Goal: Information Seeking & Learning: Learn about a topic

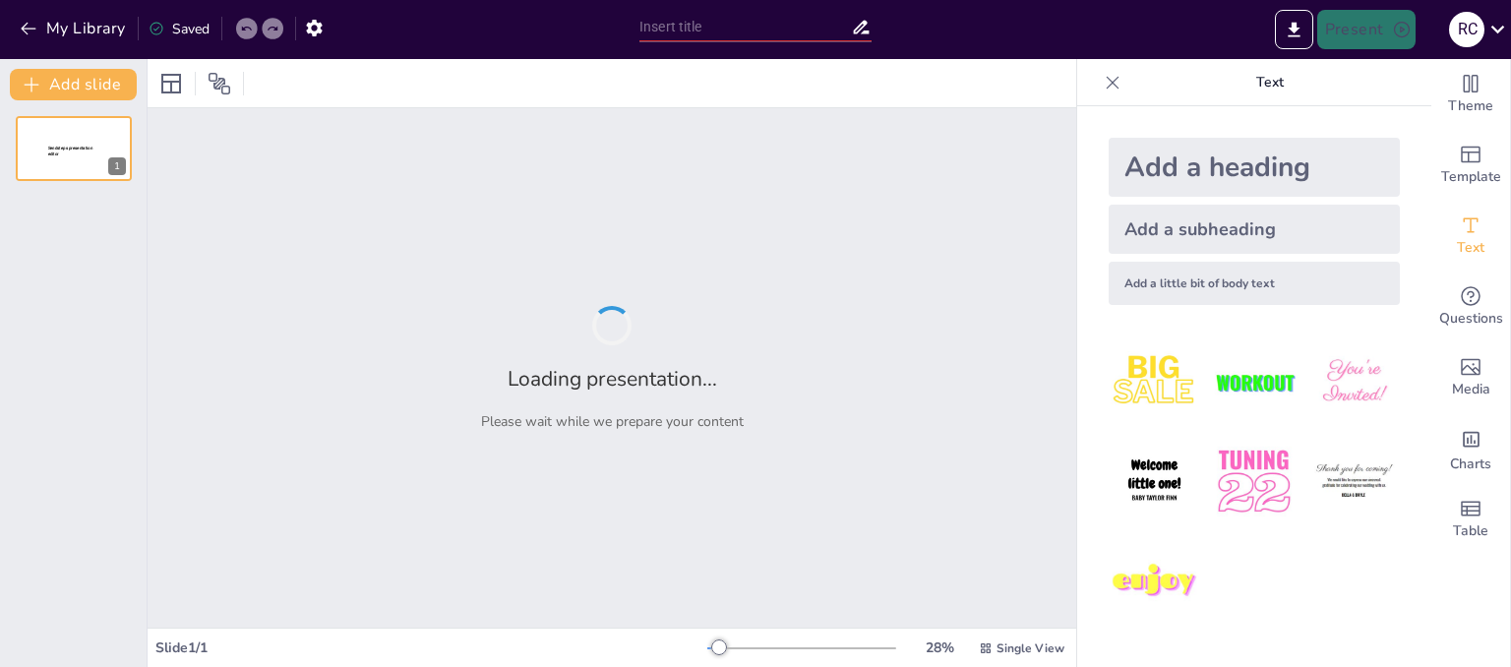
type input "Diálogos interculturales entre la ética de la liberaciòn y la ètica del discurso"
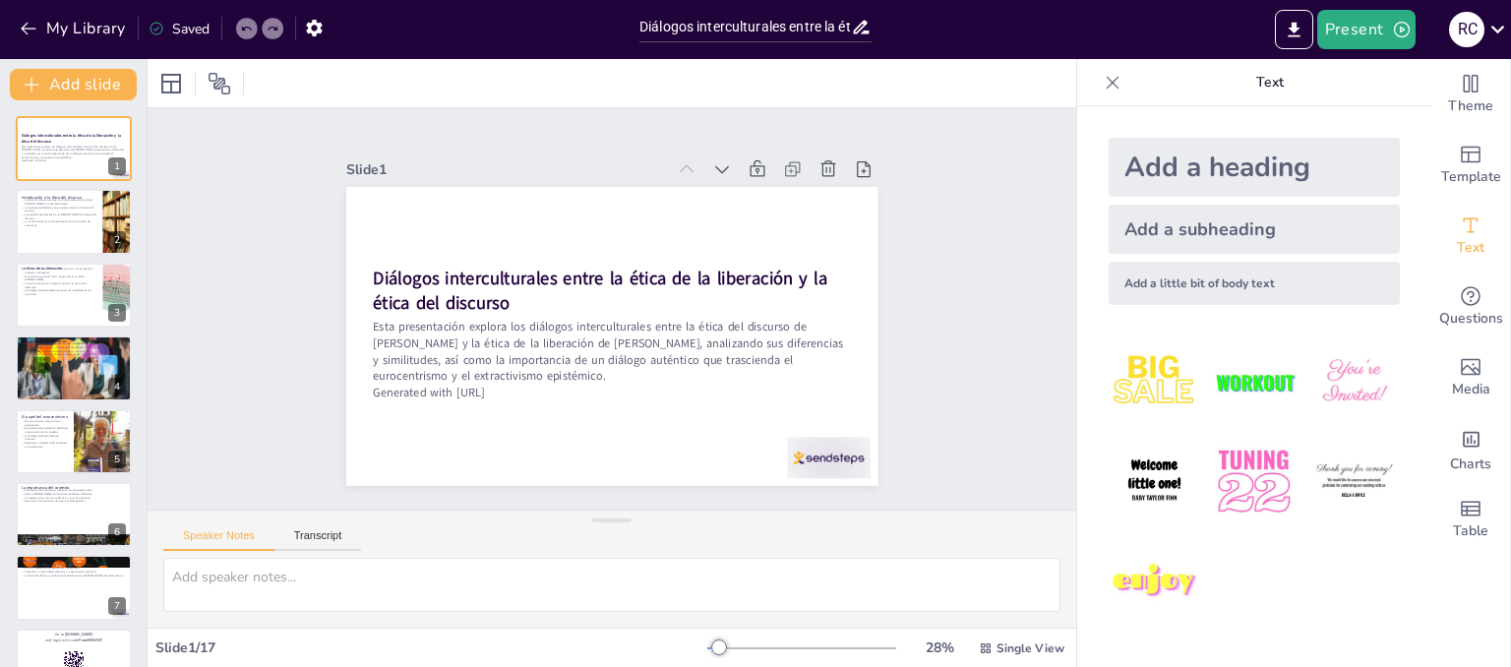
checkbox input "true"
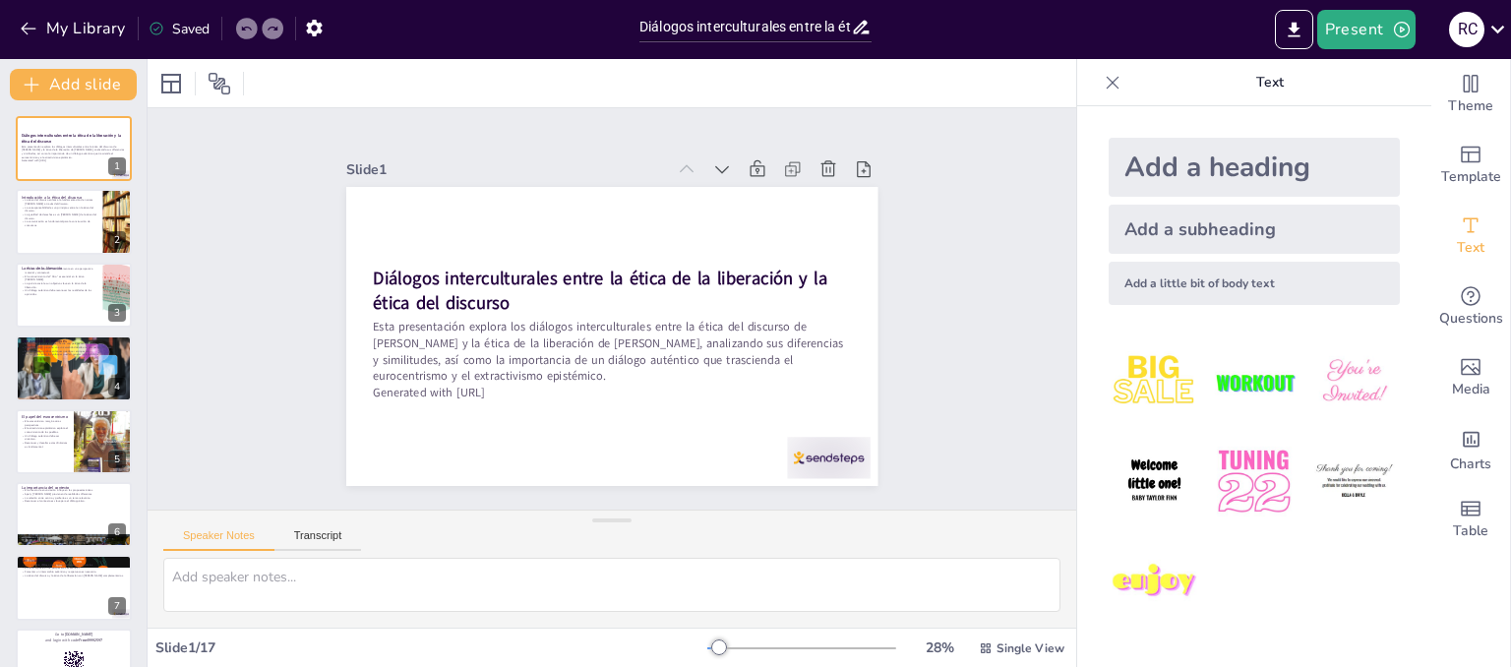
checkbox input "true"
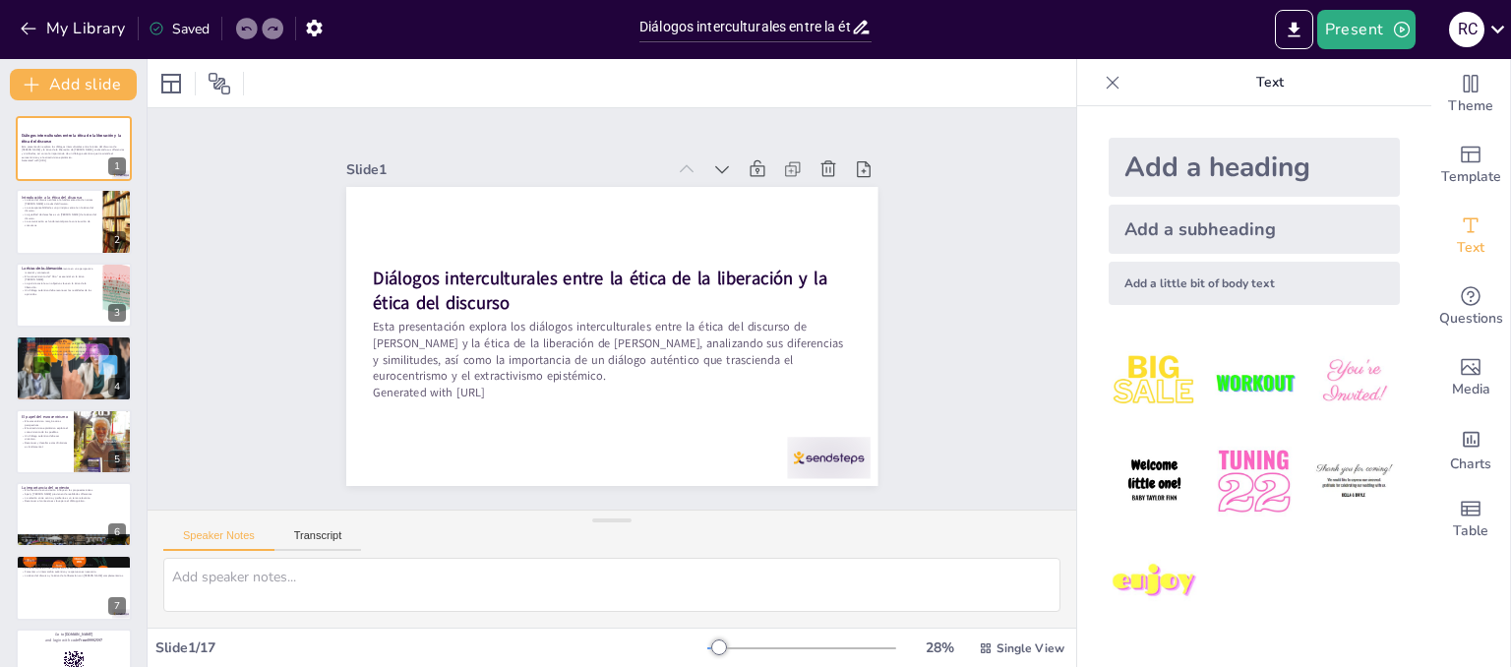
checkbox input "true"
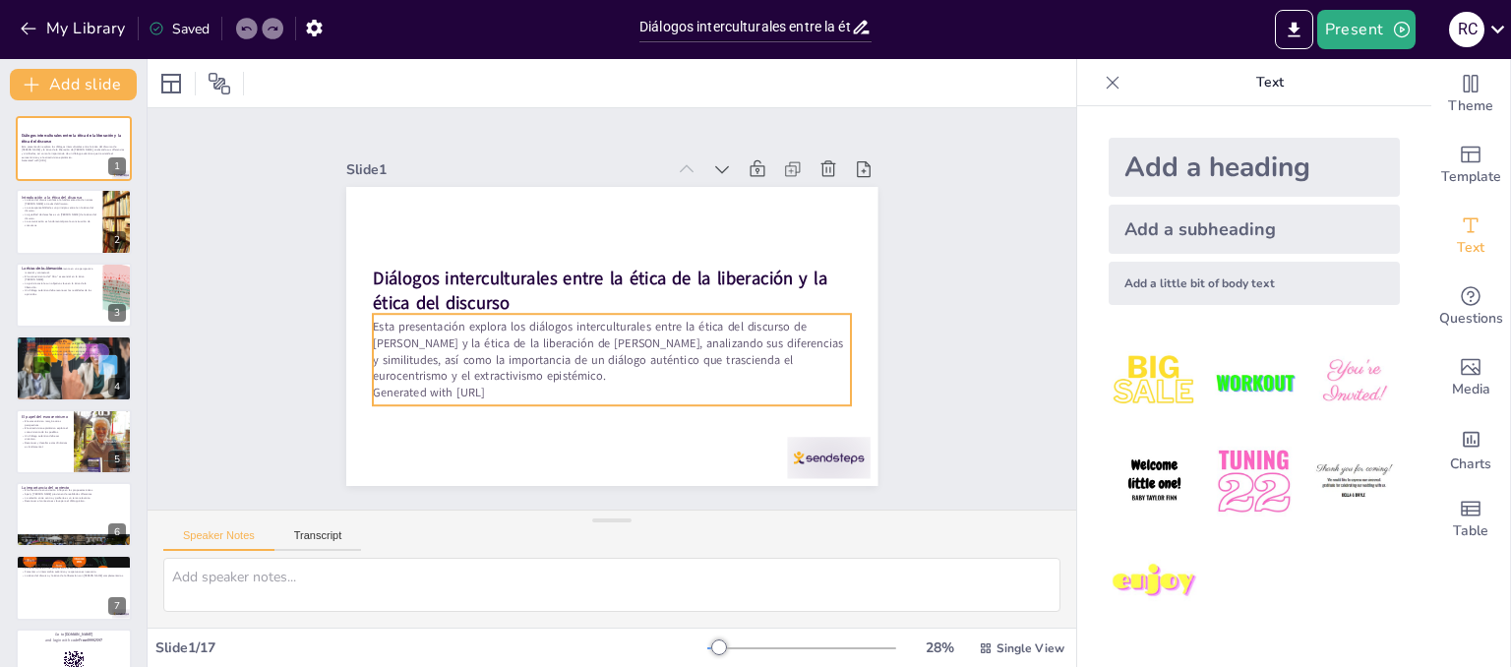
checkbox input "true"
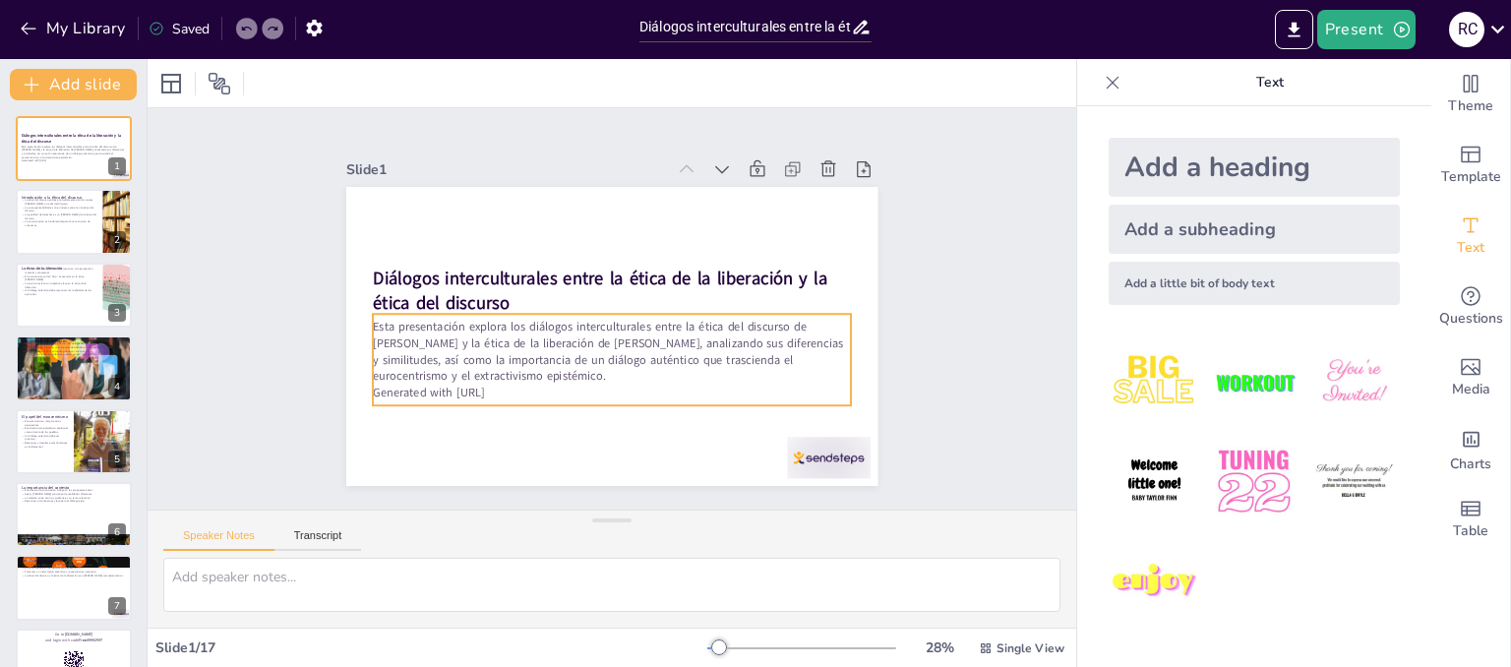
checkbox input "true"
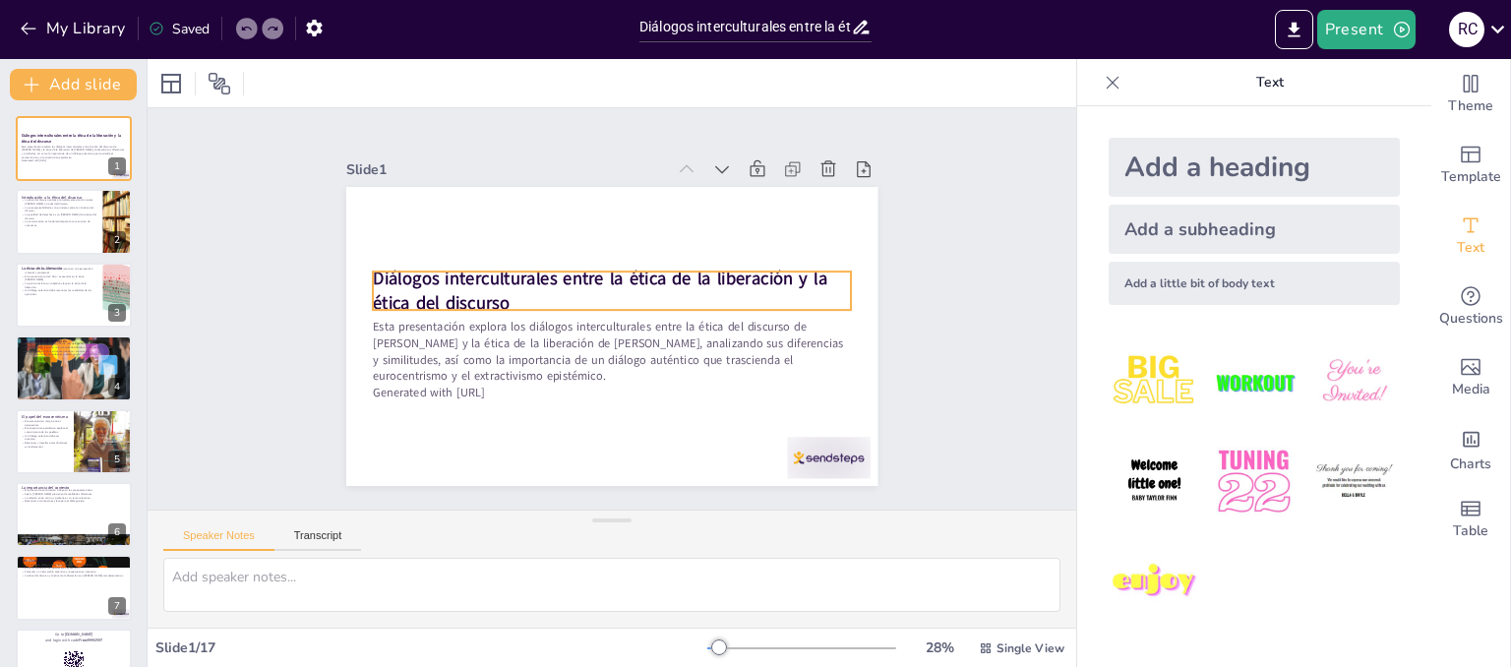
checkbox input "true"
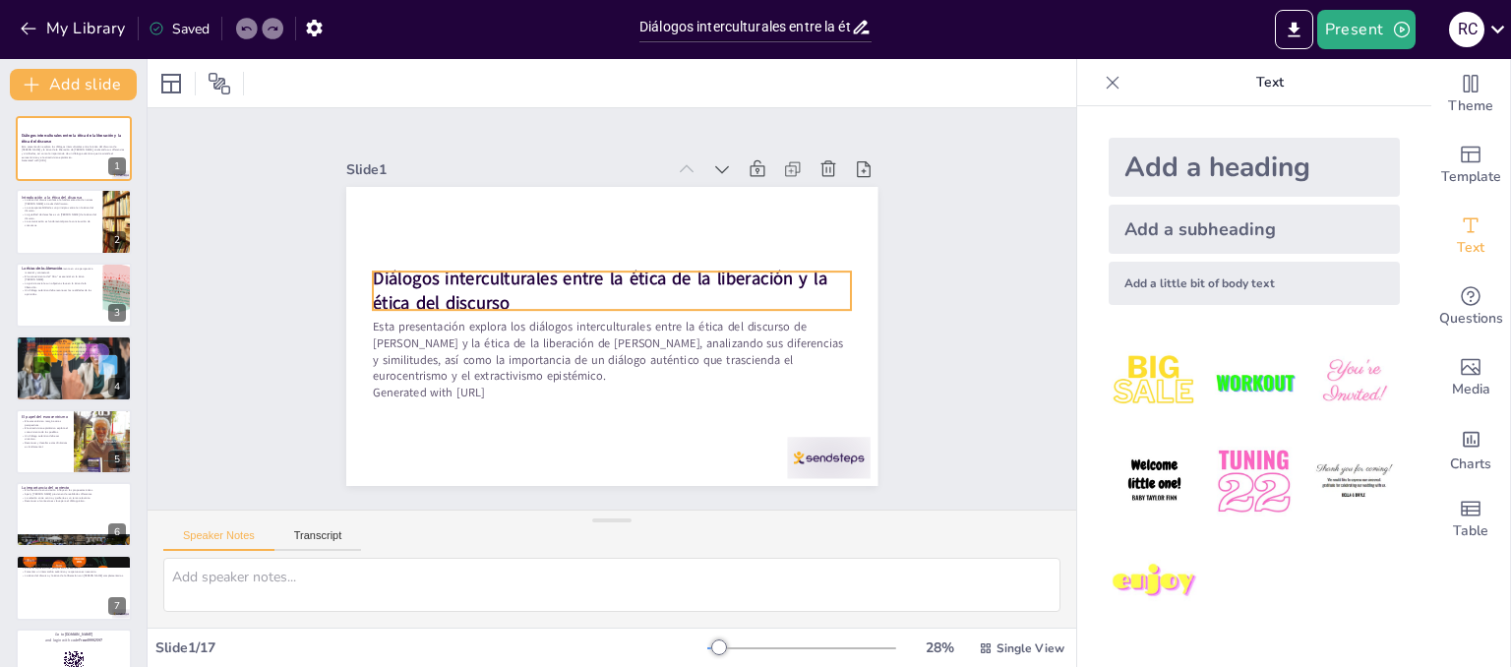
checkbox input "true"
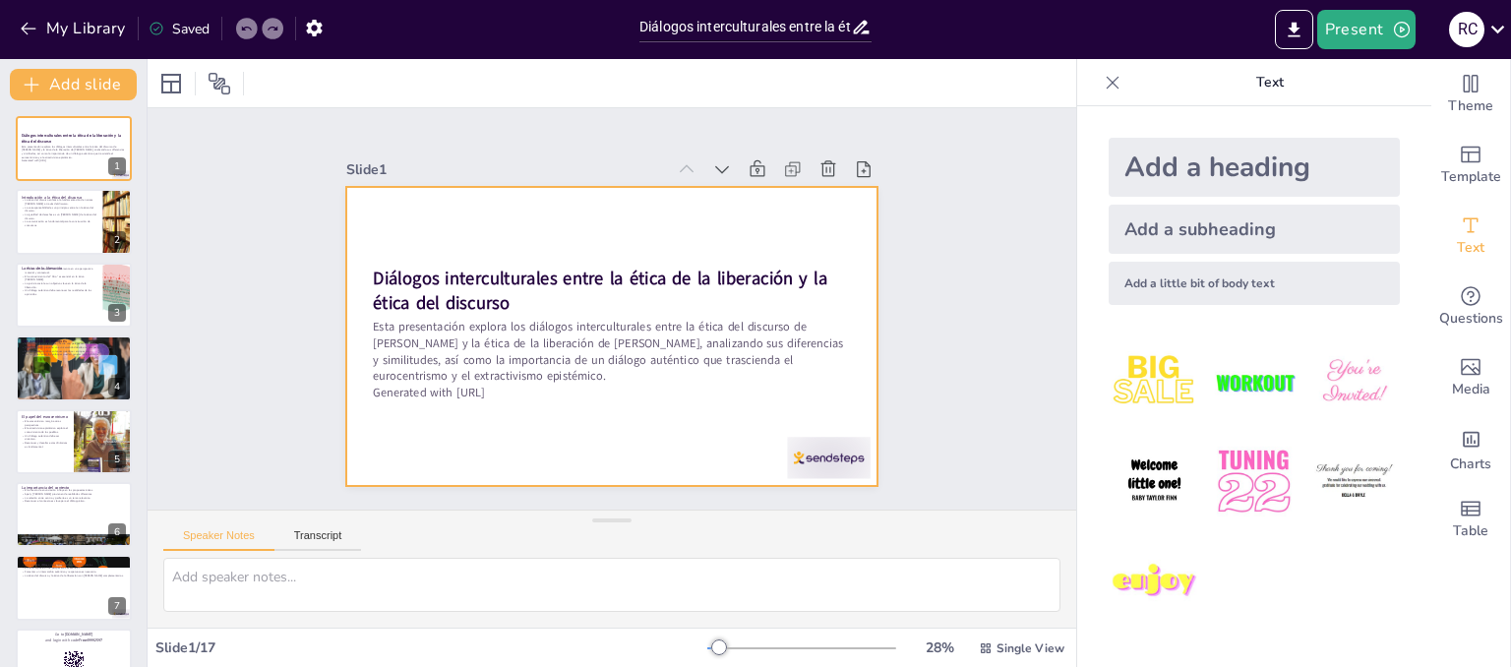
checkbox input "true"
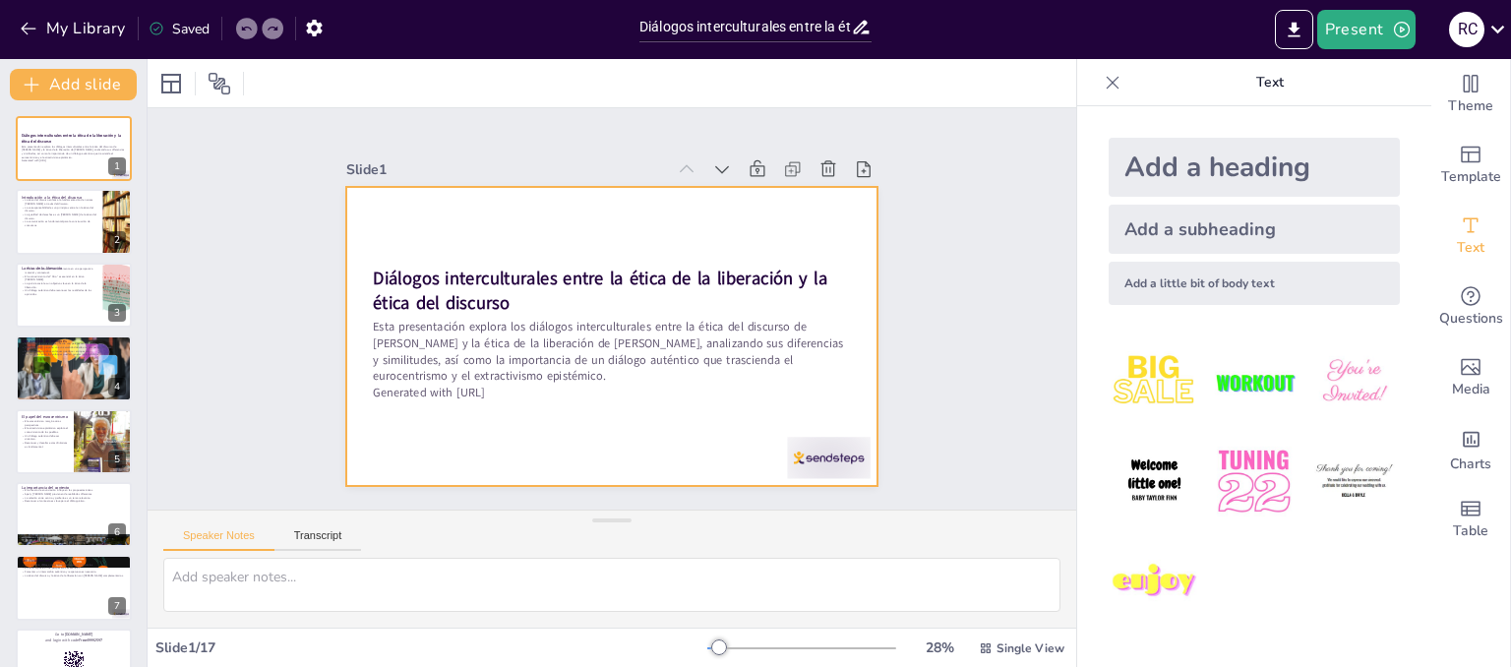
checkbox input "true"
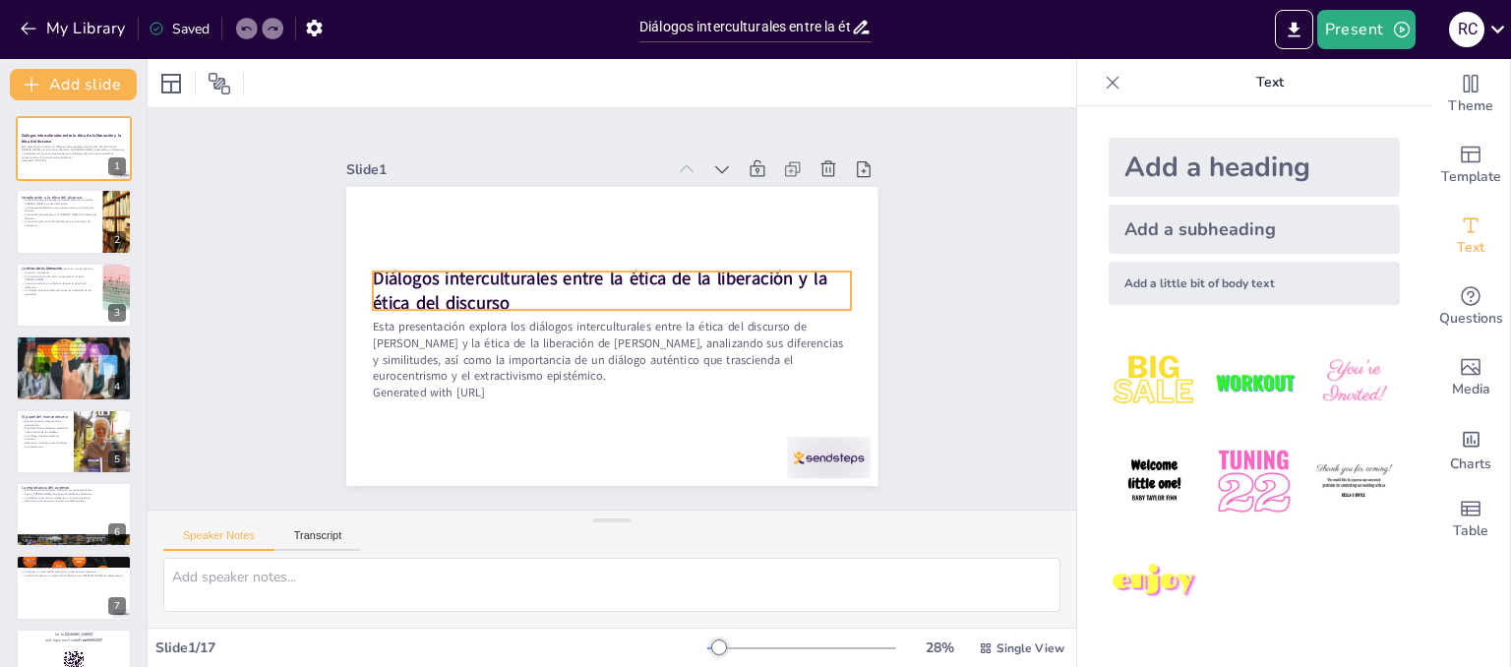
checkbox input "true"
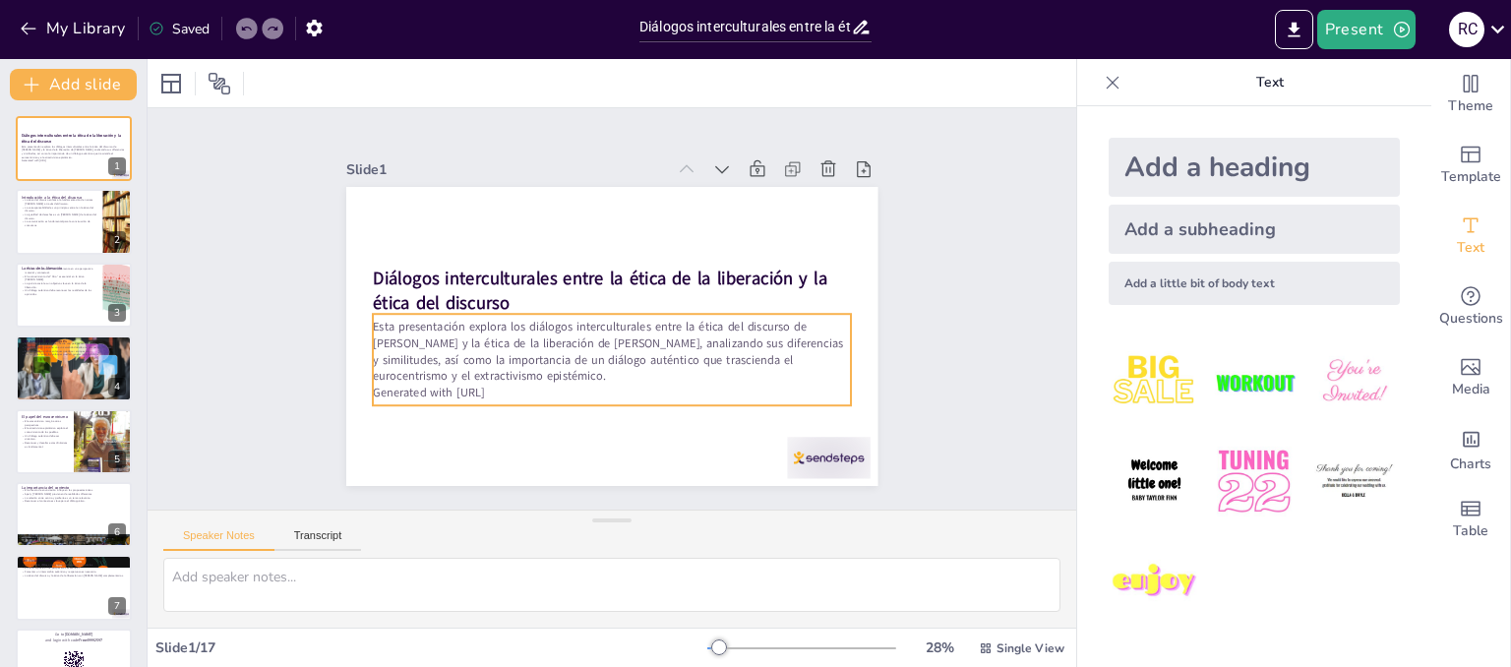
checkbox input "true"
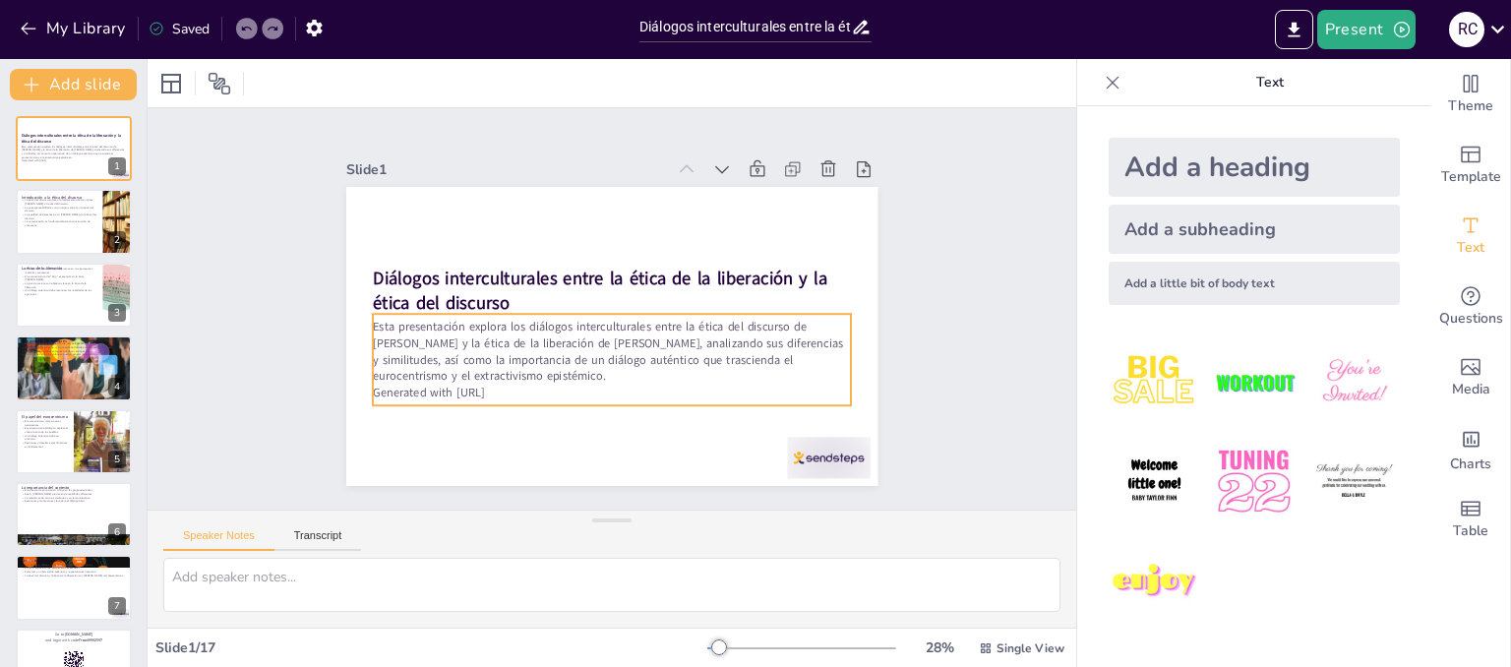
checkbox input "true"
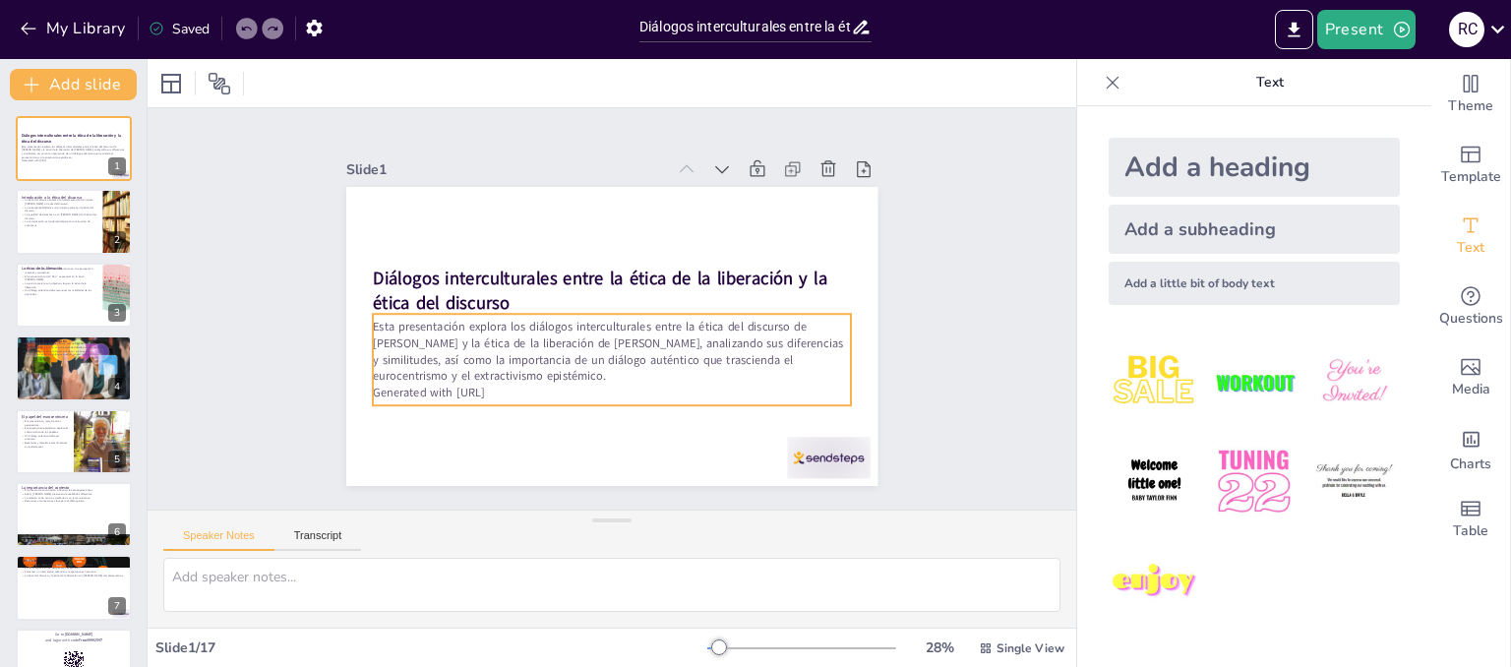
checkbox input "true"
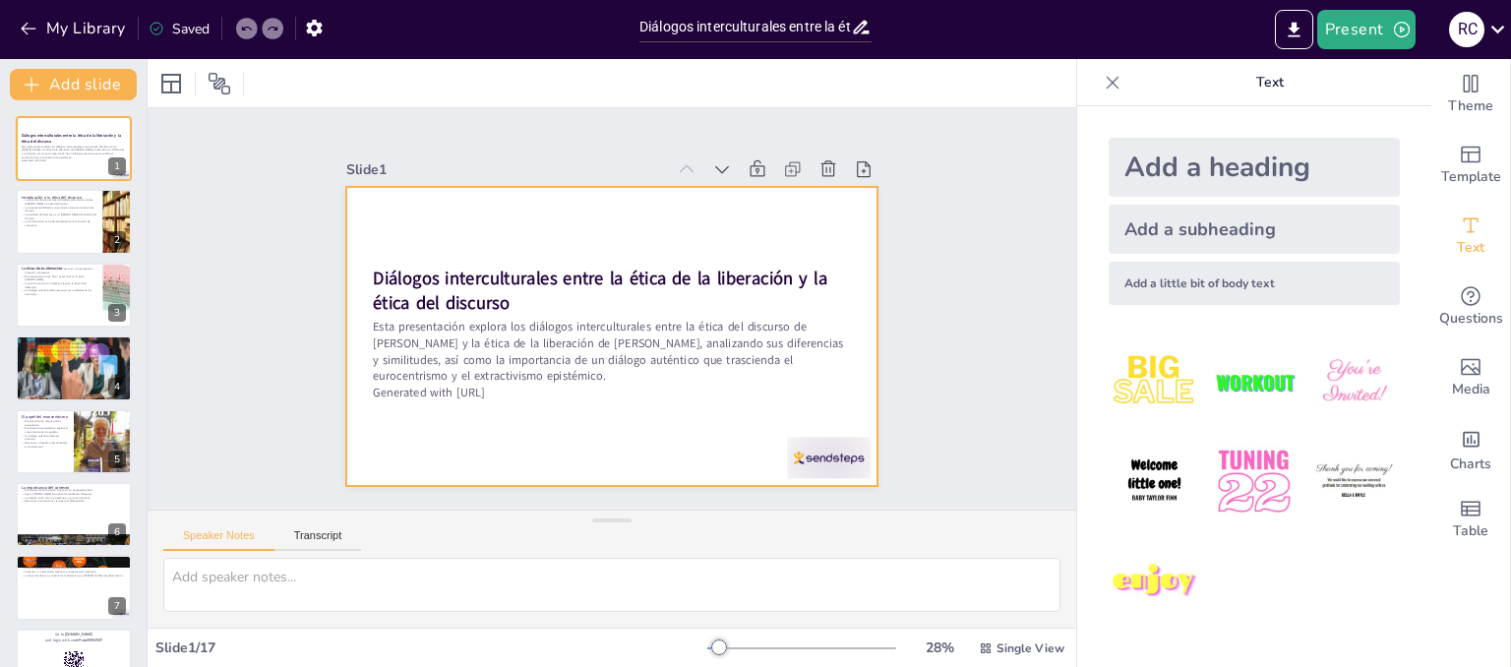
checkbox input "true"
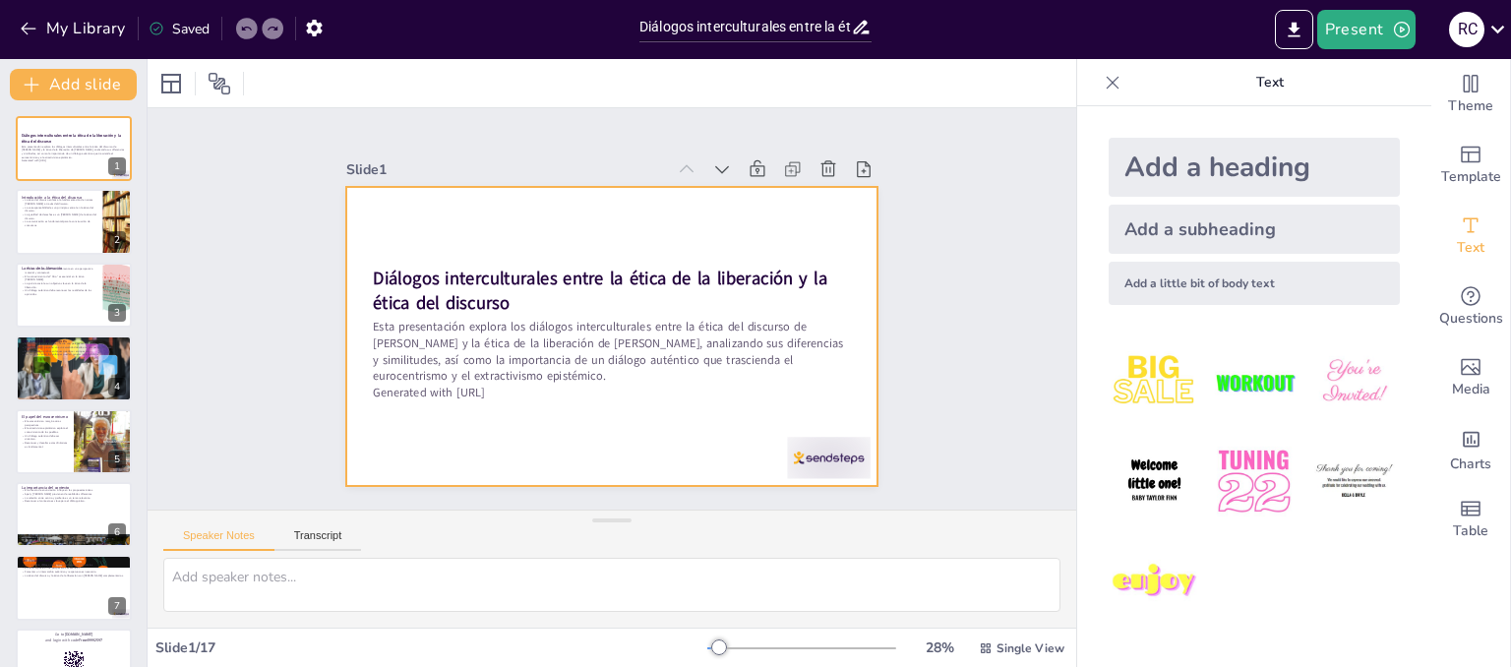
checkbox input "true"
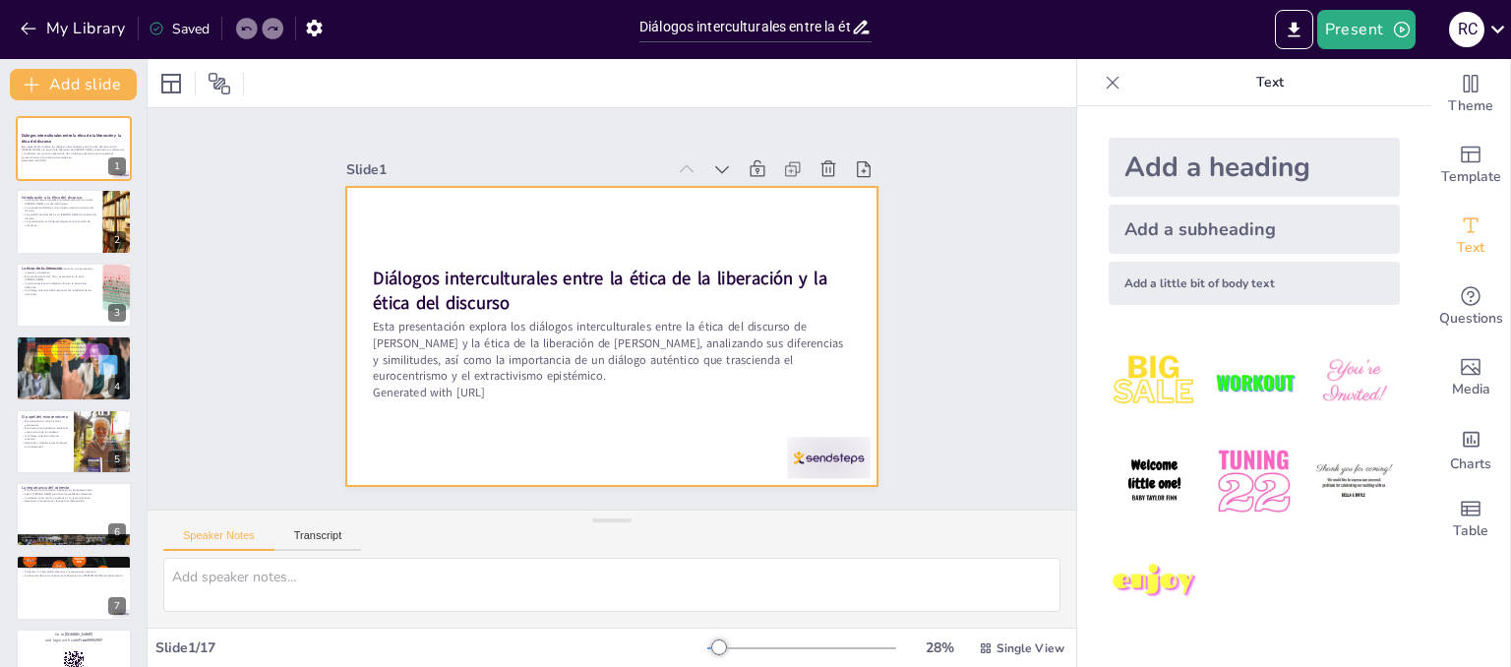
checkbox input "true"
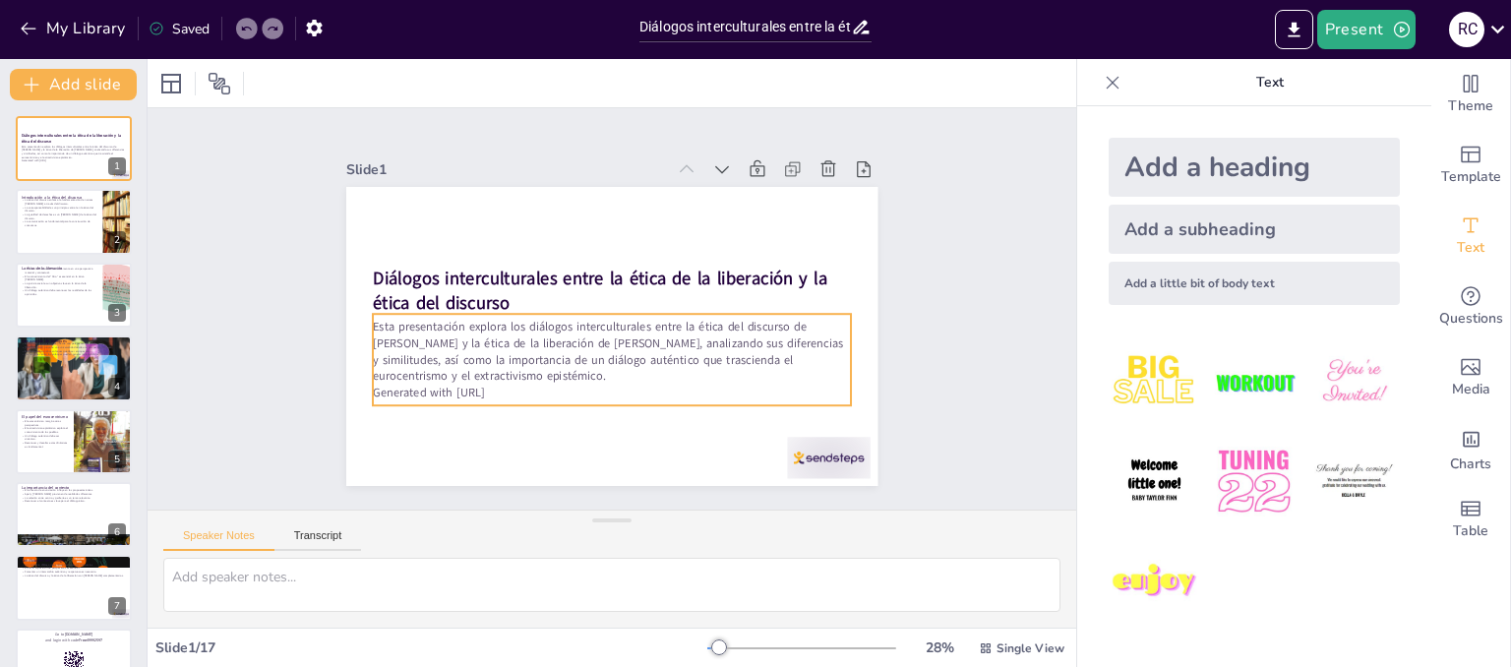
checkbox input "true"
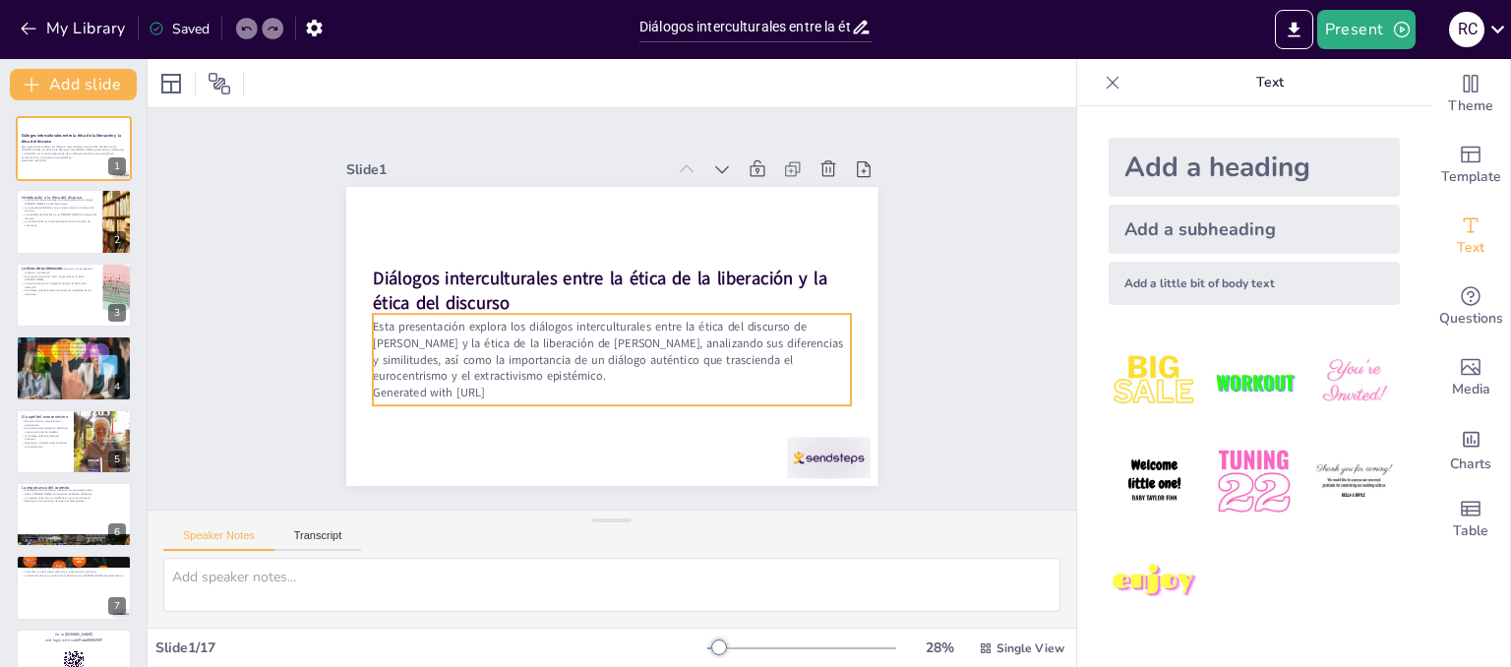
checkbox input "true"
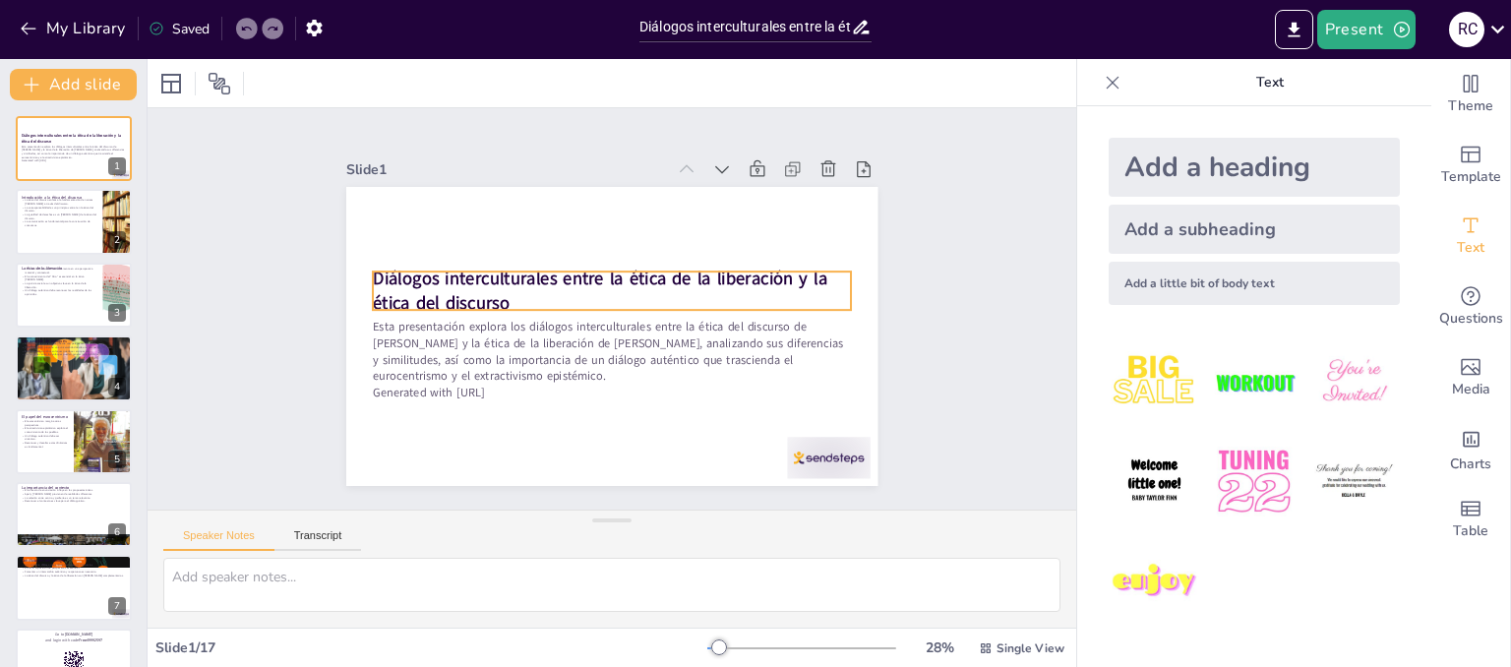
checkbox input "true"
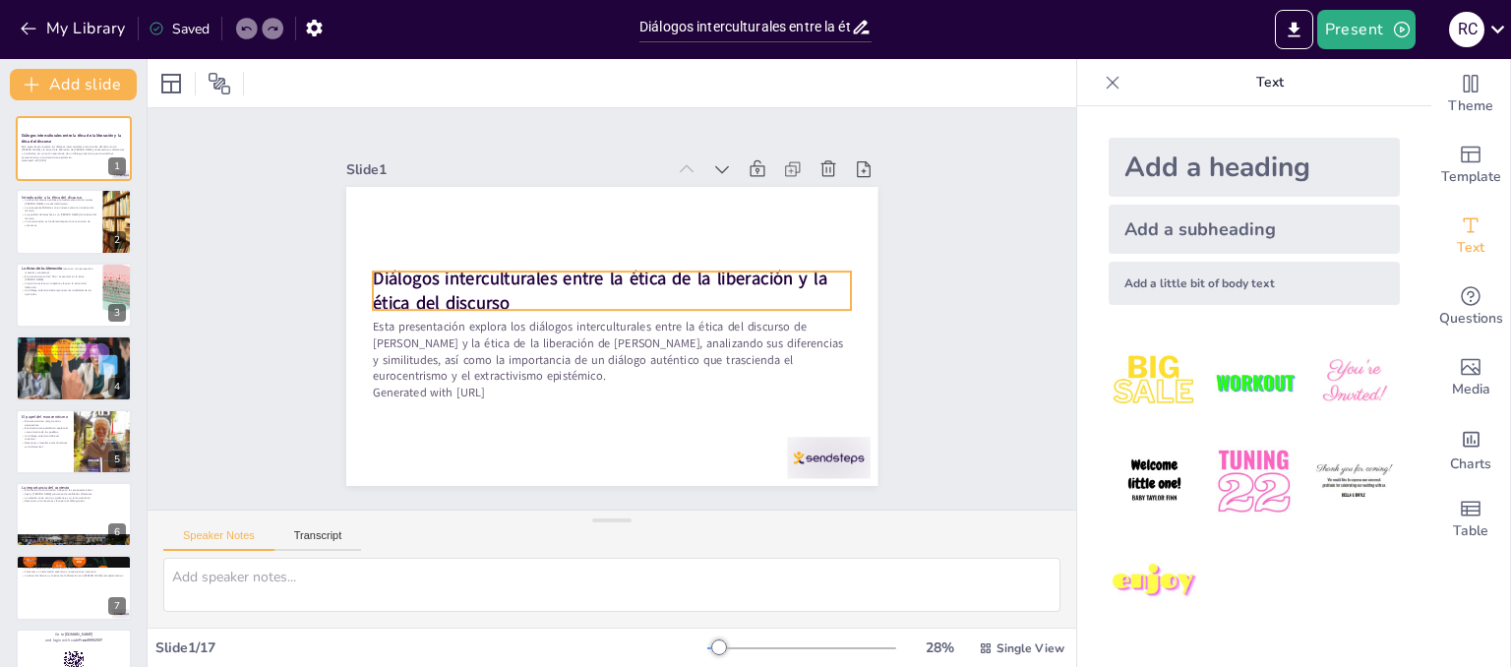
checkbox input "true"
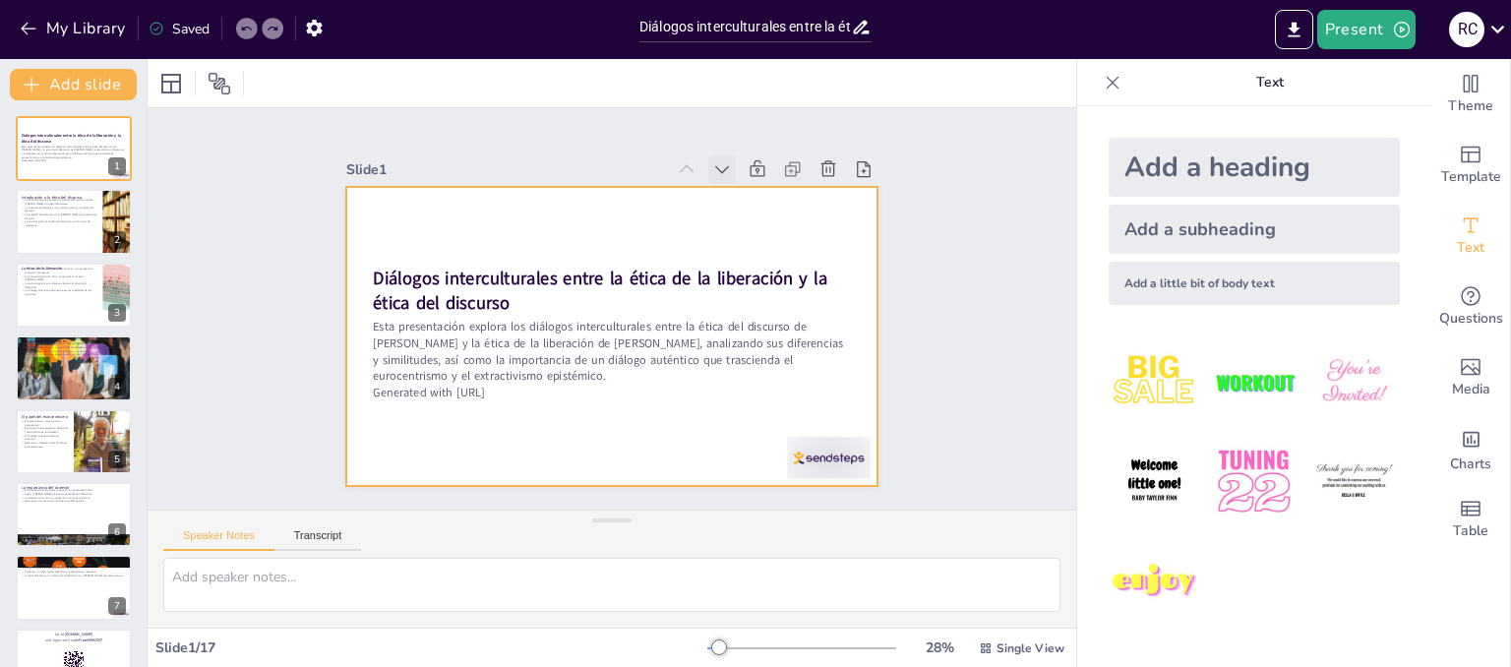
checkbox input "true"
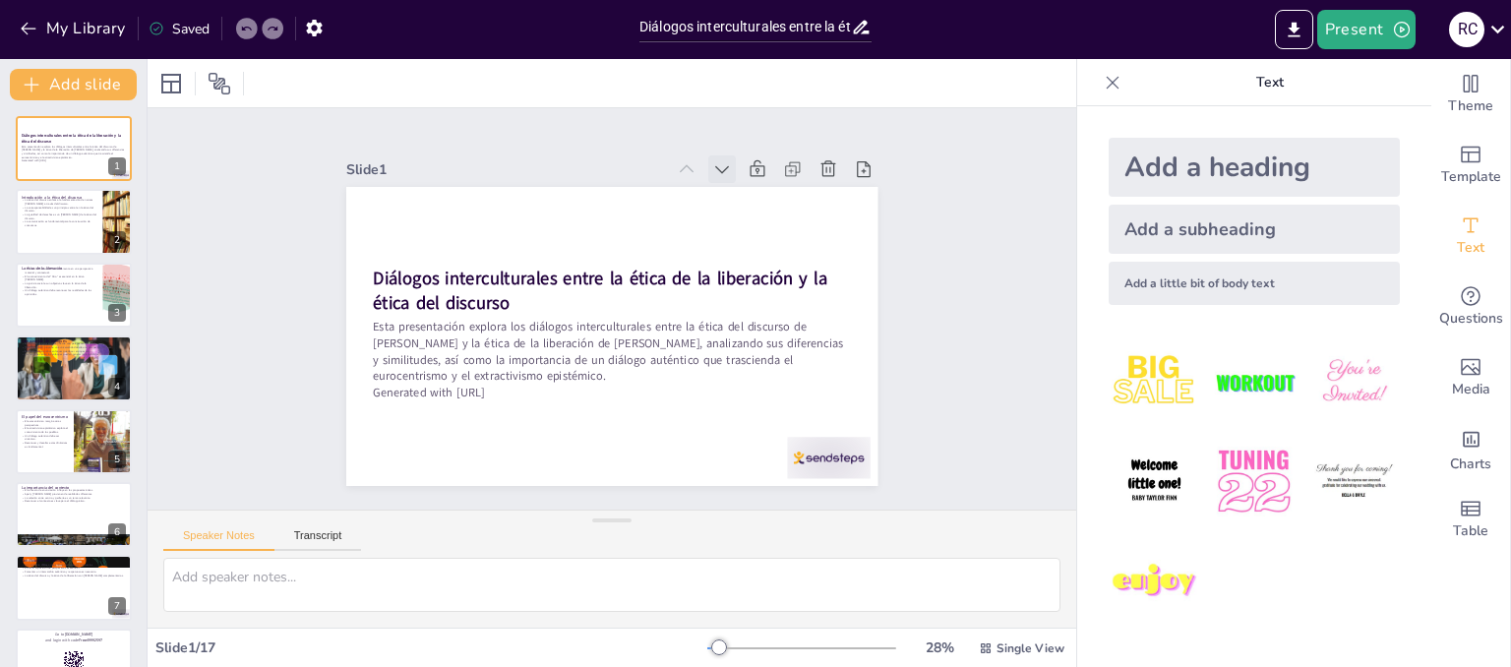
click at [619, 473] on icon at bounding box center [605, 487] width 28 height 28
checkbox input "true"
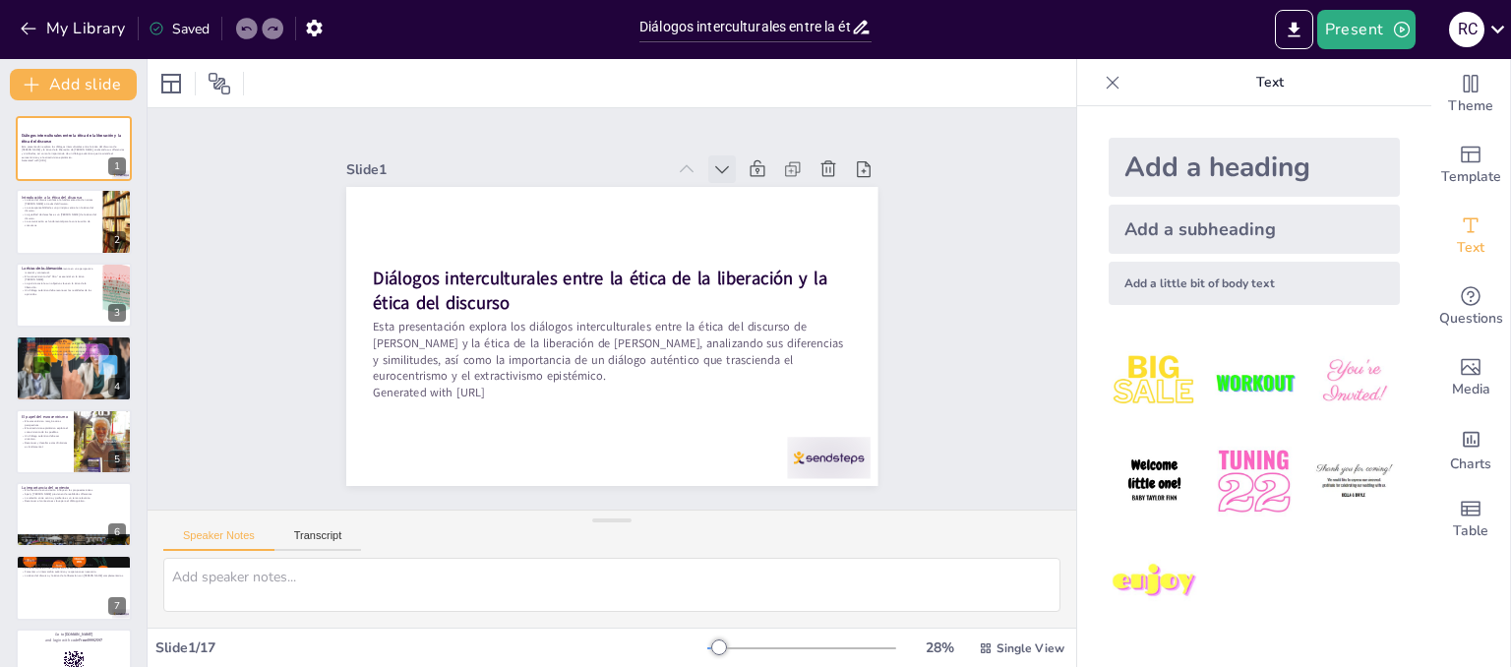
checkbox input "true"
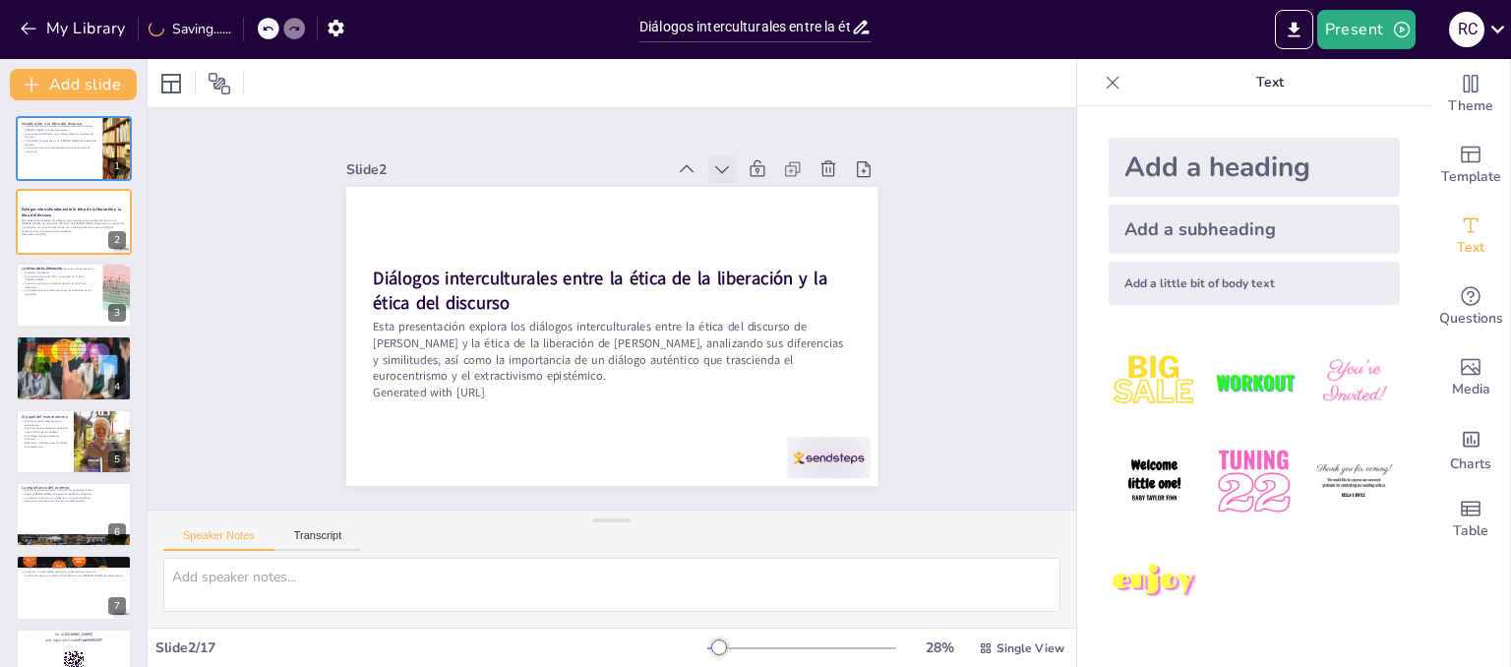
click at [774, 321] on icon at bounding box center [787, 334] width 27 height 27
checkbox input "true"
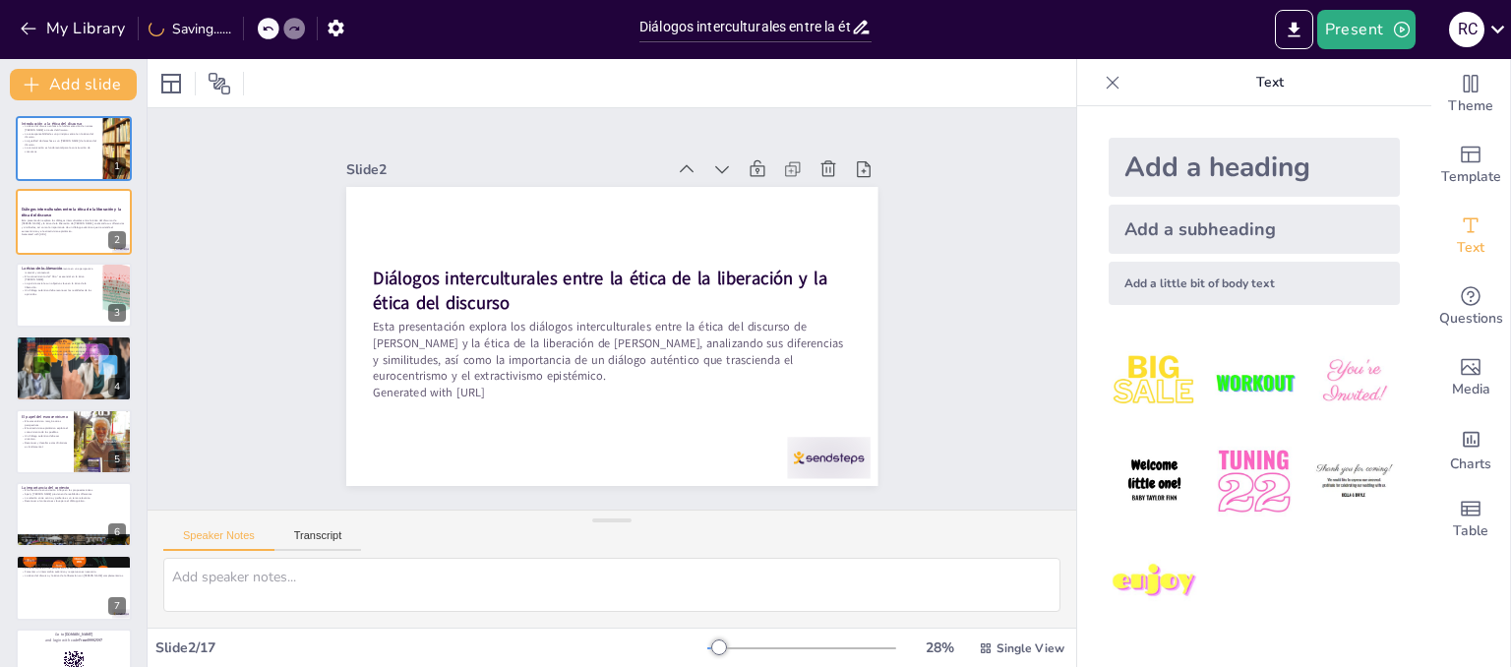
checkbox input "true"
click at [578, 152] on icon at bounding box center [564, 138] width 28 height 28
checkbox input "true"
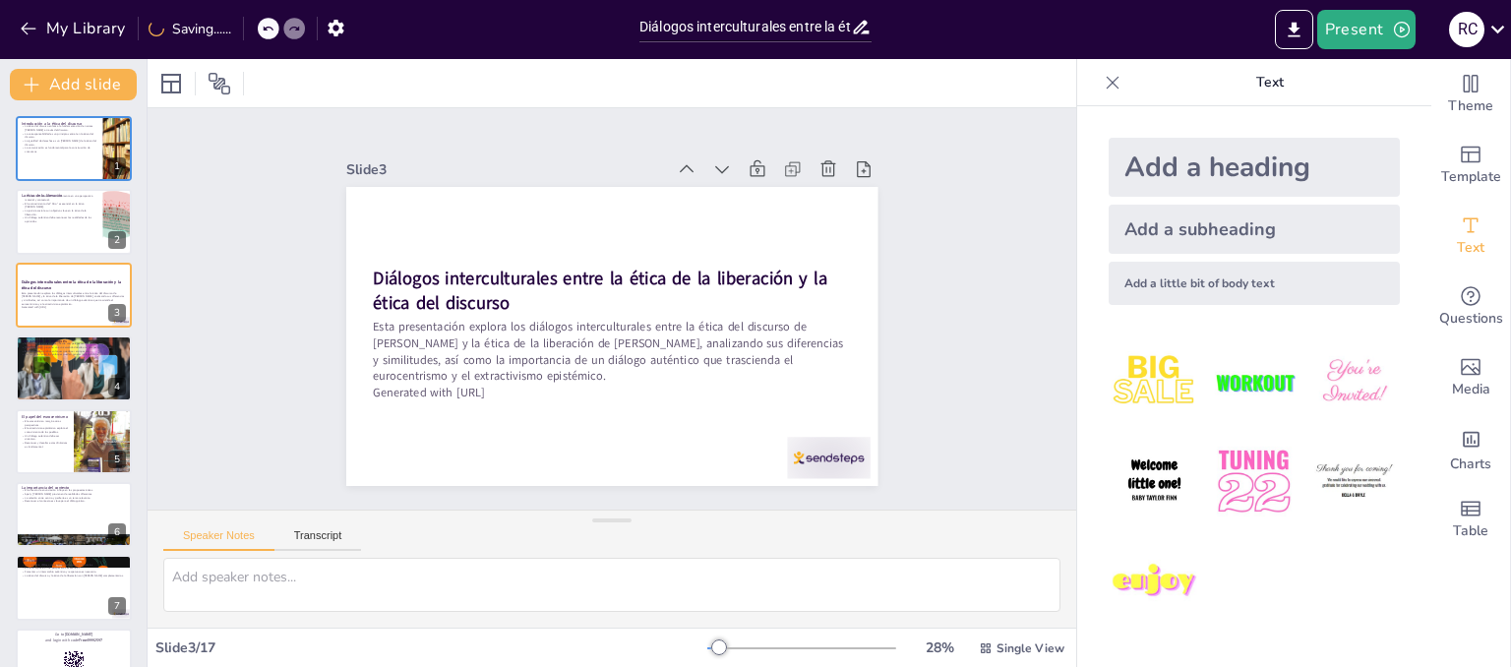
checkbox input "true"
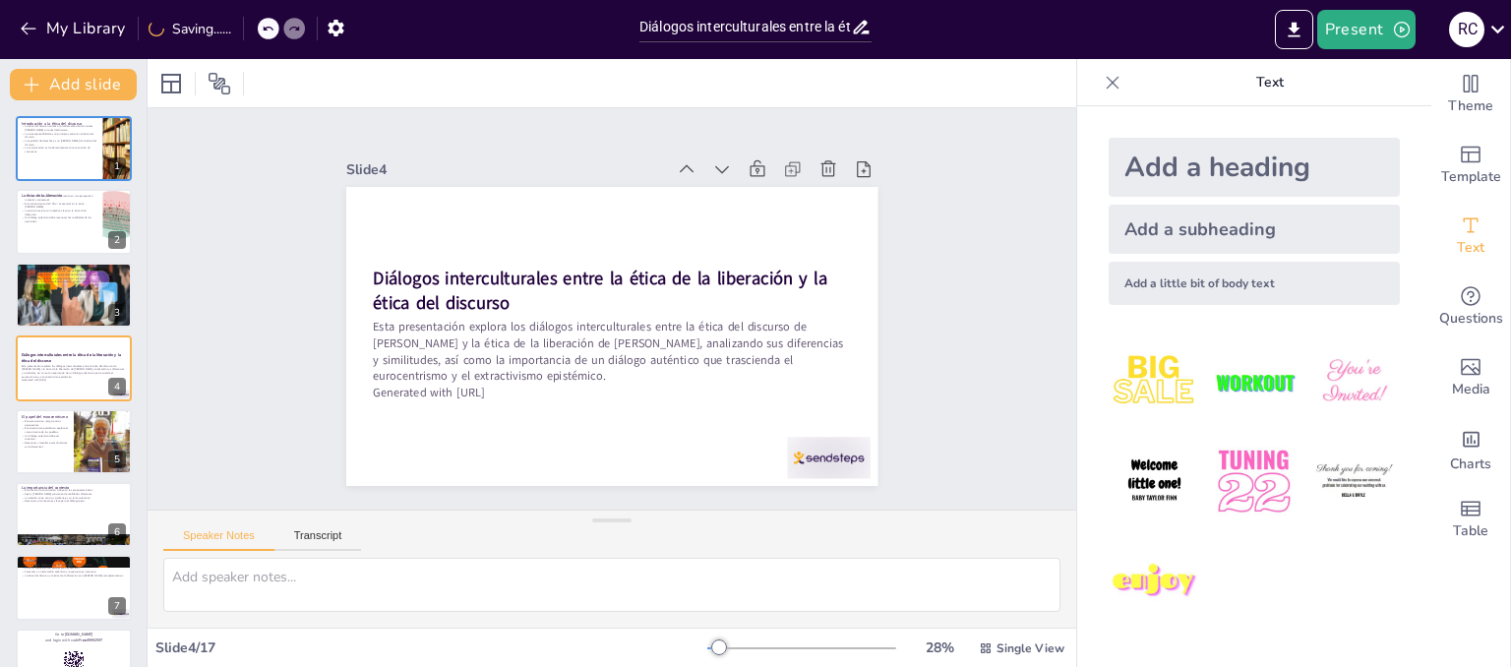
checkbox input "true"
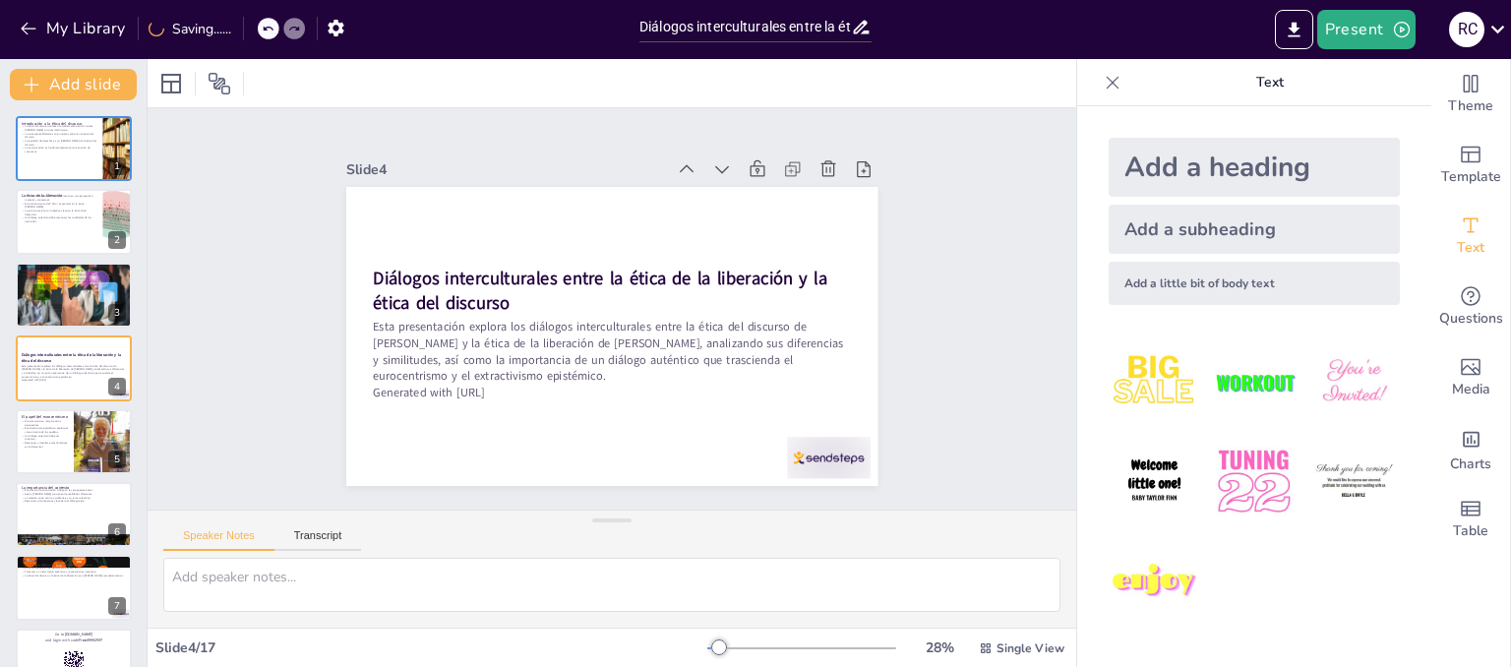
checkbox input "true"
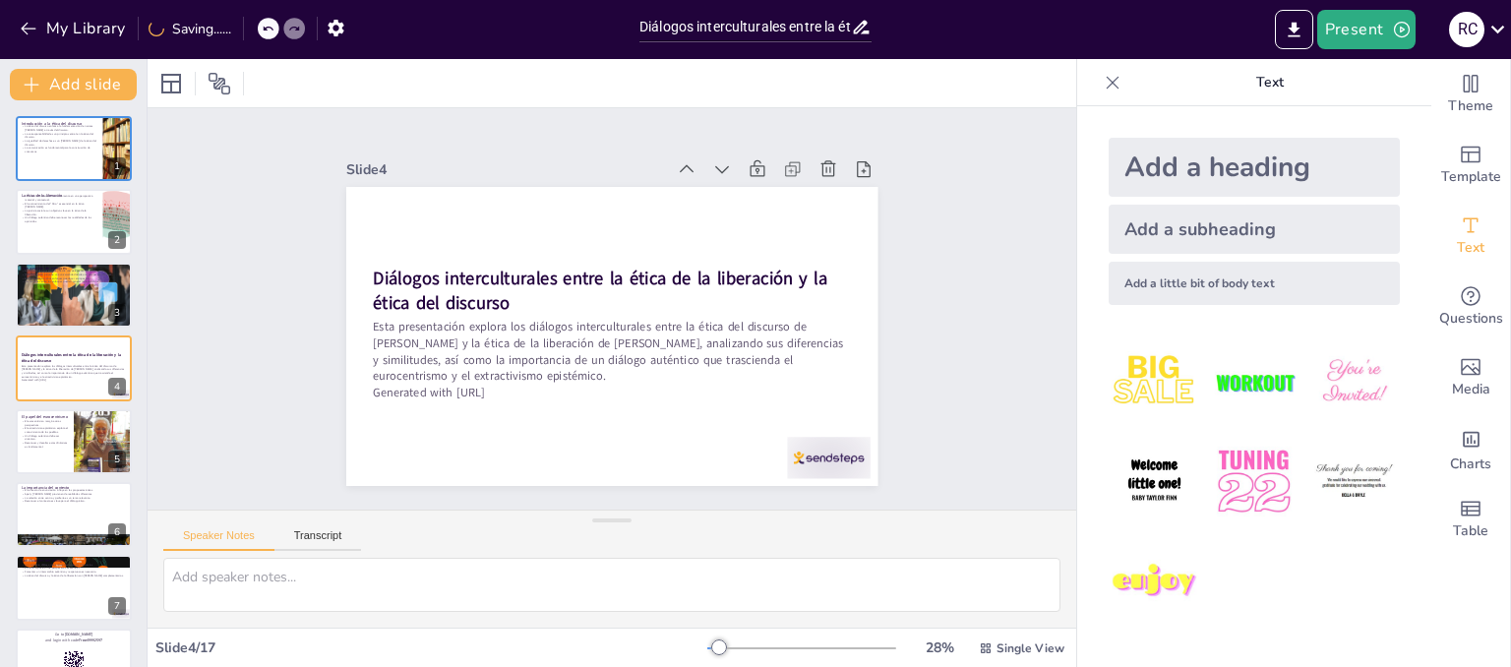
checkbox input "true"
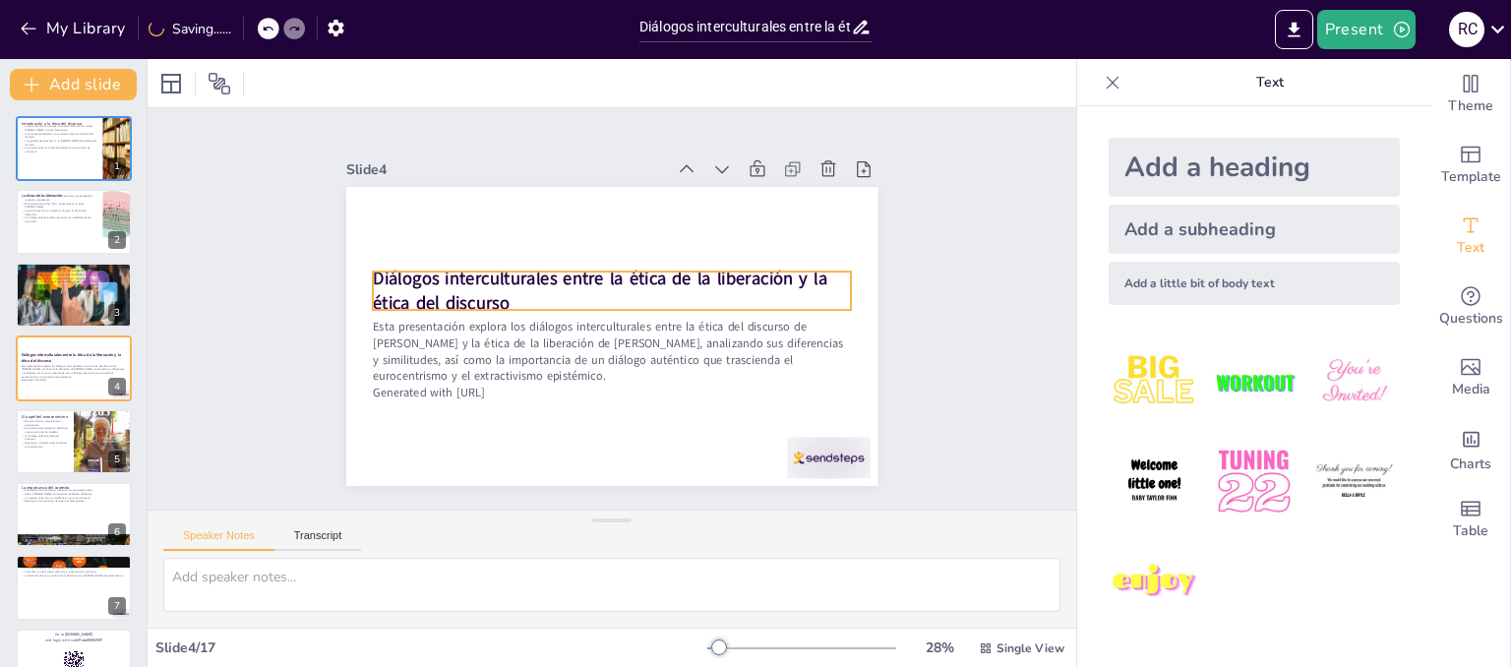
checkbox input "true"
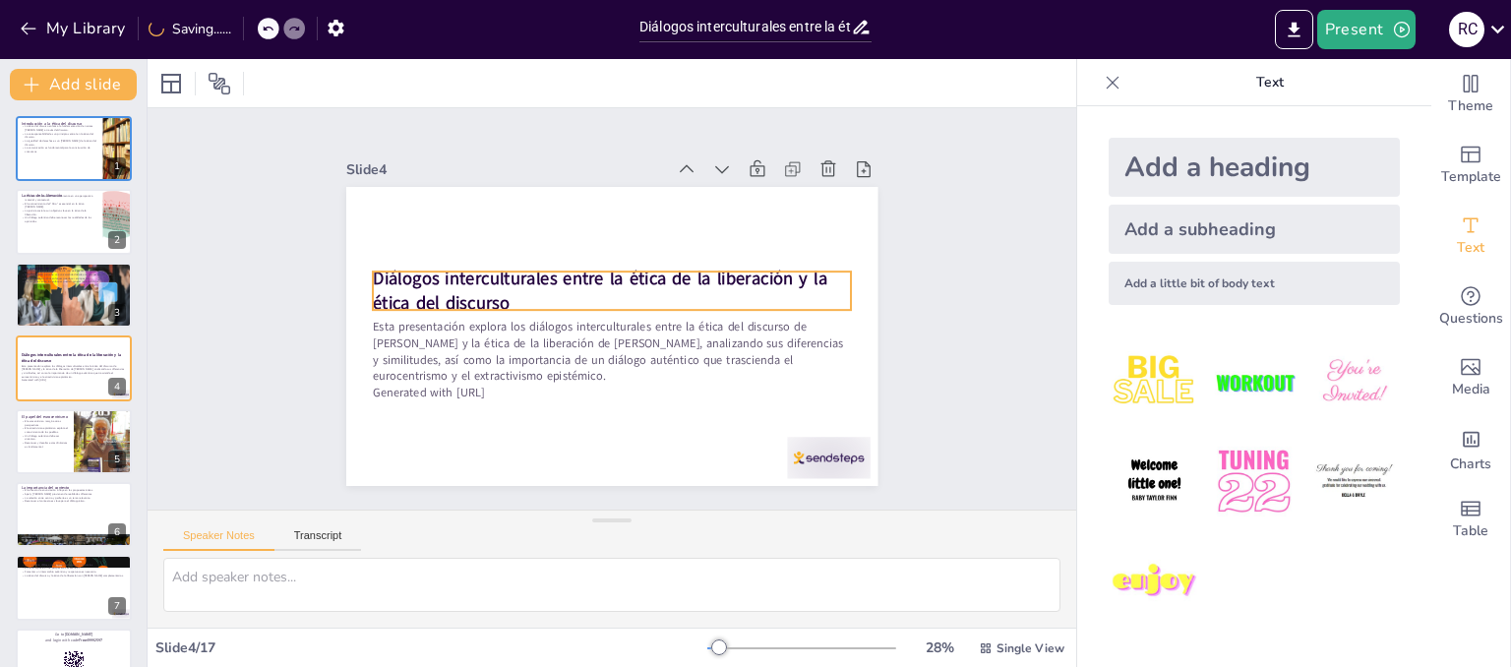
checkbox input "true"
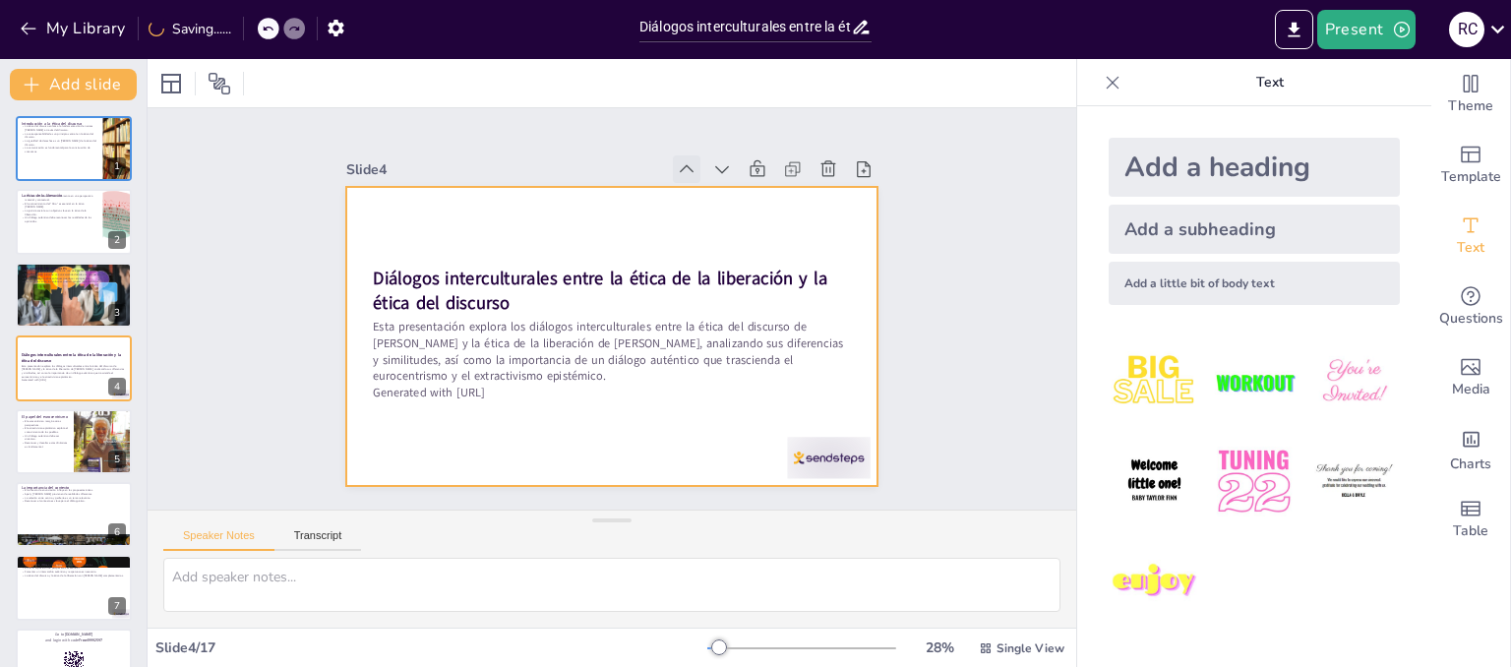
checkbox input "true"
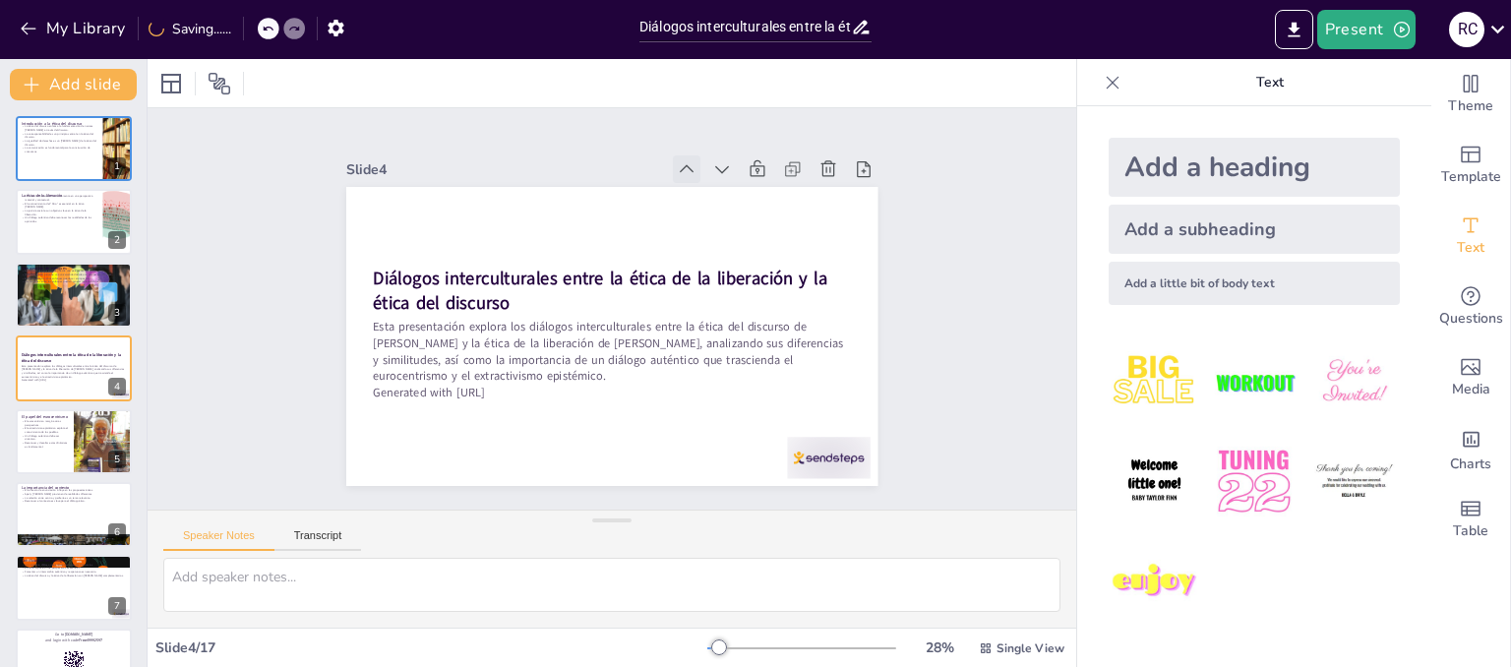
click at [756, 274] on icon at bounding box center [770, 288] width 28 height 28
checkbox input "true"
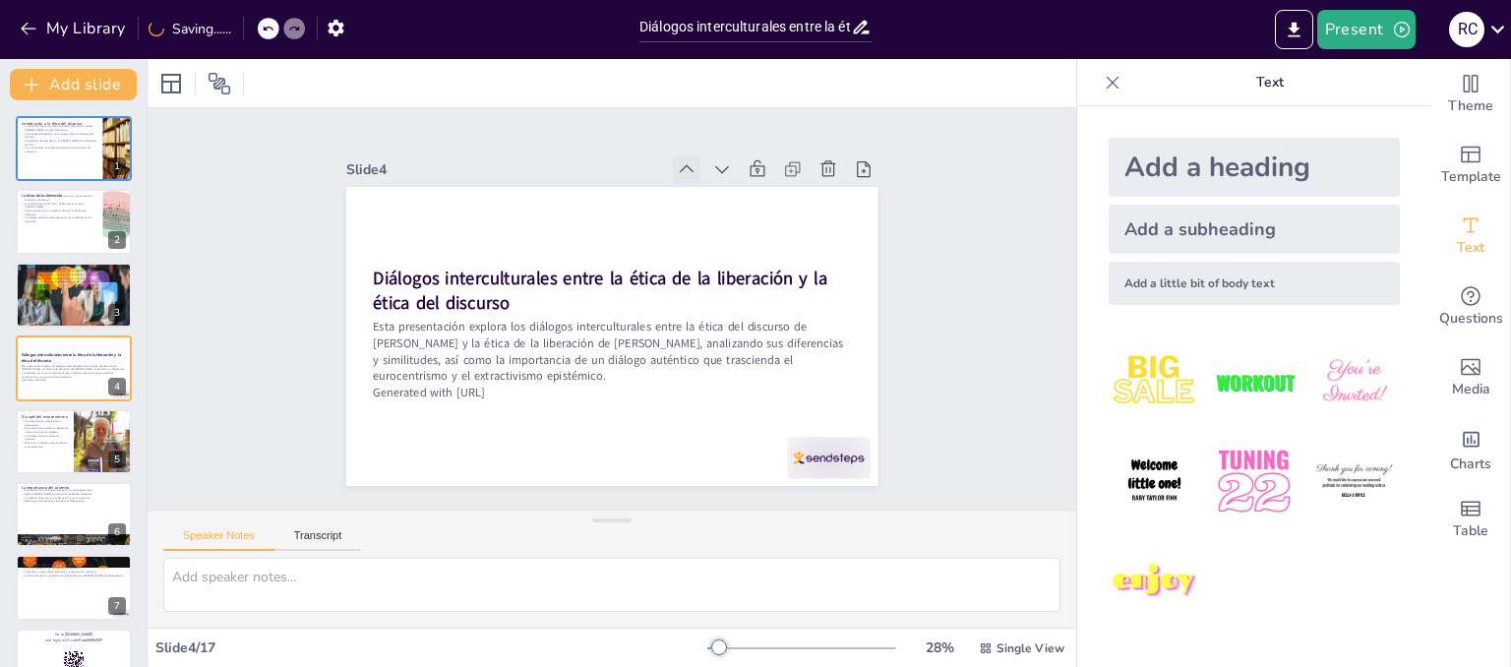
checkbox input "true"
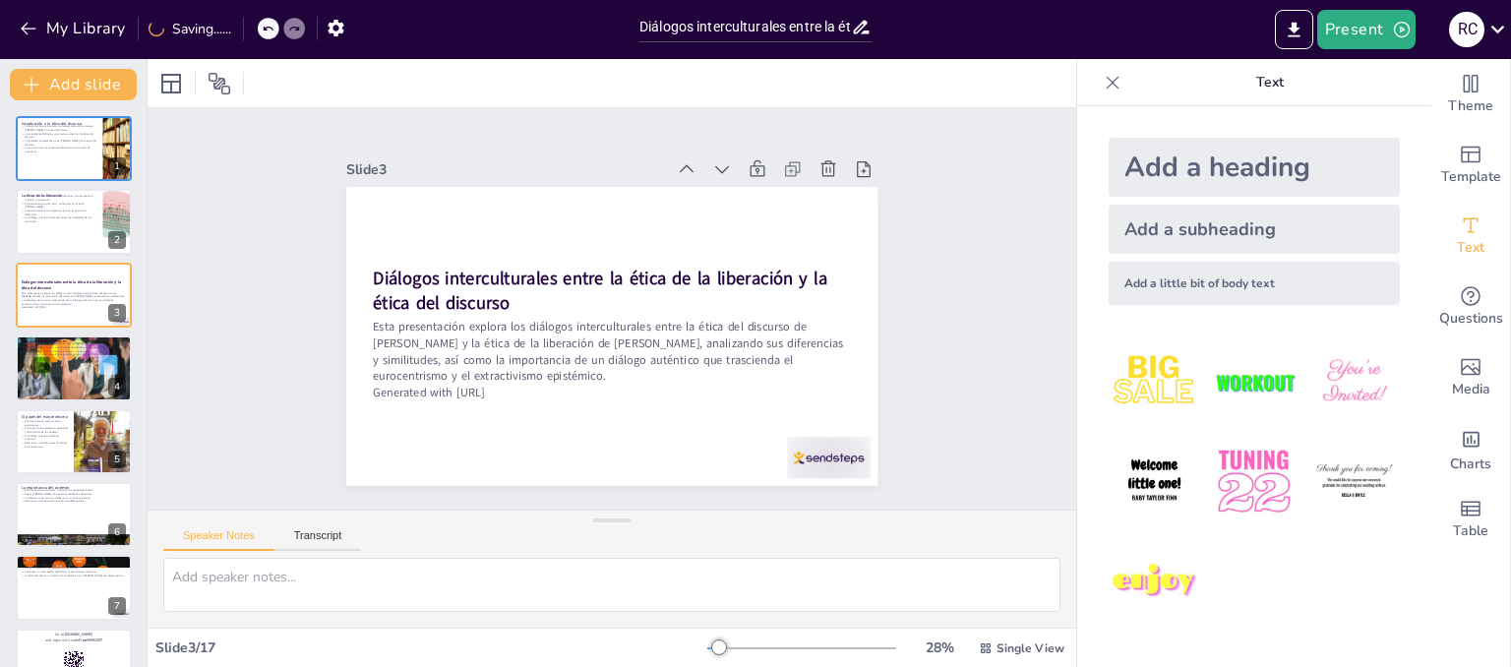
click at [557, 154] on icon at bounding box center [543, 167] width 28 height 28
checkbox input "true"
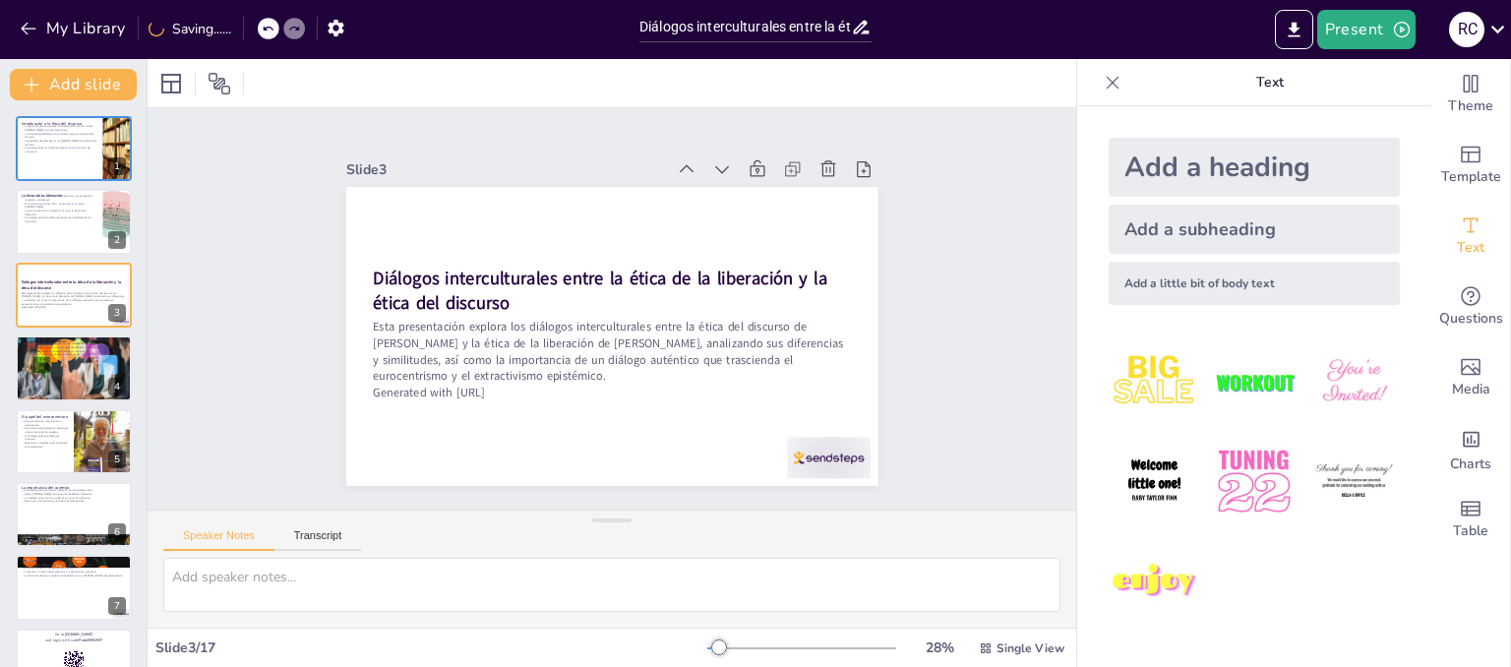
checkbox input "true"
click at [724, 199] on icon at bounding box center [737, 212] width 26 height 26
checkbox input "true"
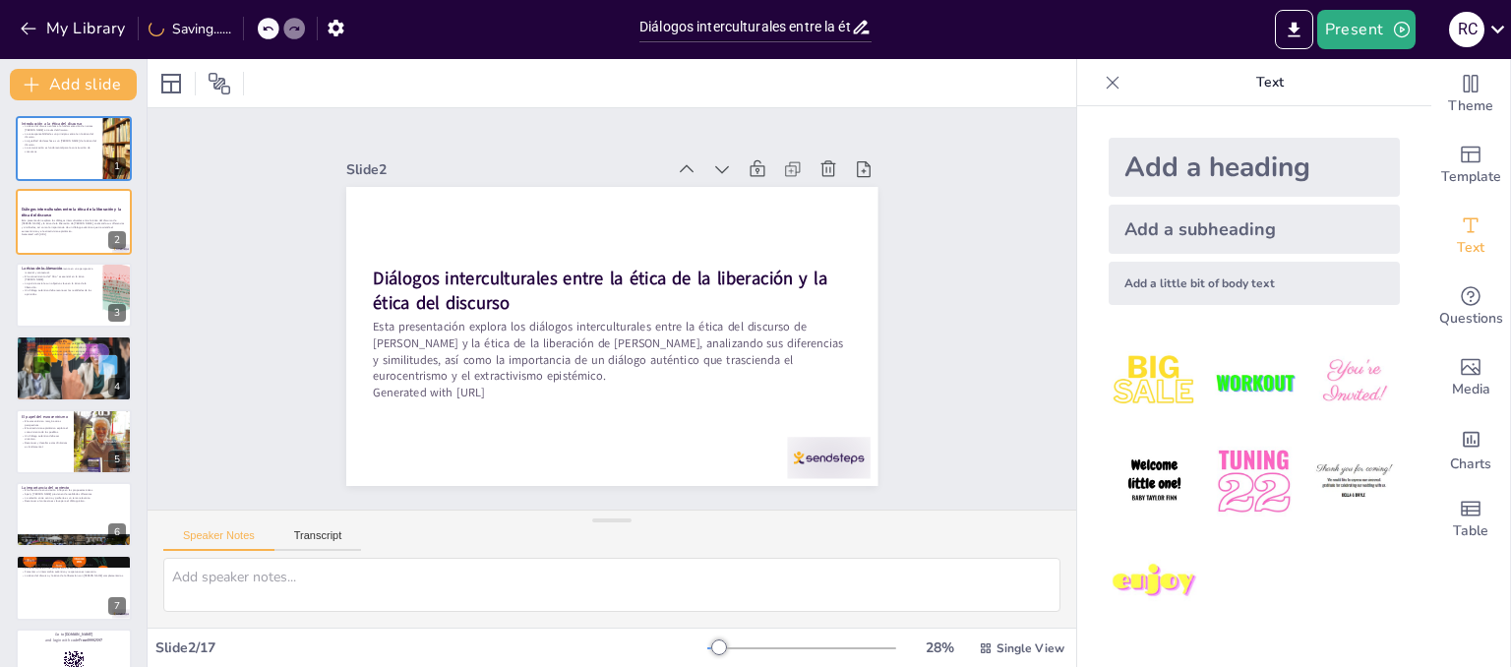
checkbox input "true"
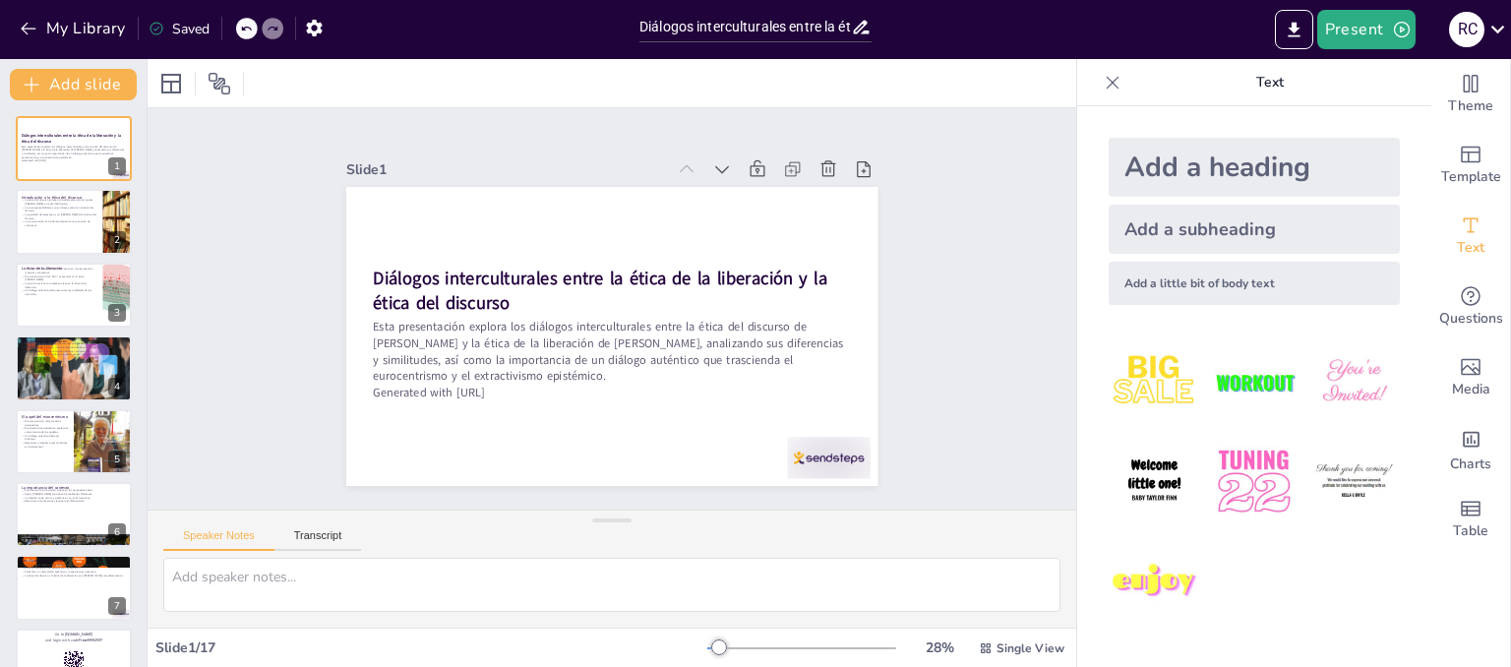
checkbox input "true"
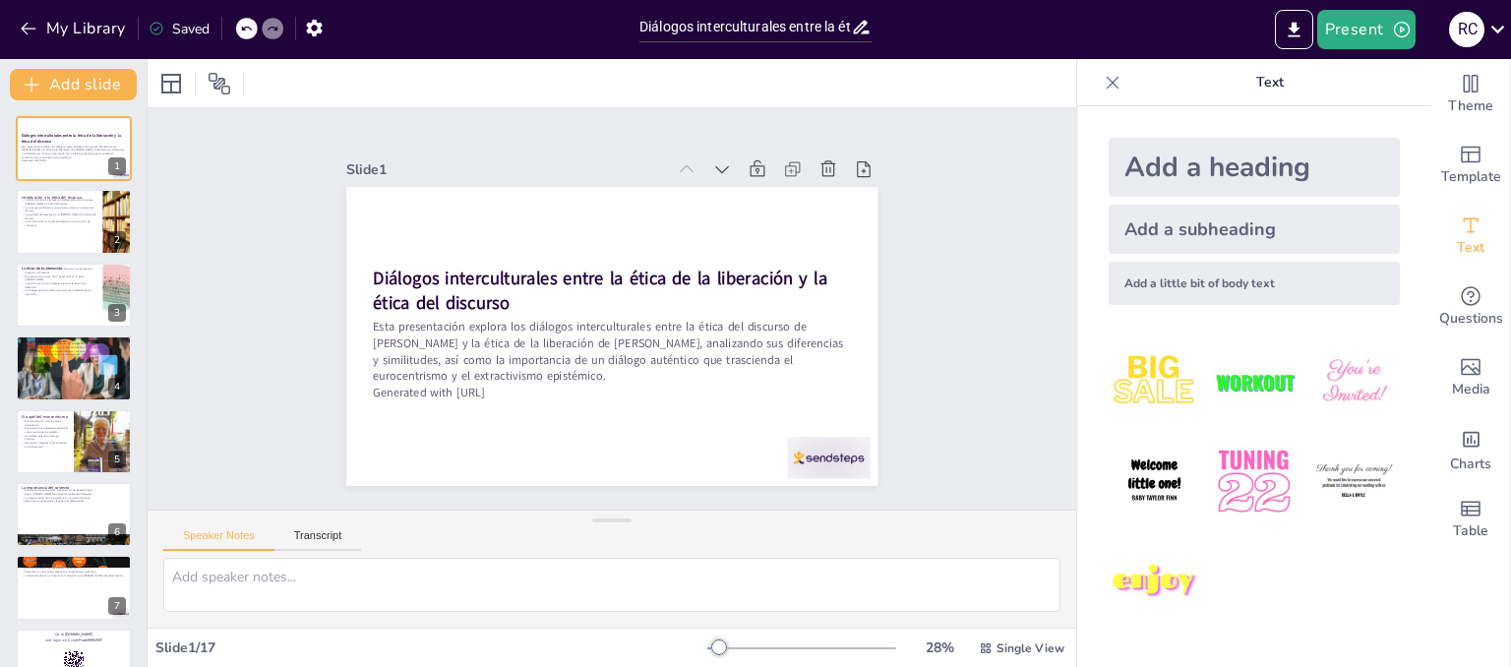
checkbox input "true"
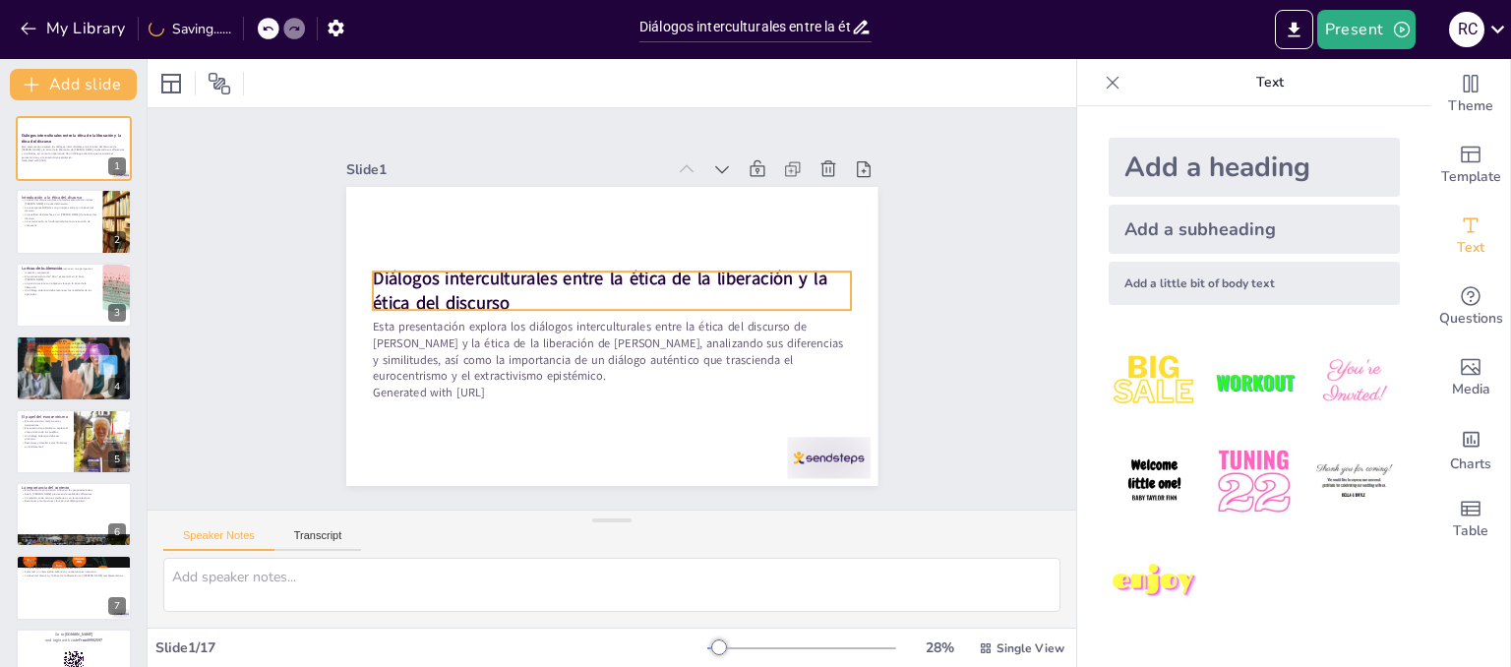
checkbox input "true"
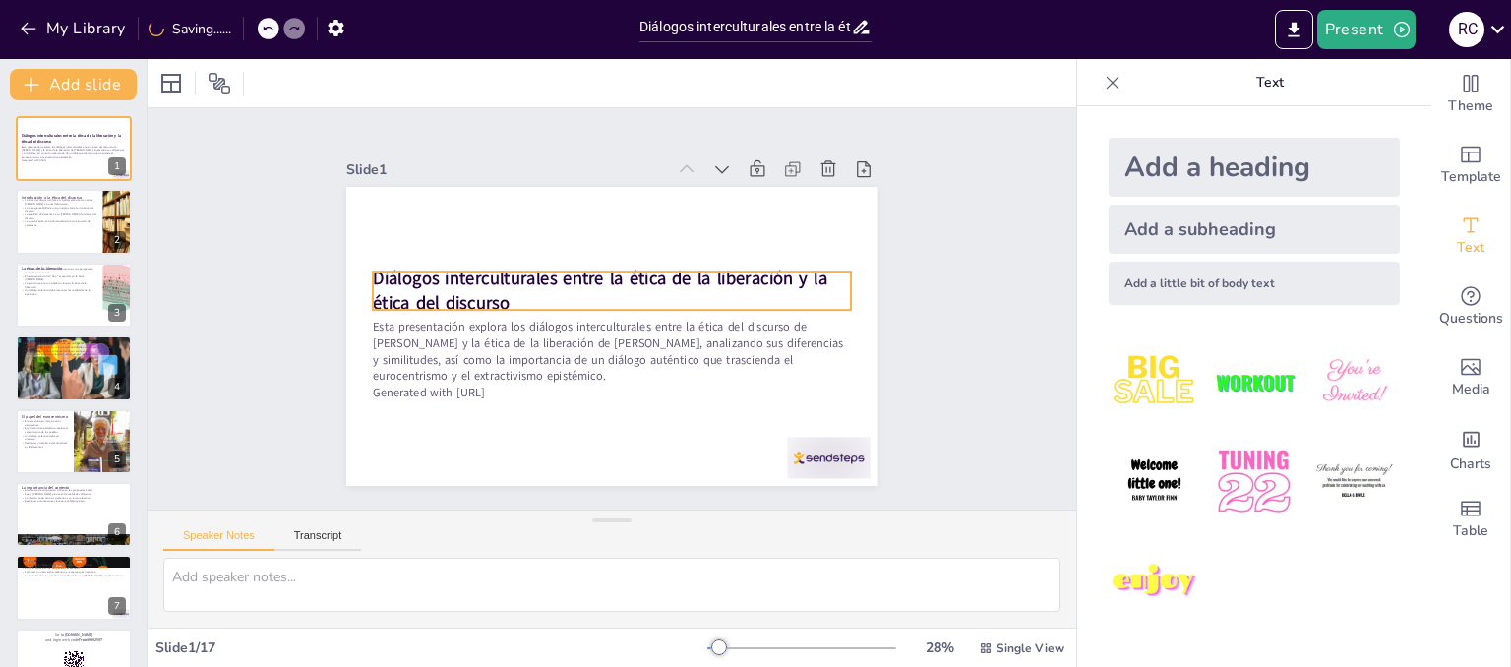
checkbox input "true"
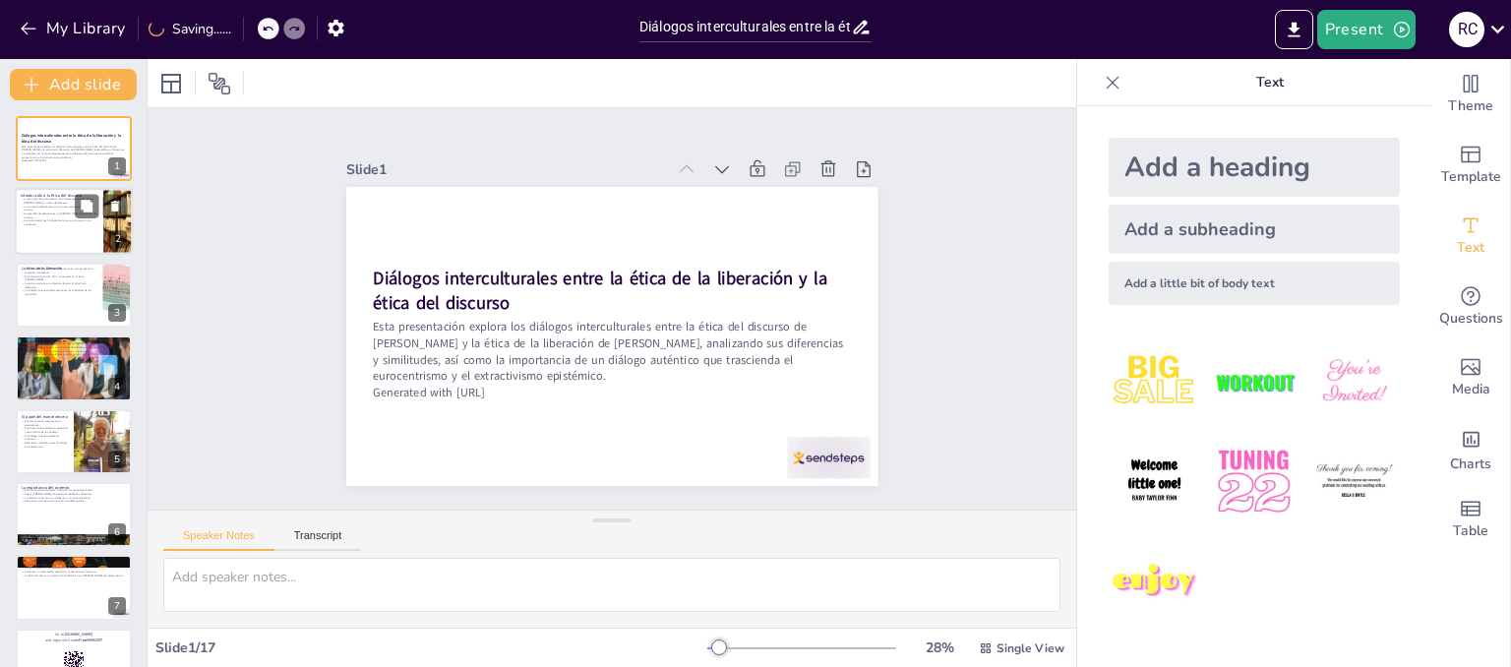
checkbox input "true"
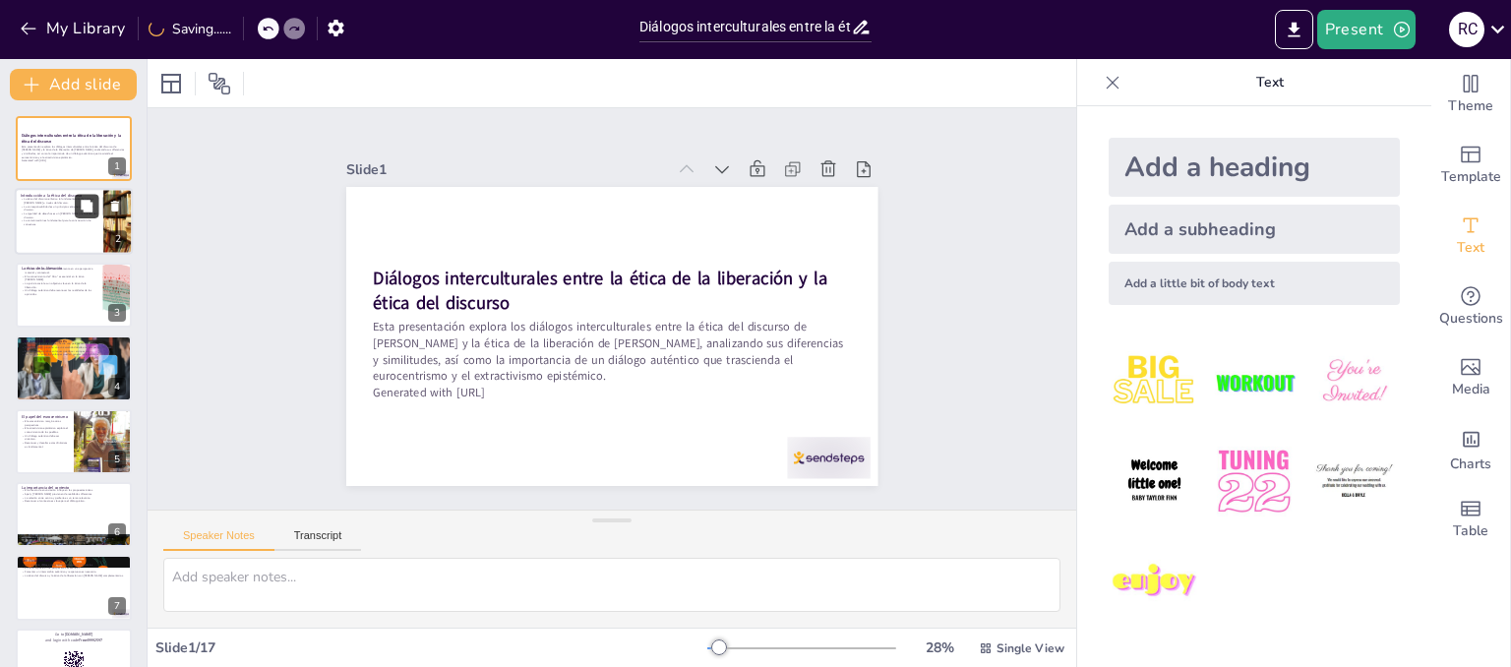
checkbox input "true"
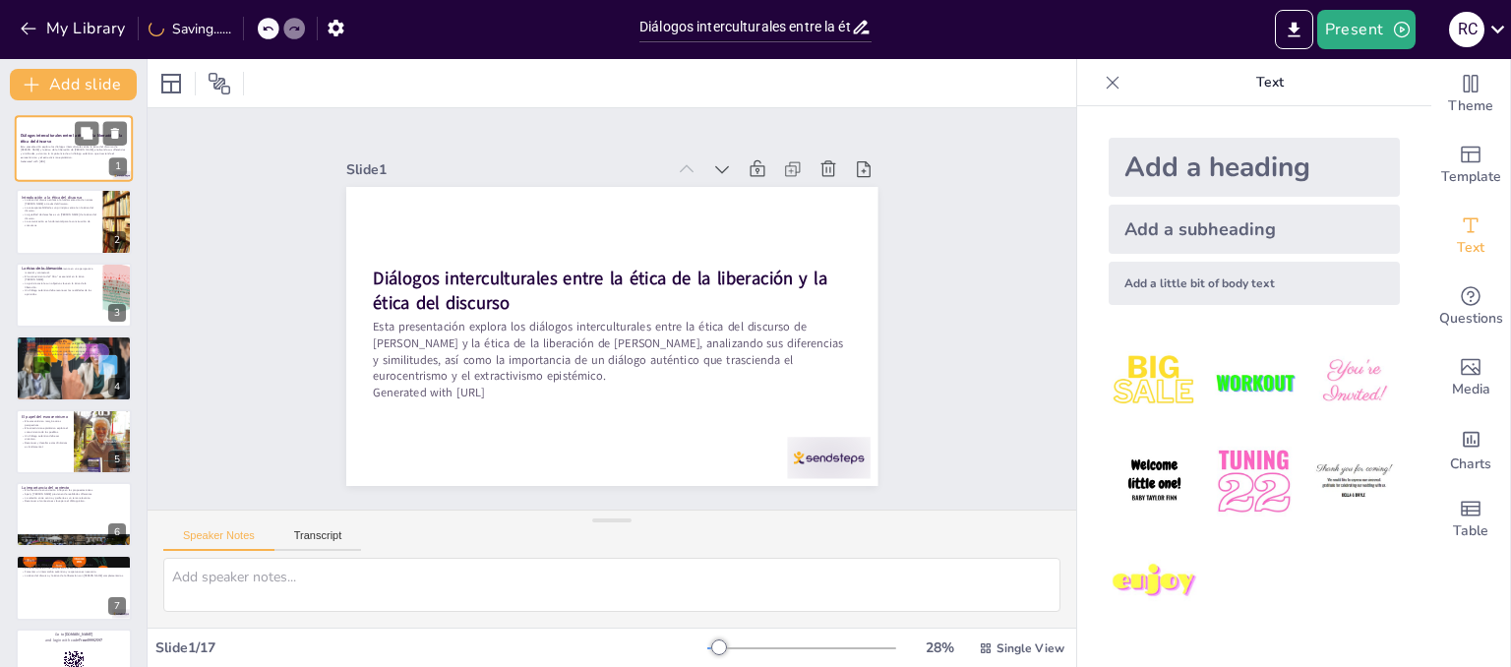
checkbox input "true"
click at [48, 210] on p "La corresponsabilidad es un principio central en la ética del discurso." at bounding box center [59, 208] width 77 height 7
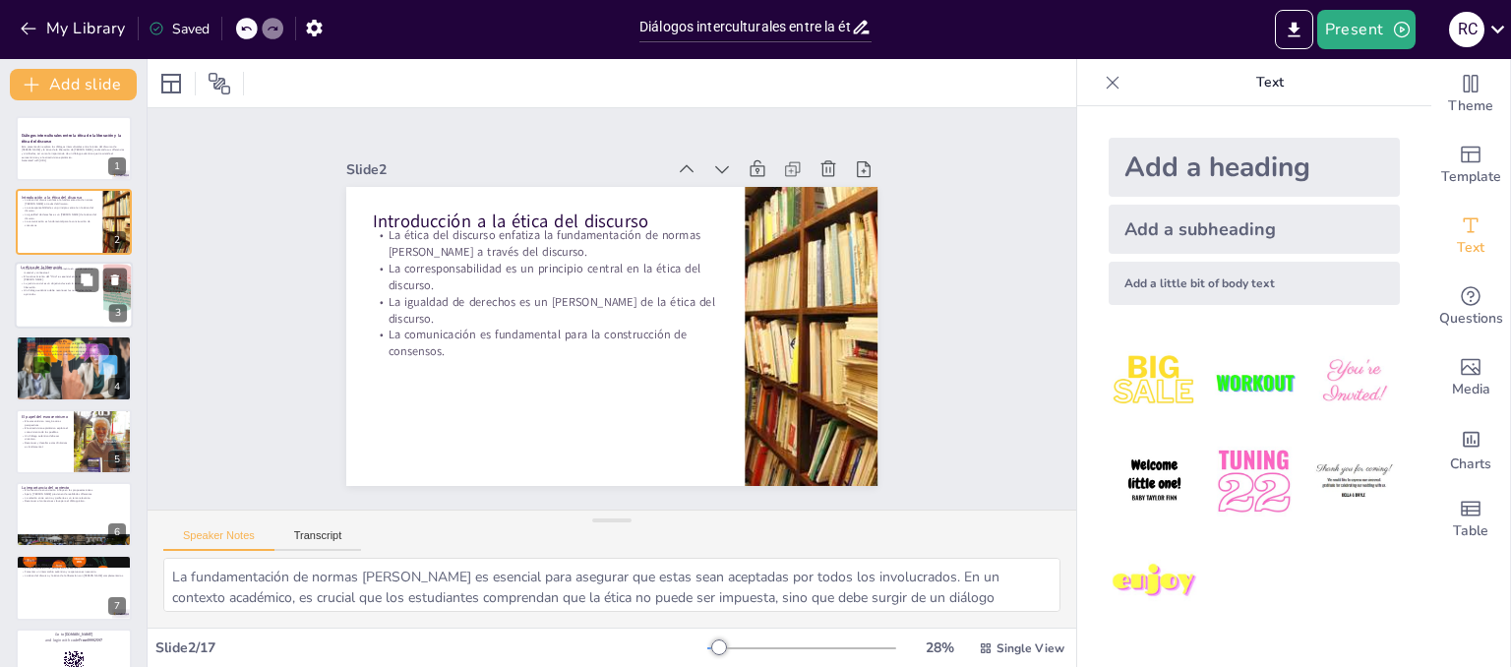
click at [50, 281] on p "La justicia social es un objetivo clave en la ética de la liberación." at bounding box center [59, 284] width 77 height 7
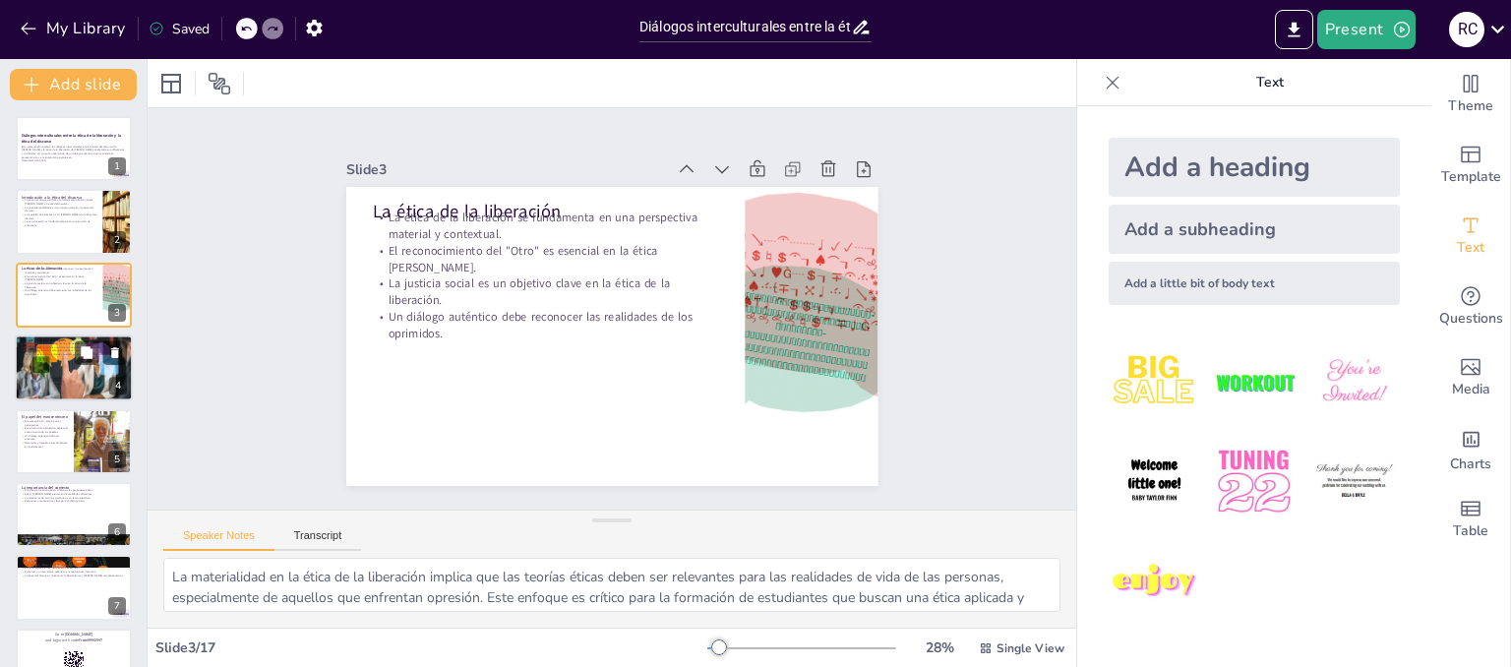
click at [38, 359] on div at bounding box center [74, 368] width 131 height 67
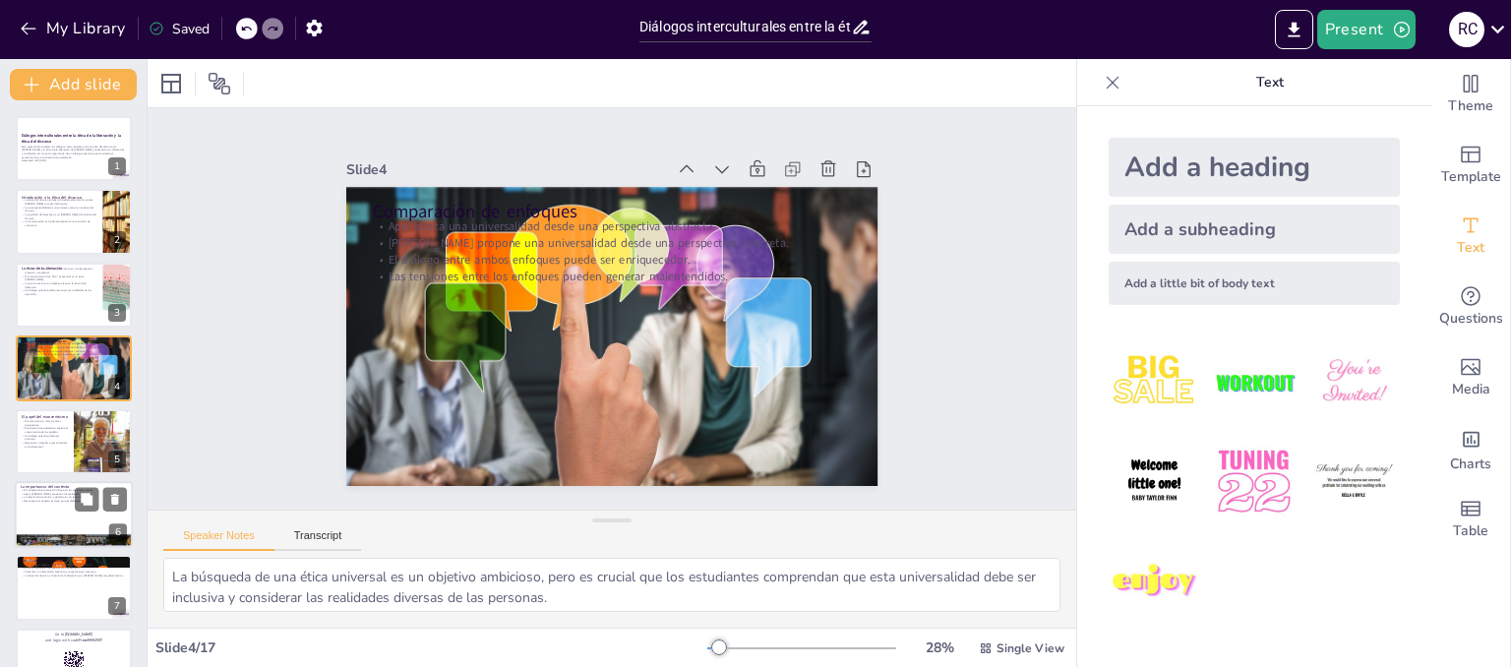
click at [39, 434] on p "Un diálogo auténtico debe ser simétrico." at bounding box center [45, 437] width 46 height 7
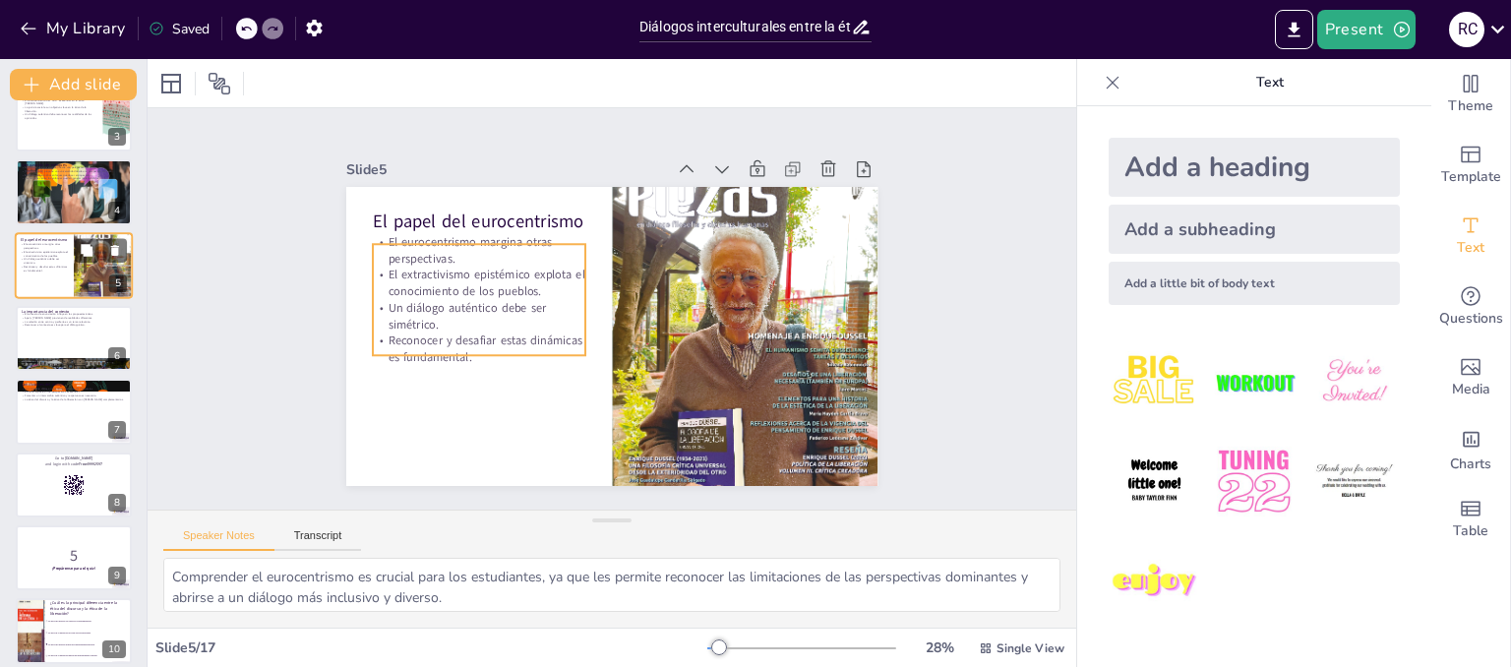
scroll to position [255, 0]
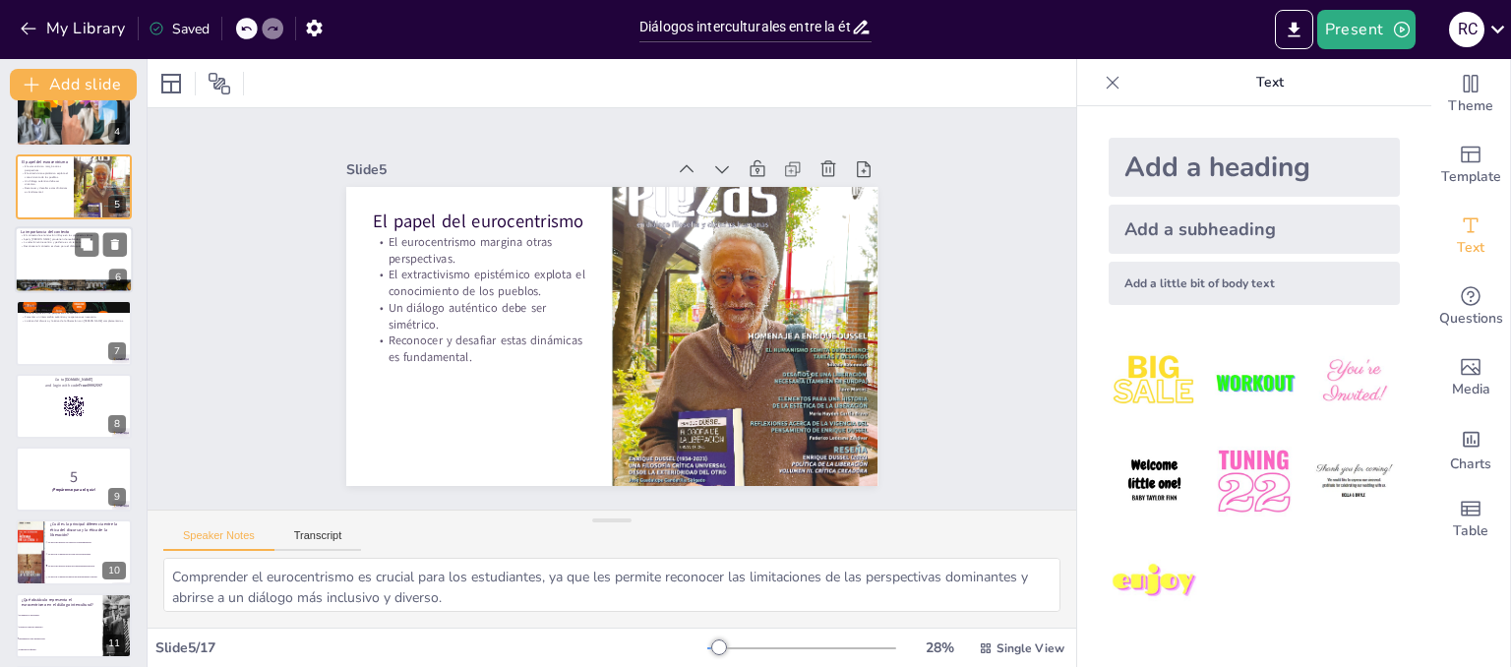
click at [44, 260] on div at bounding box center [74, 259] width 118 height 67
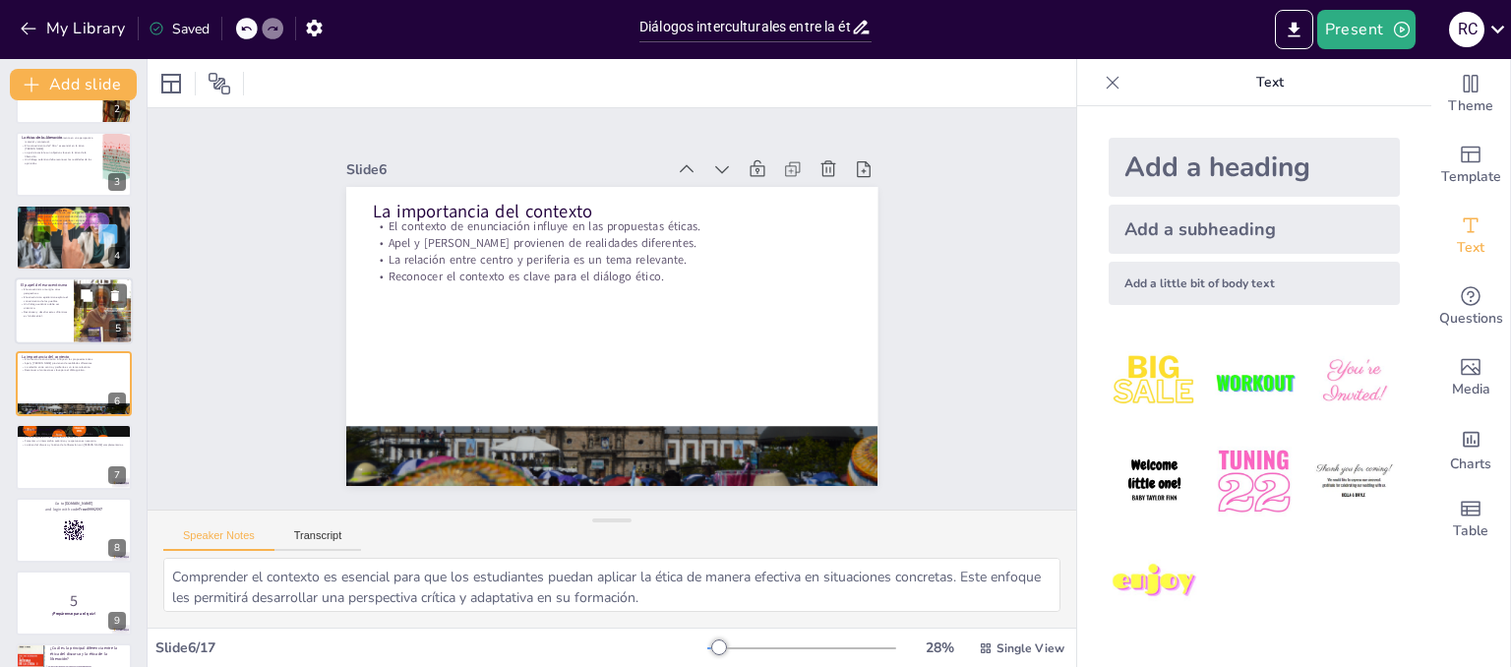
click at [43, 326] on div at bounding box center [74, 310] width 118 height 67
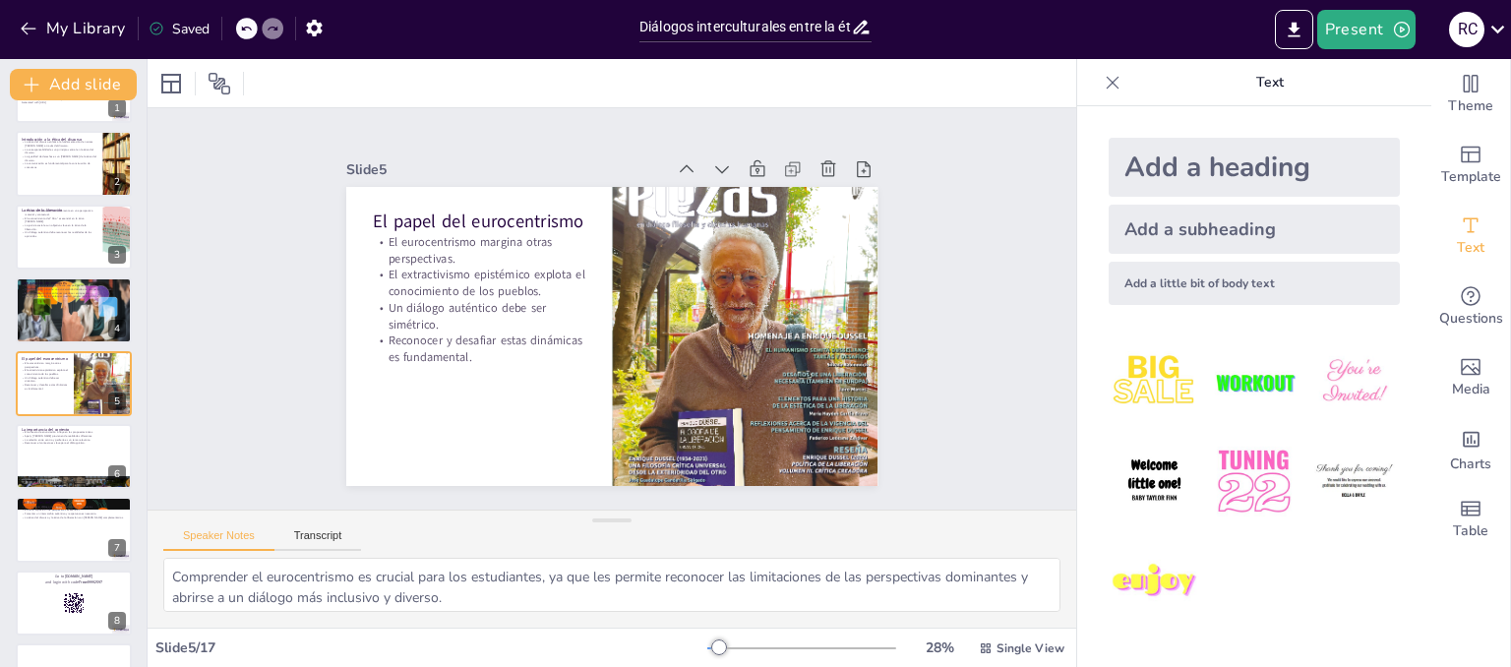
click at [39, 421] on div "Diálogos interculturales entre la ética de la liberación y la ética del discurs…" at bounding box center [73, 676] width 147 height 1236
click at [31, 477] on div at bounding box center [74, 483] width 118 height 79
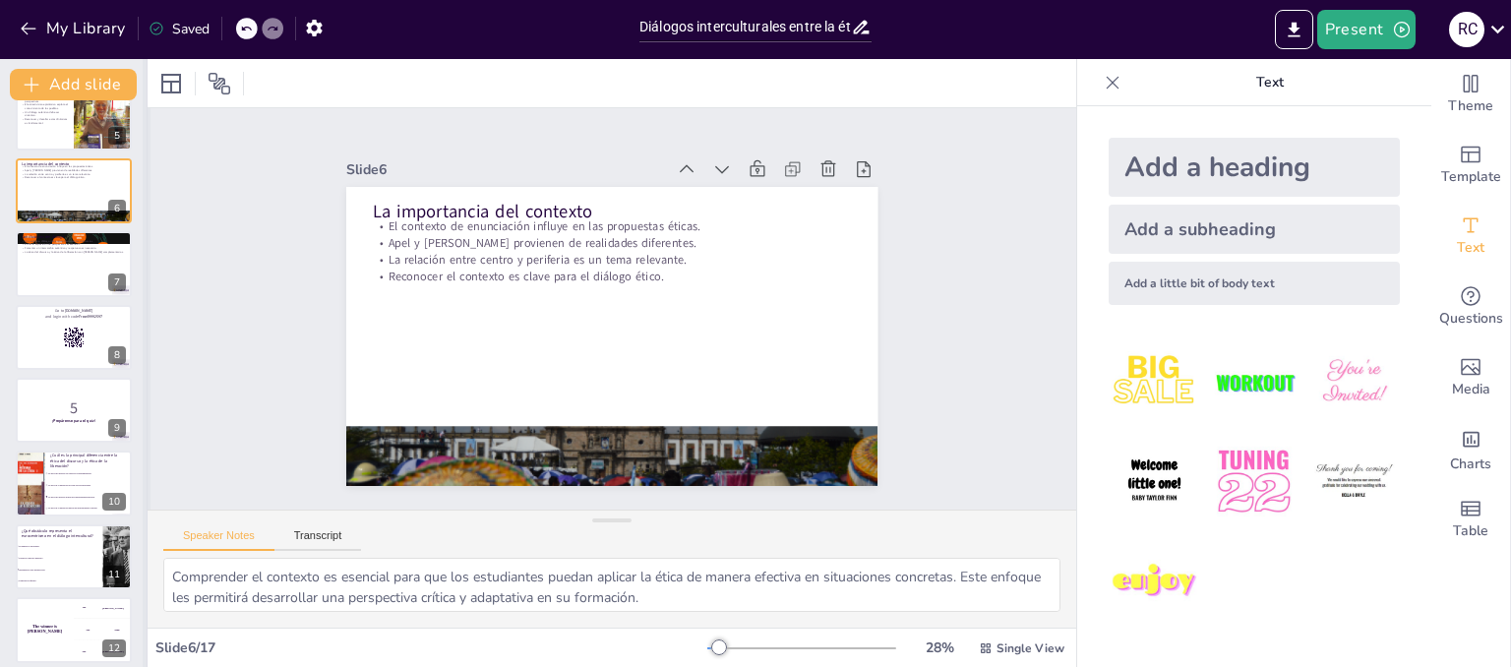
scroll to position [426, 0]
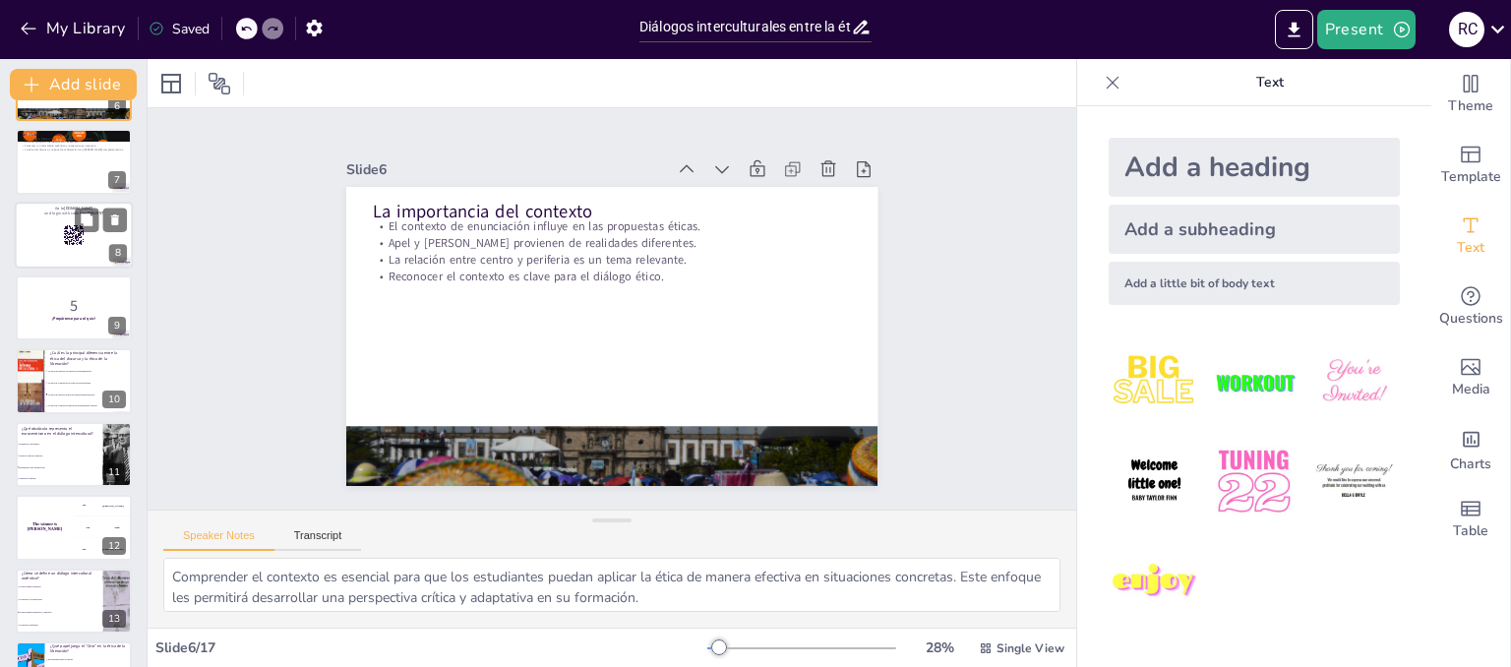
click at [40, 237] on div at bounding box center [74, 235] width 118 height 67
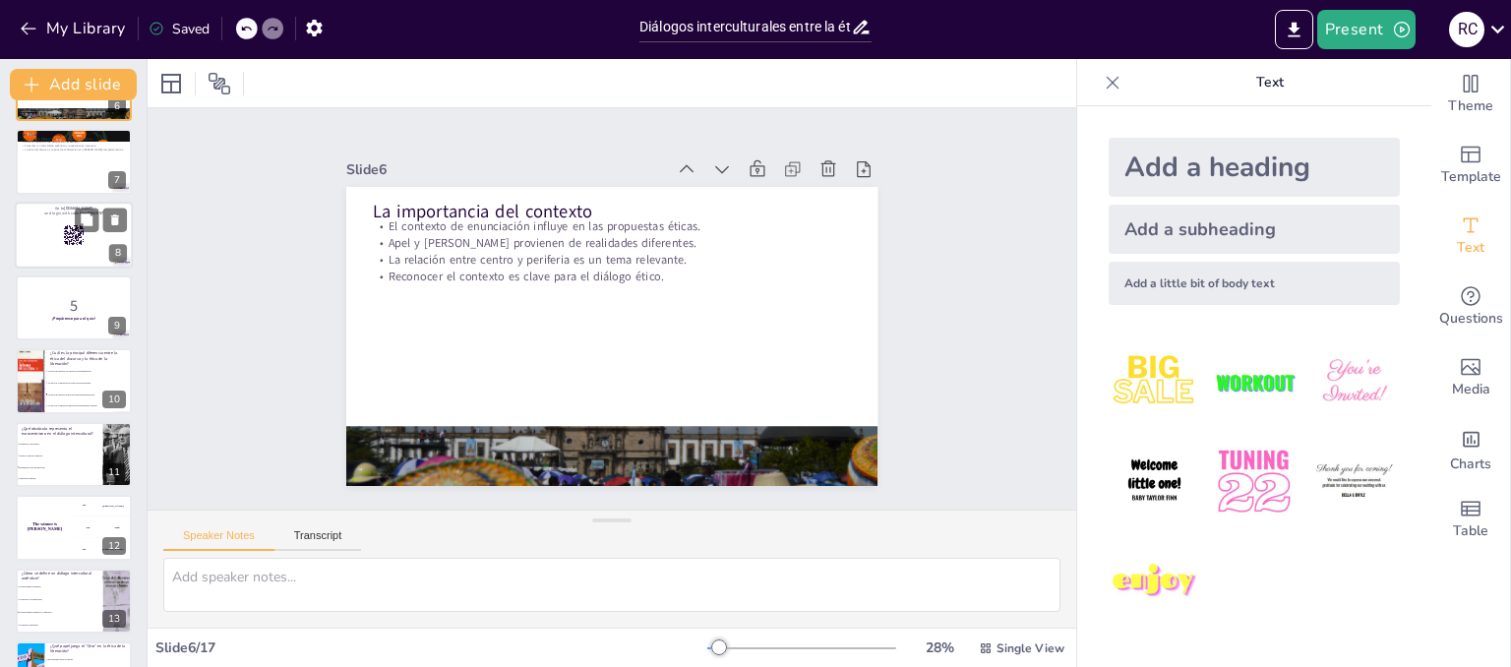
scroll to position [277, 0]
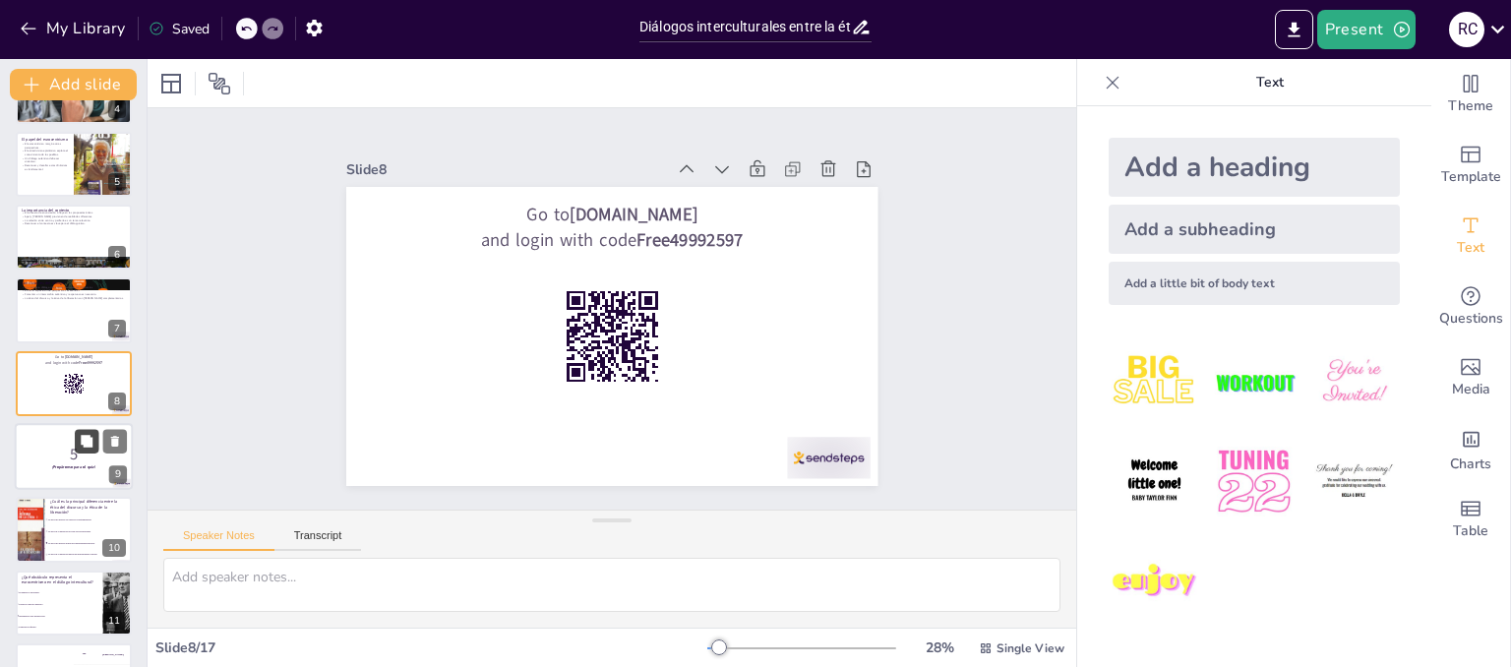
click at [90, 442] on icon at bounding box center [87, 441] width 12 height 12
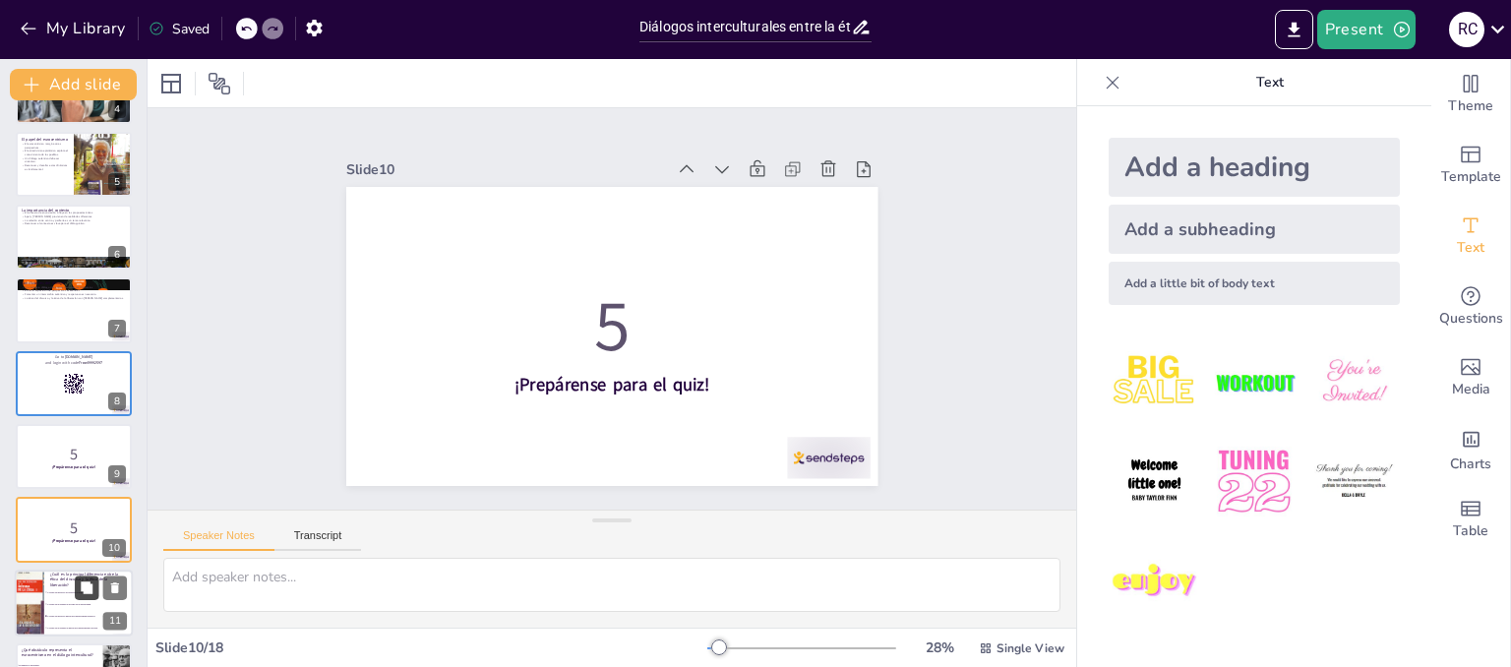
scroll to position [423, 0]
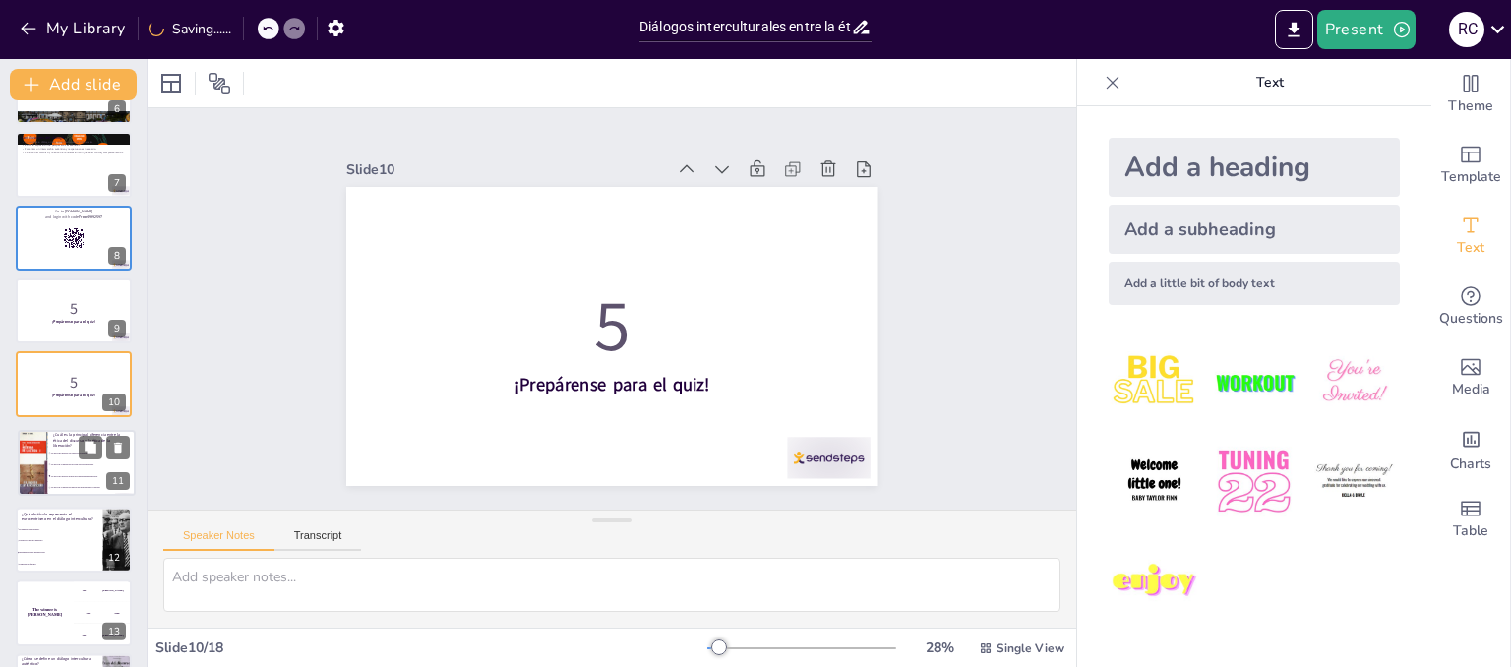
click at [70, 479] on ul "La ética del discurso se centra en la argumentación. La ética de la liberación …" at bounding box center [92, 470] width 88 height 46
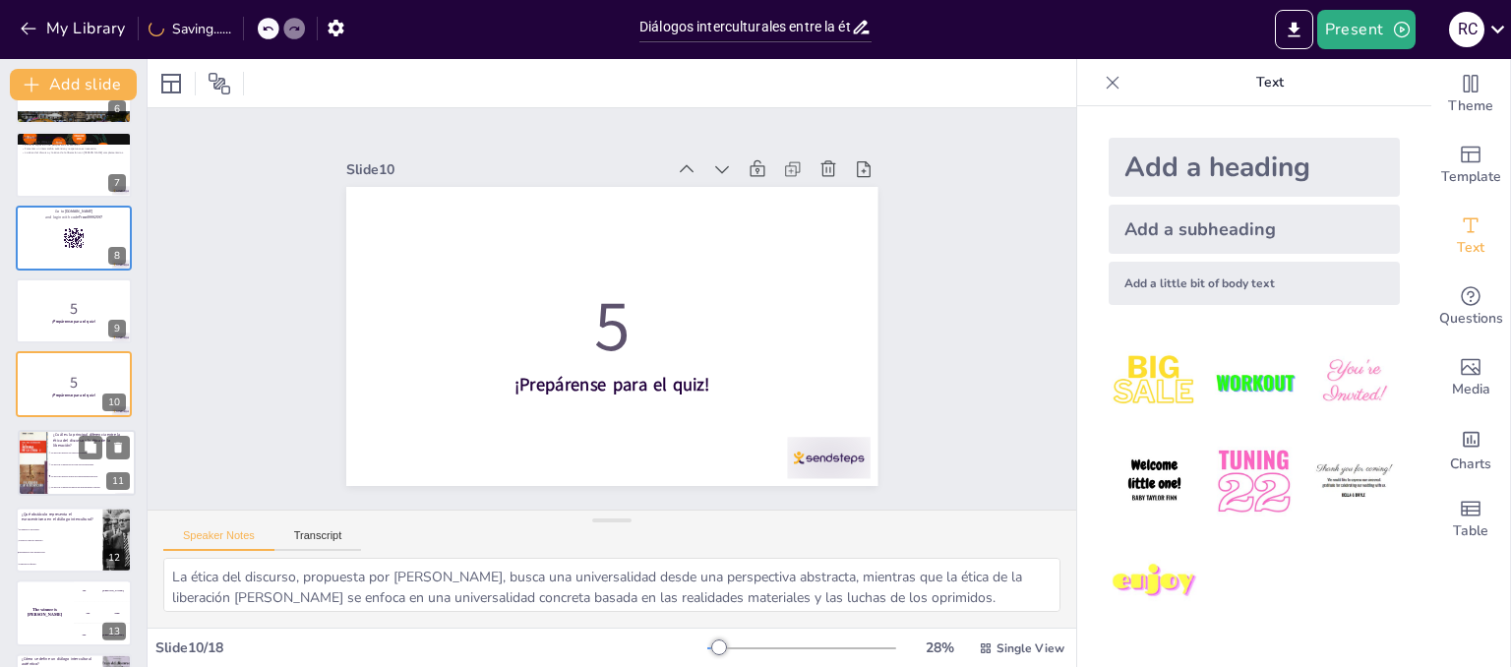
scroll to position [503, 0]
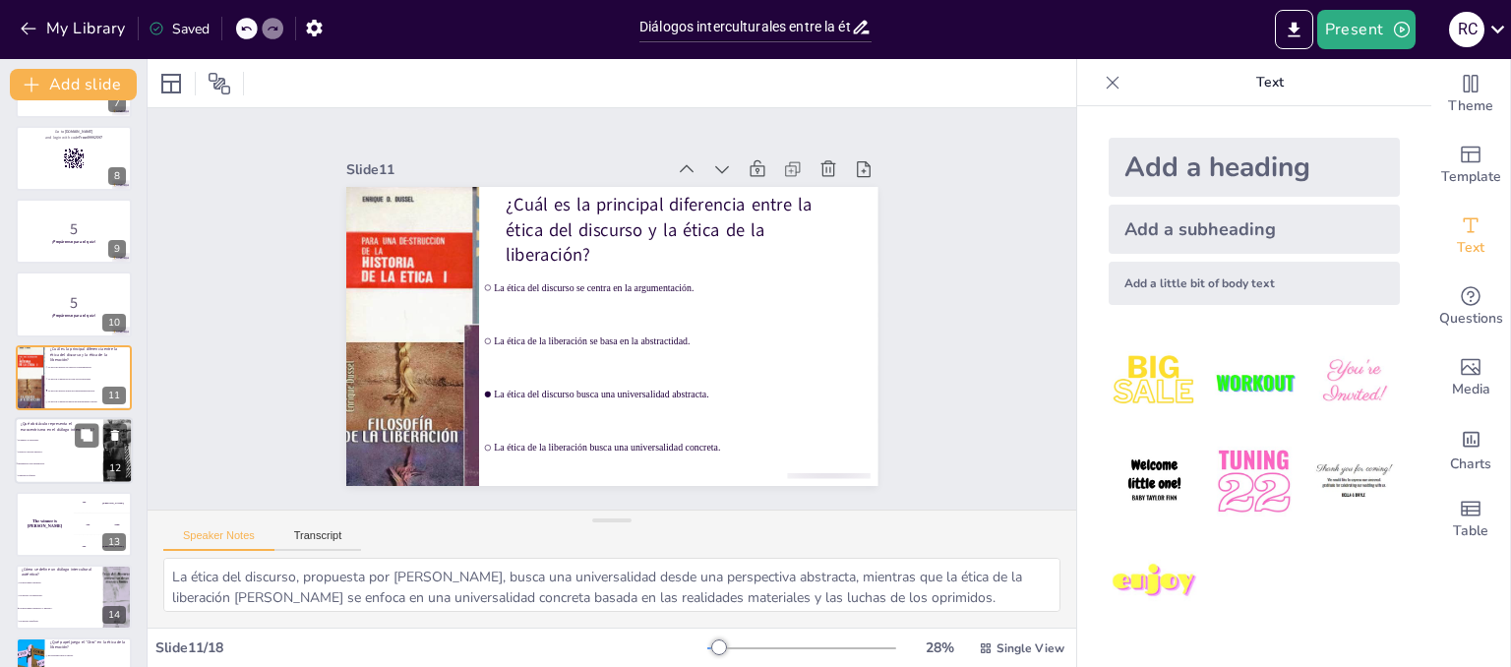
click at [49, 417] on div "¿Qué obstáculo representa el eurocentrismo en el diálogo intercultural? Promuev…" at bounding box center [74, 417] width 118 height 0
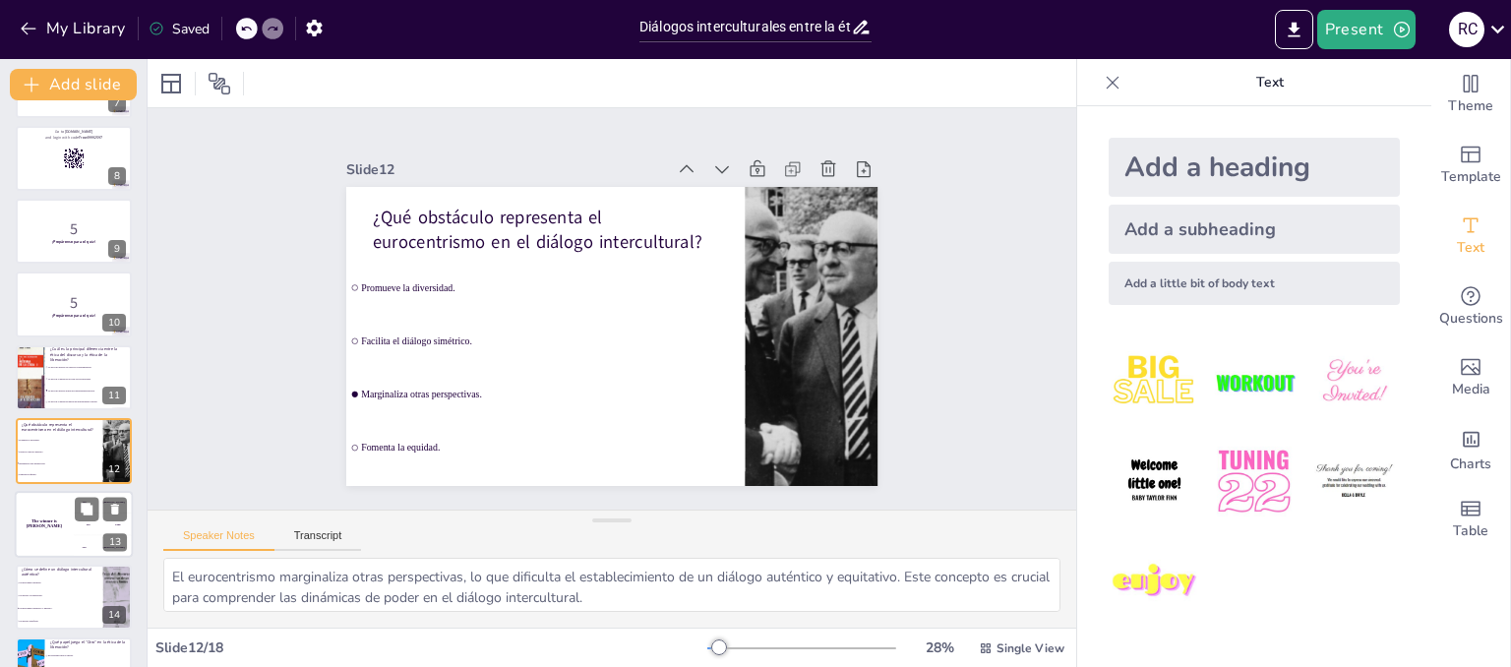
scroll to position [570, 0]
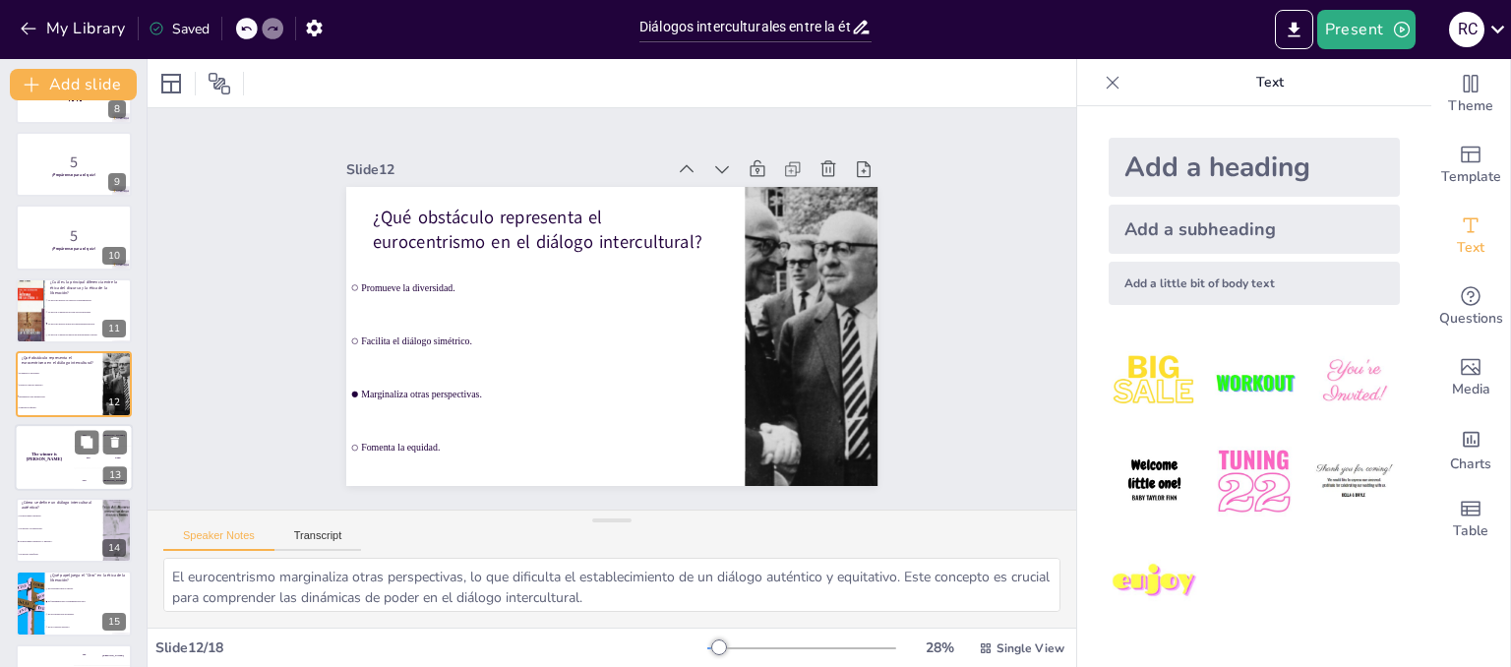
click at [49, 432] on div "The winner is [PERSON_NAME]" at bounding box center [44, 457] width 59 height 67
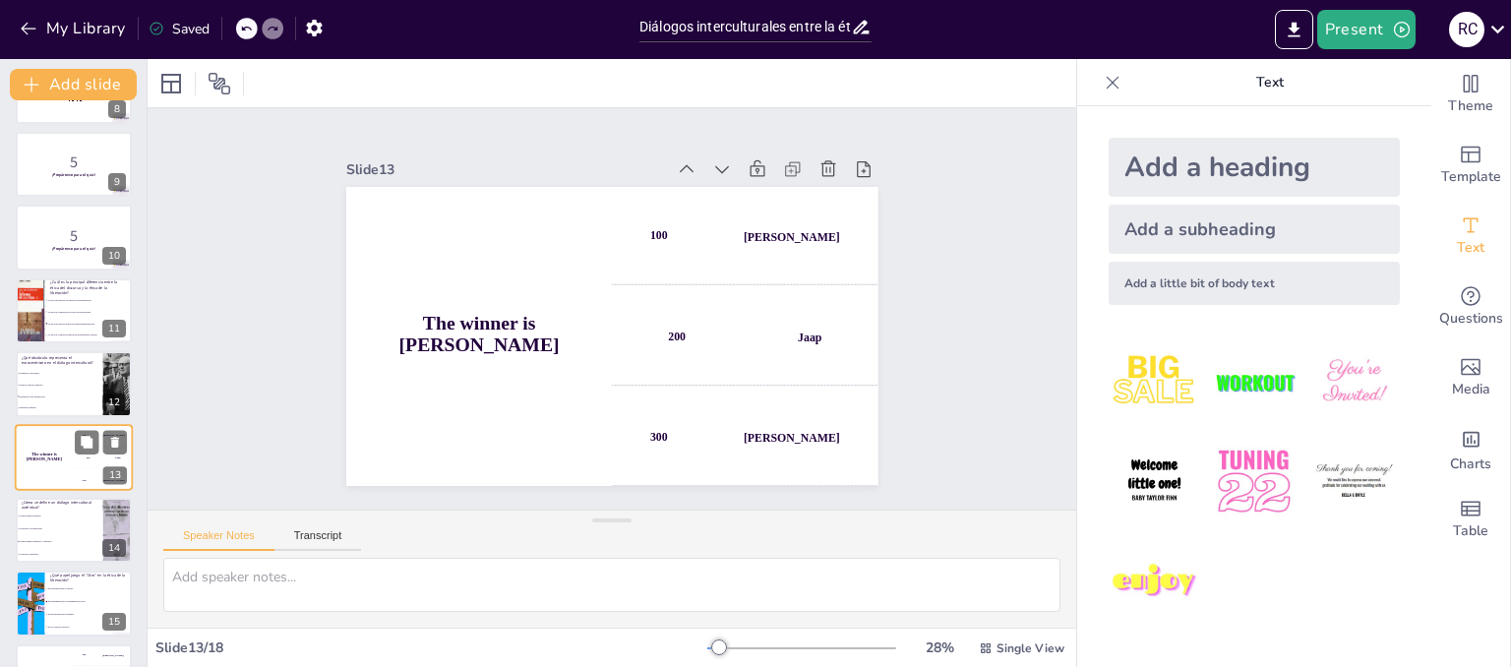
scroll to position [643, 0]
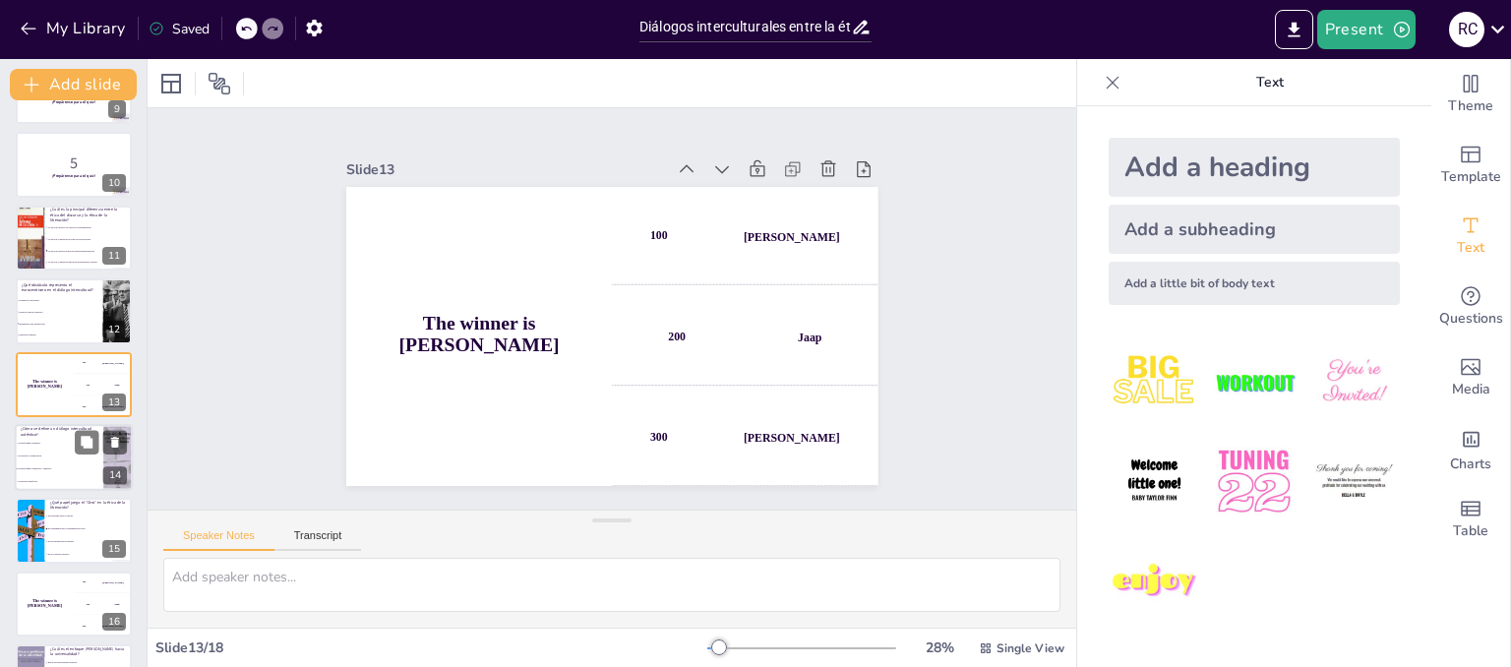
click at [53, 482] on li "Un diálogo superficial." at bounding box center [59, 481] width 89 height 13
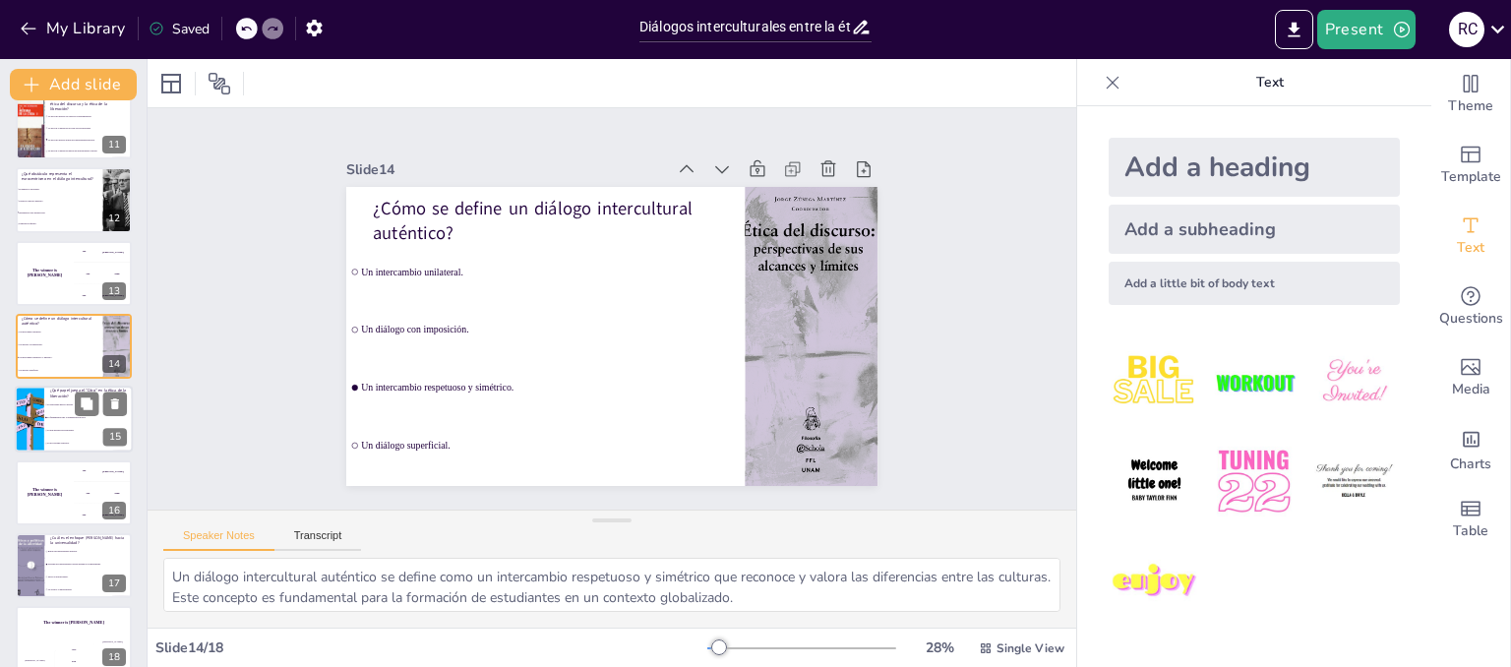
scroll to position [773, 0]
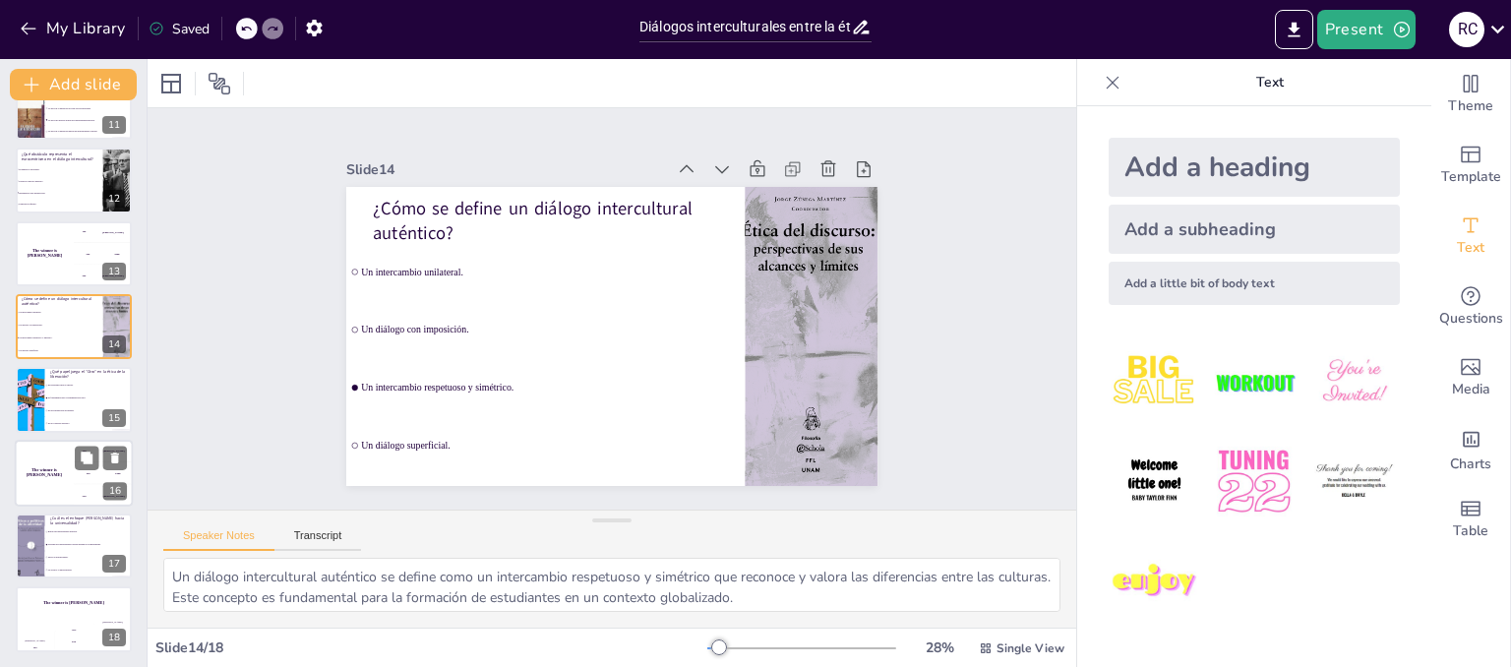
click at [53, 461] on div "The winner is [PERSON_NAME]" at bounding box center [44, 473] width 59 height 67
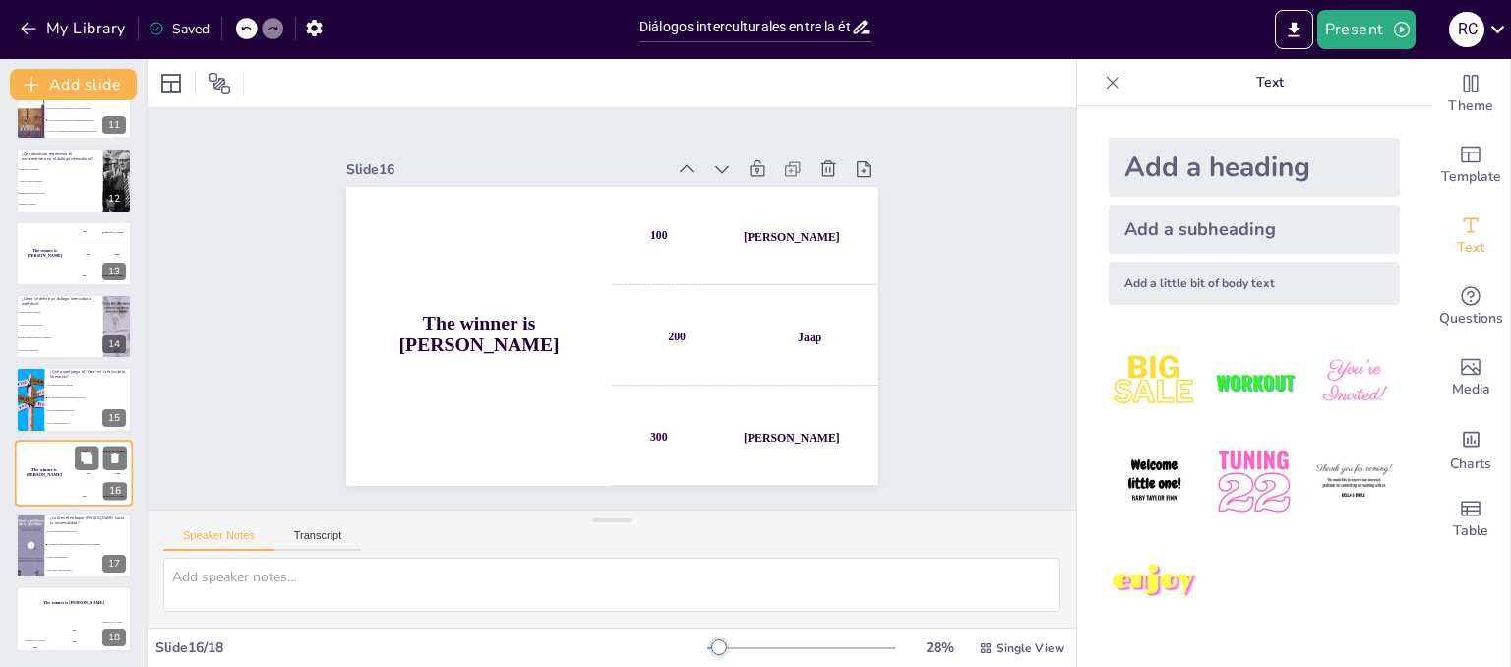
click at [52, 460] on div "The winner is [PERSON_NAME]" at bounding box center [44, 473] width 59 height 67
click at [53, 516] on p "¿Cuál es el enfoque [PERSON_NAME] hacia la universalidad?" at bounding box center [88, 520] width 77 height 11
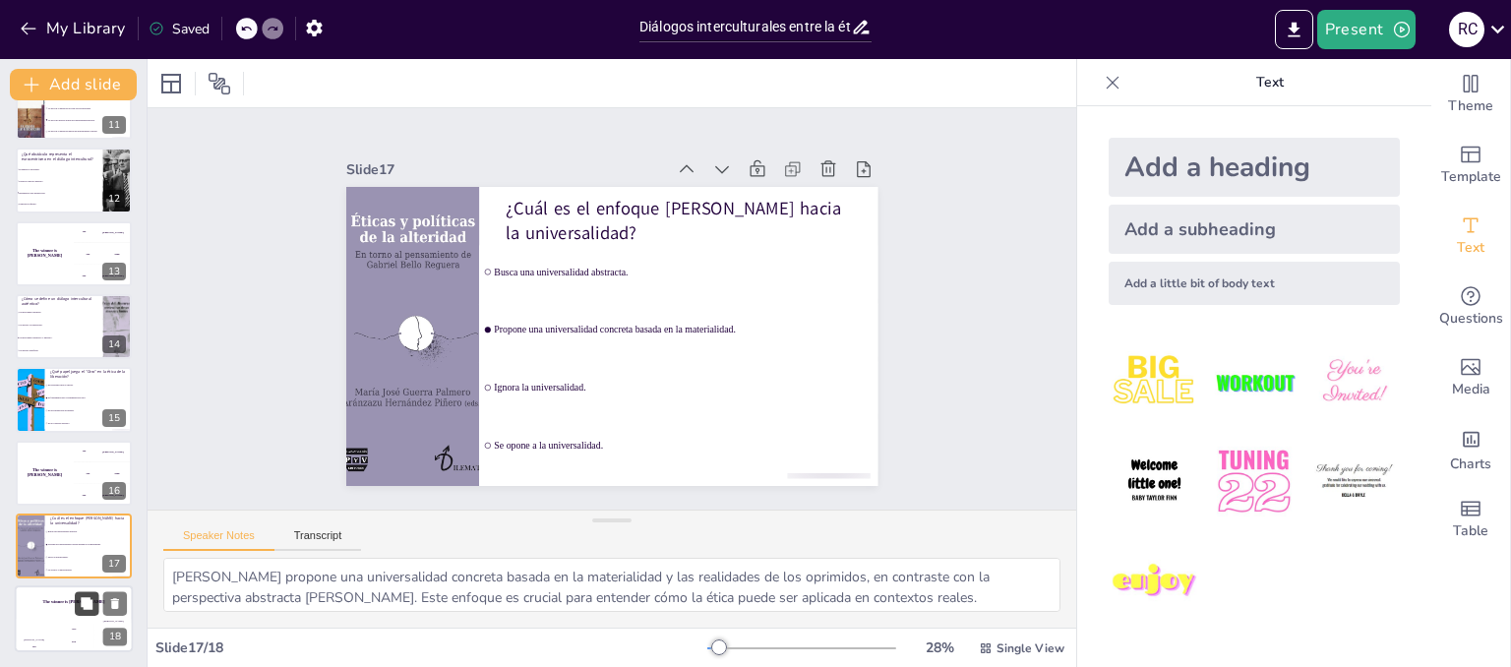
click at [86, 594] on button at bounding box center [87, 604] width 24 height 24
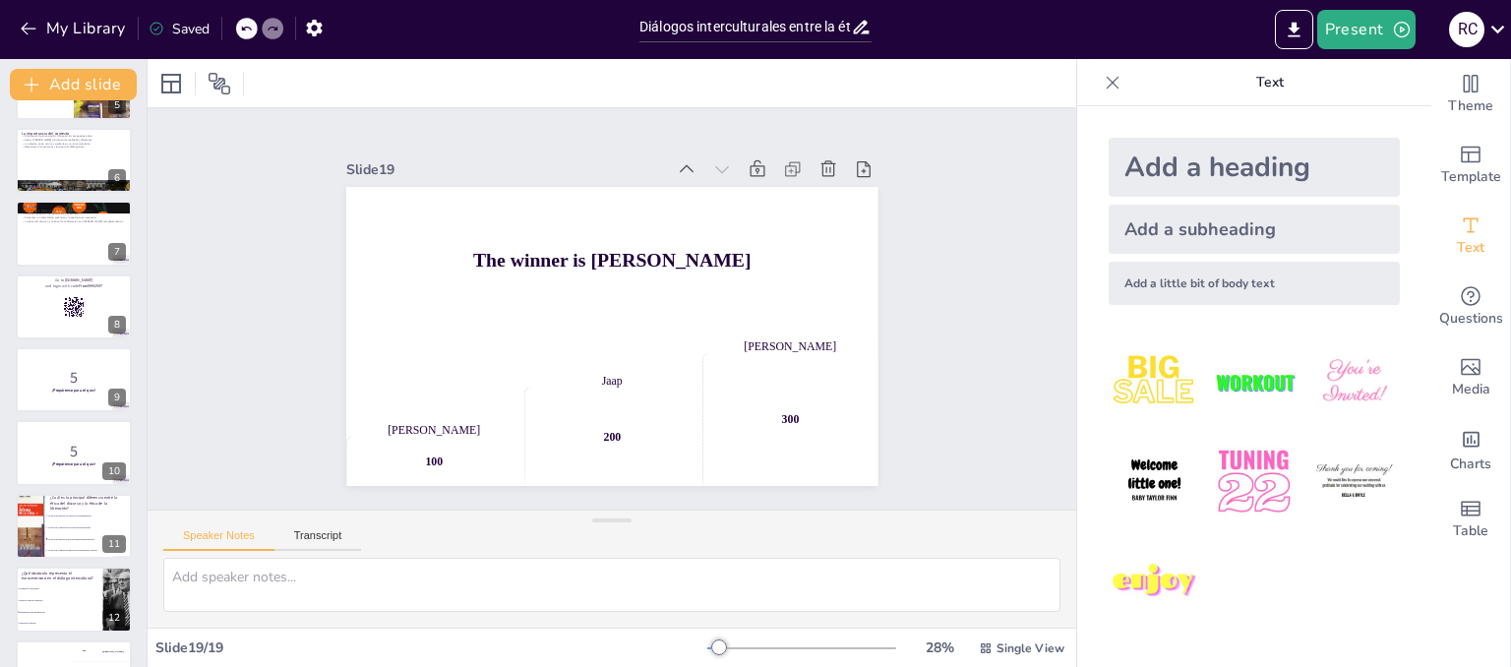
scroll to position [0, 0]
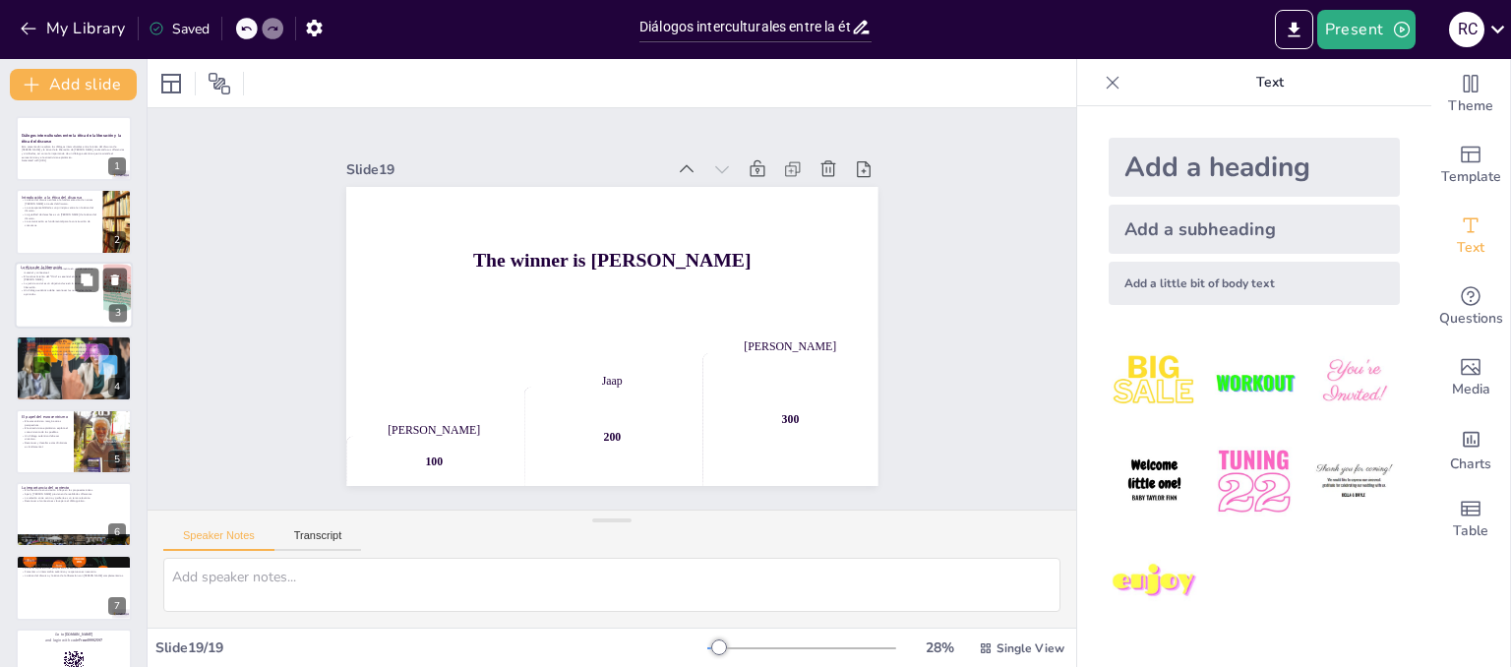
click at [83, 322] on div at bounding box center [74, 295] width 118 height 67
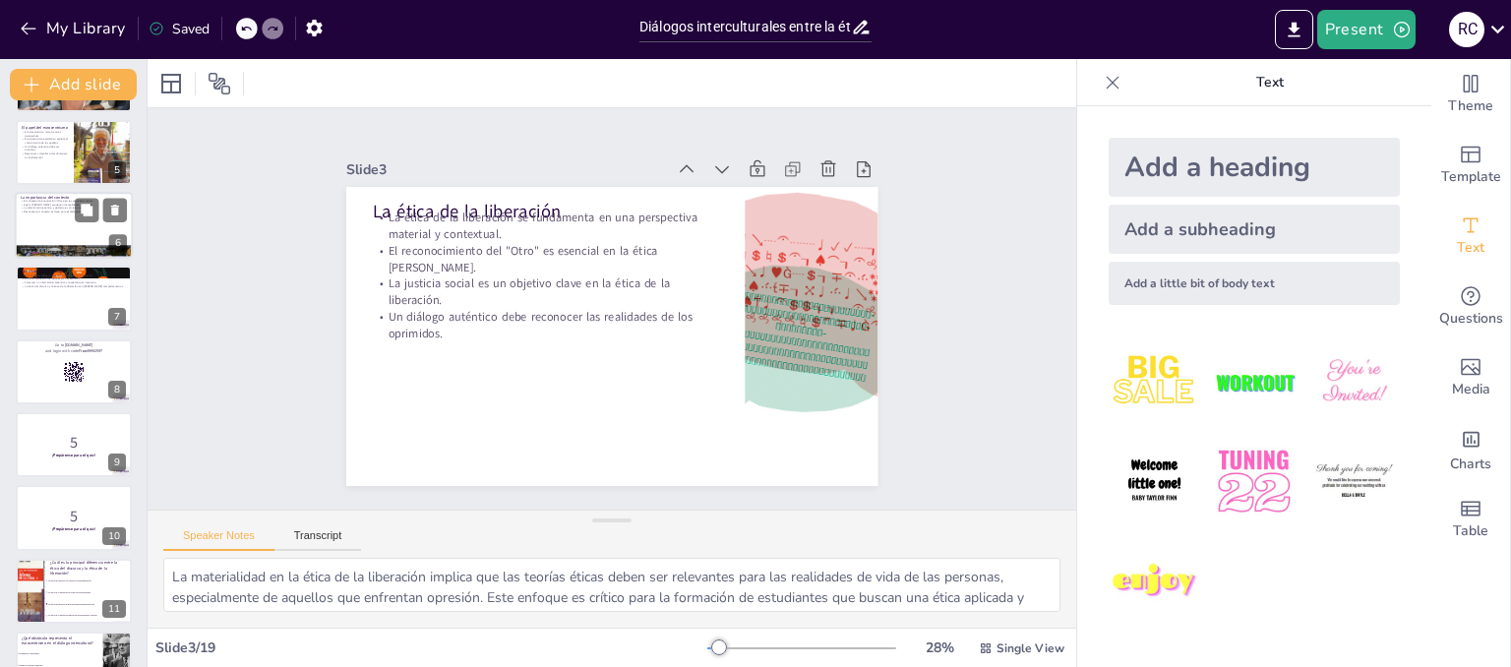
scroll to position [295, 0]
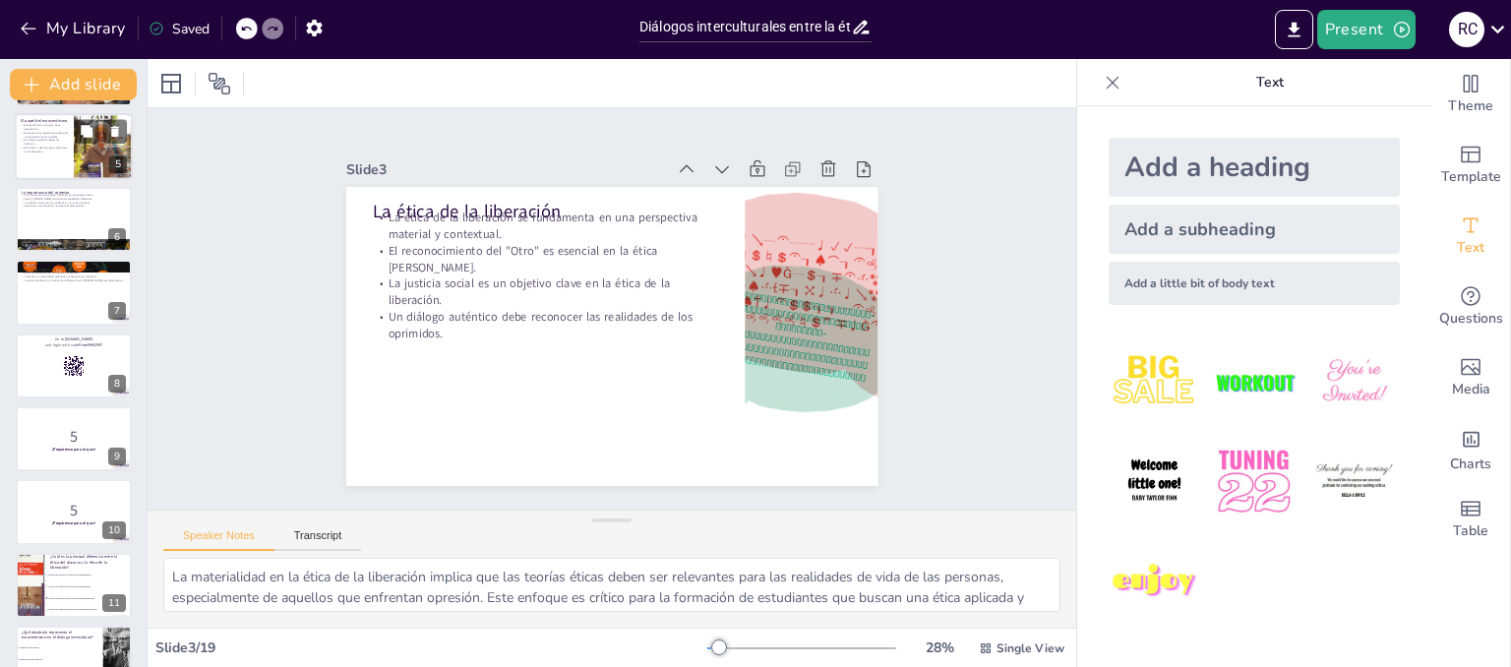
click at [49, 147] on p "Reconocer y desafiar estas dinámicas es fundamental." at bounding box center [44, 149] width 47 height 7
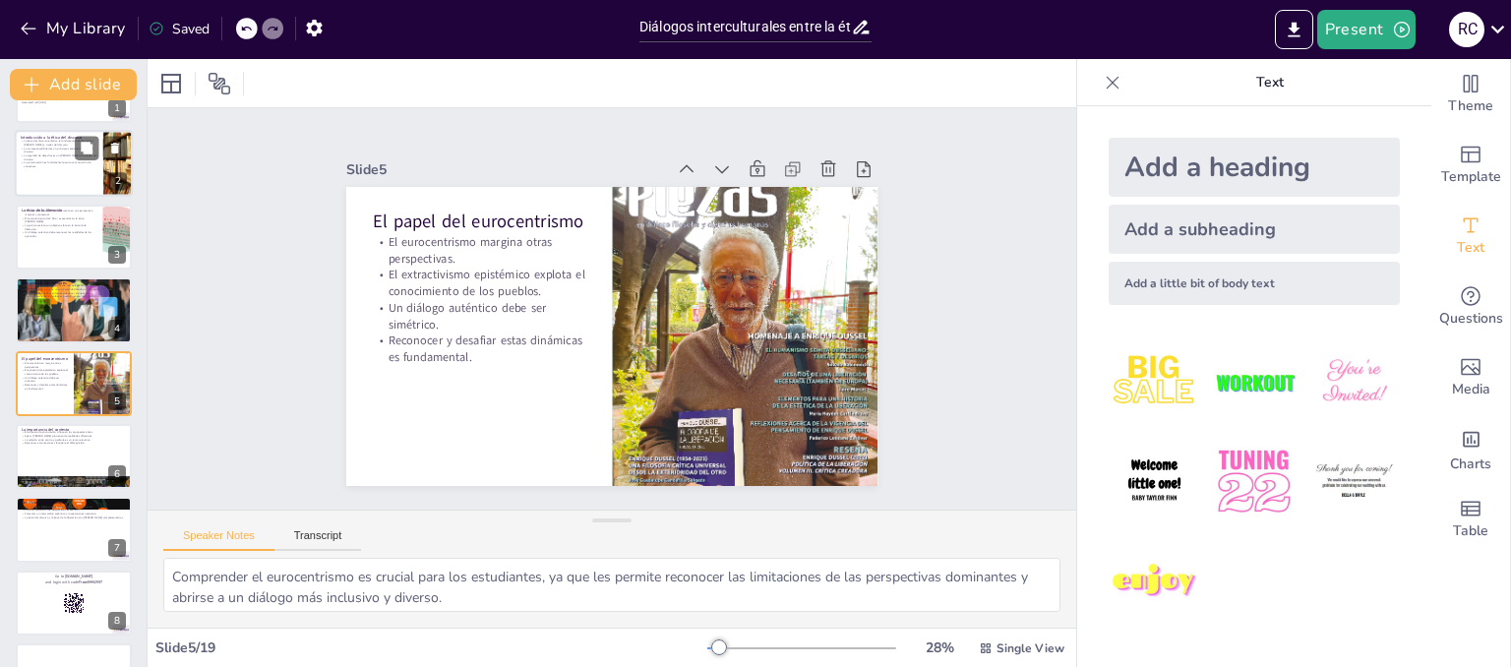
scroll to position [0, 0]
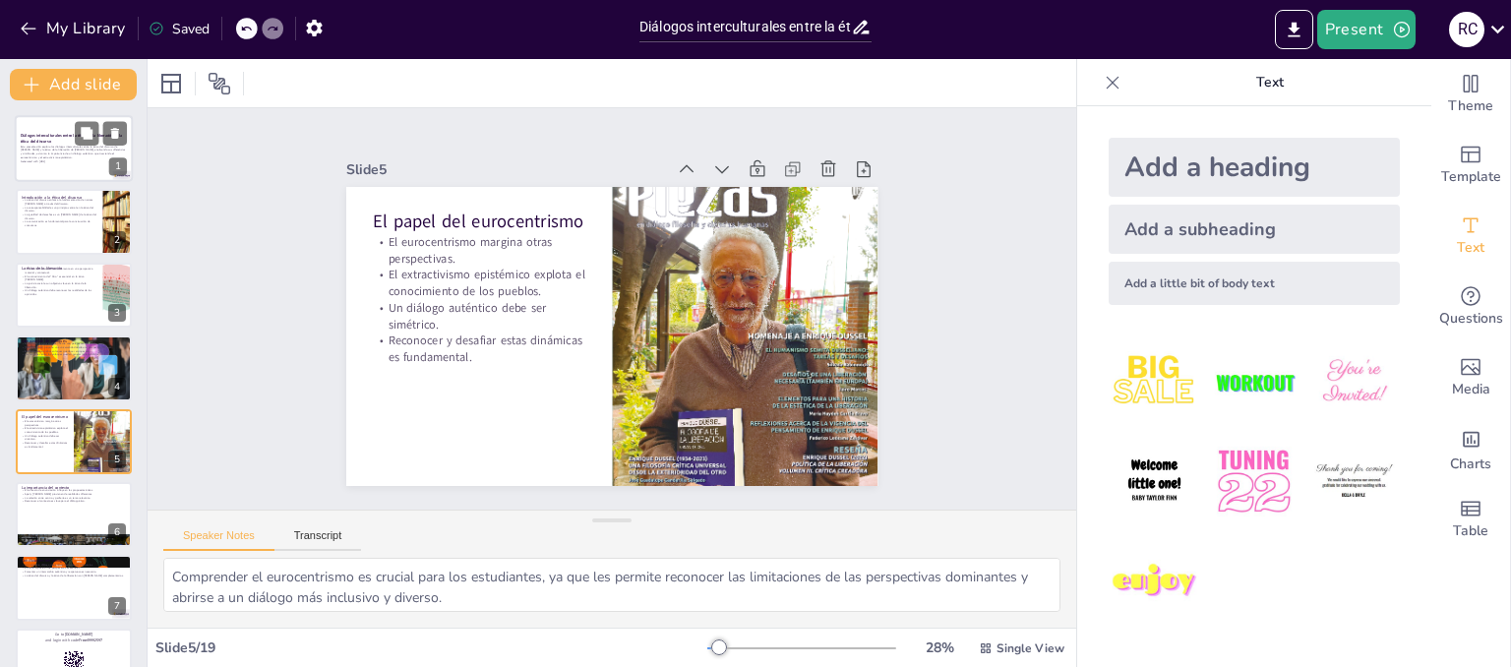
click at [18, 165] on div at bounding box center [74, 148] width 118 height 67
